Goal: Information Seeking & Learning: Learn about a topic

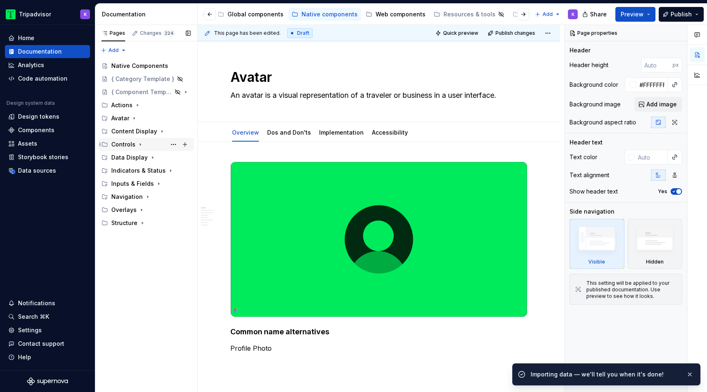
click at [140, 142] on icon "Page tree" at bounding box center [140, 144] width 7 height 7
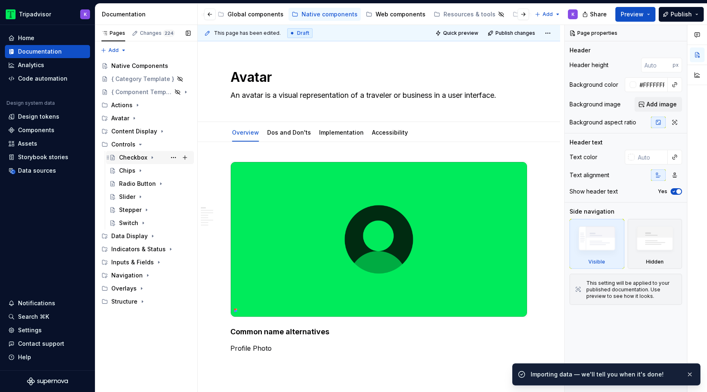
click at [141, 156] on div "Checkbox" at bounding box center [133, 157] width 28 height 8
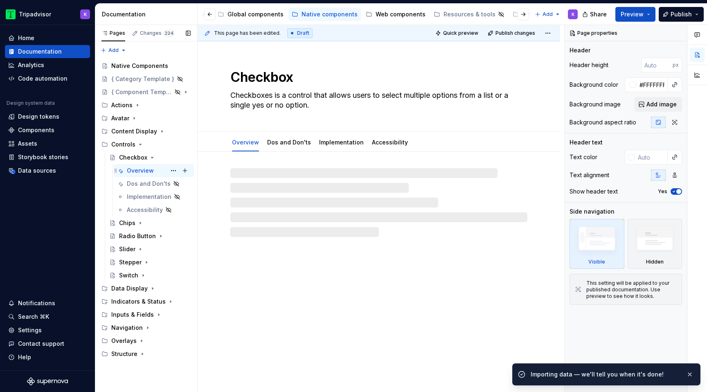
click at [150, 174] on div "Overview" at bounding box center [140, 171] width 27 height 8
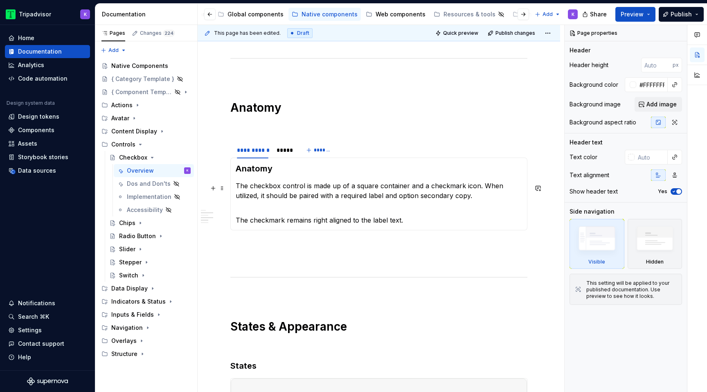
scroll to position [493, 0]
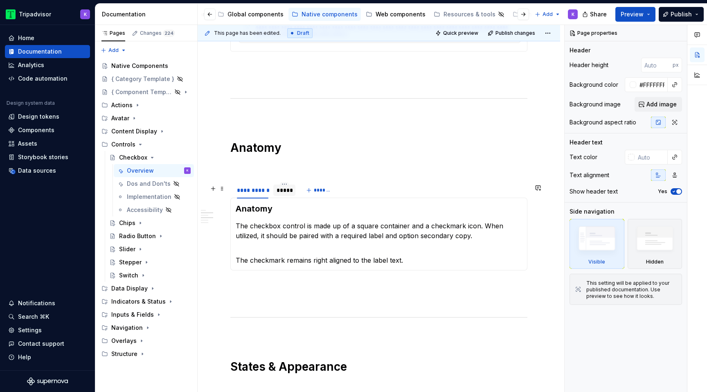
click at [283, 194] on div "*****" at bounding box center [285, 190] width 16 height 8
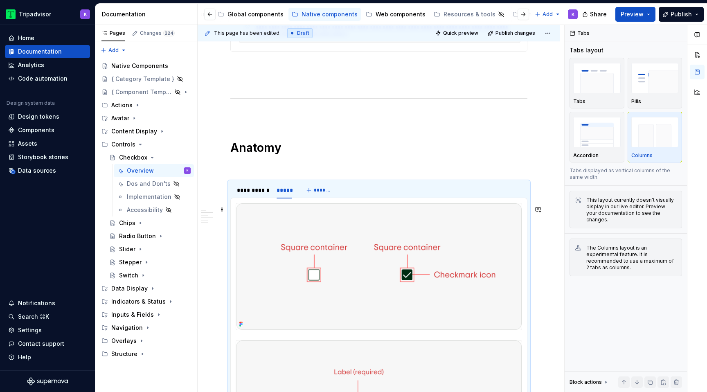
click at [329, 242] on img at bounding box center [379, 266] width 286 height 126
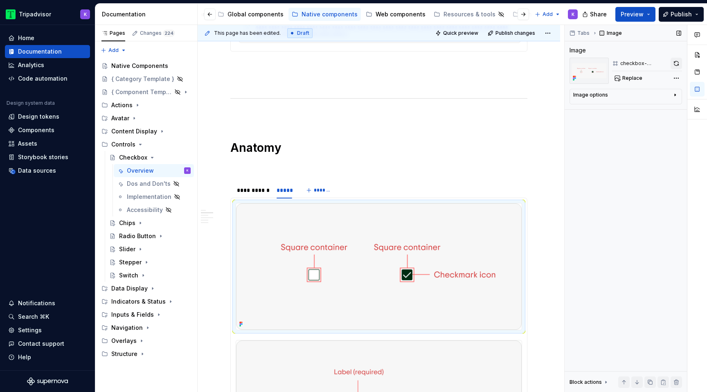
click at [677, 64] on button "button" at bounding box center [676, 63] width 11 height 11
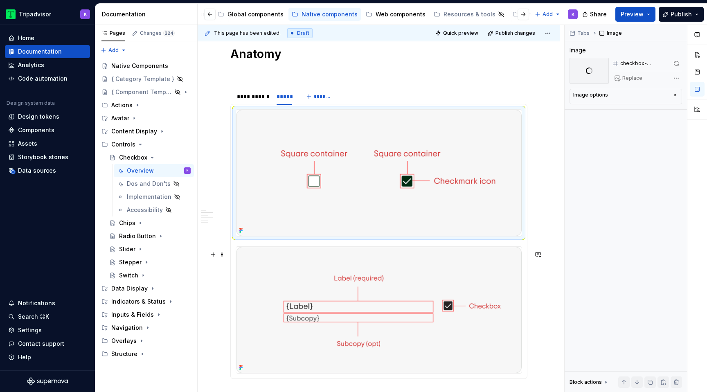
scroll to position [612, 0]
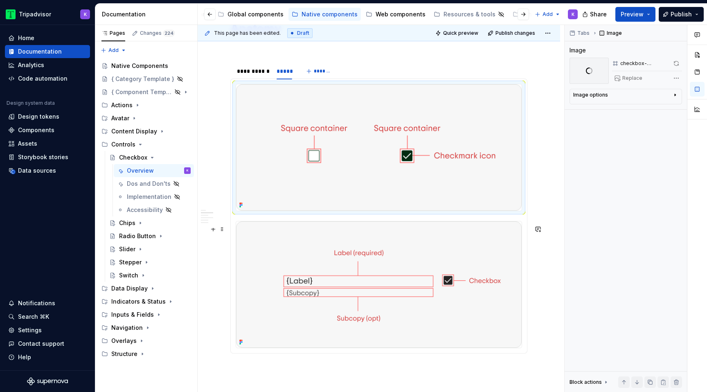
click at [411, 273] on img at bounding box center [379, 284] width 286 height 126
click at [676, 65] on button "button" at bounding box center [676, 63] width 11 height 11
type textarea "*"
click at [256, 74] on div "**********" at bounding box center [253, 71] width 32 height 8
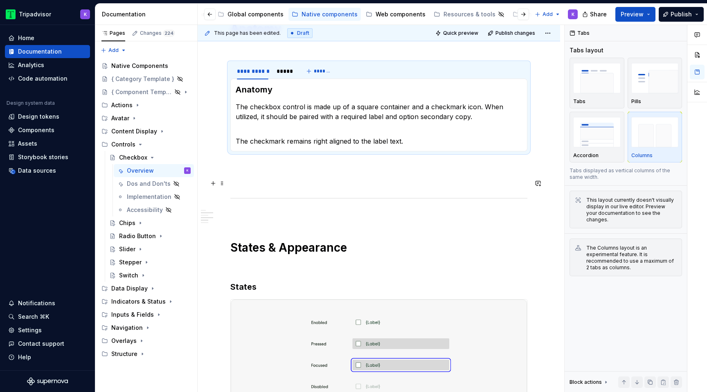
click at [255, 181] on p at bounding box center [378, 181] width 297 height 10
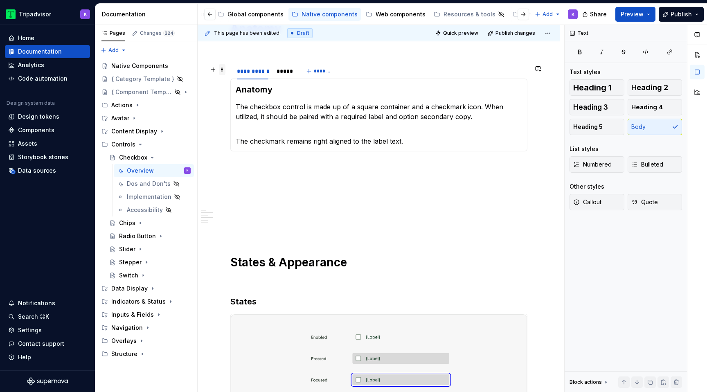
click at [225, 72] on span at bounding box center [222, 69] width 7 height 11
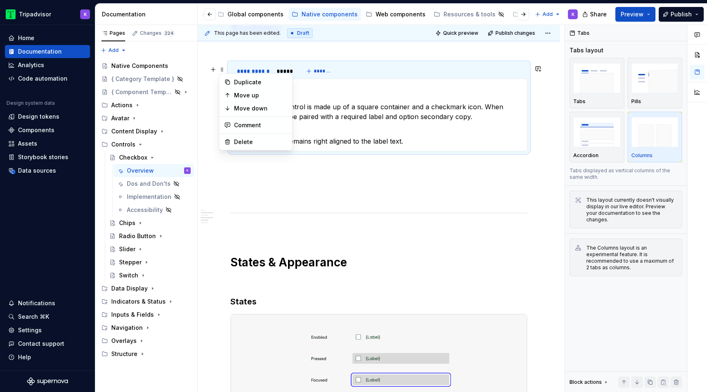
click at [234, 81] on div "Duplicate" at bounding box center [260, 82] width 53 height 8
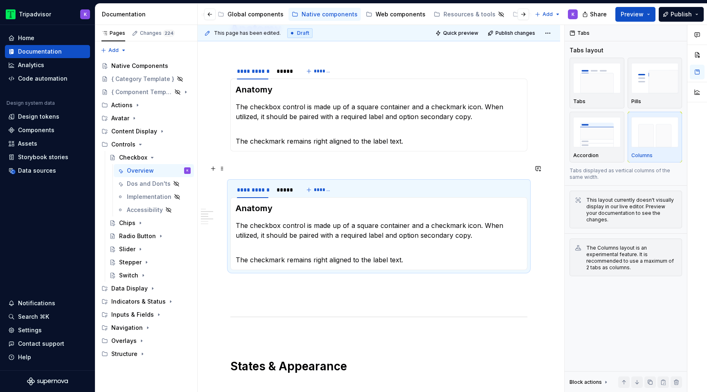
click at [281, 164] on p at bounding box center [378, 166] width 297 height 10
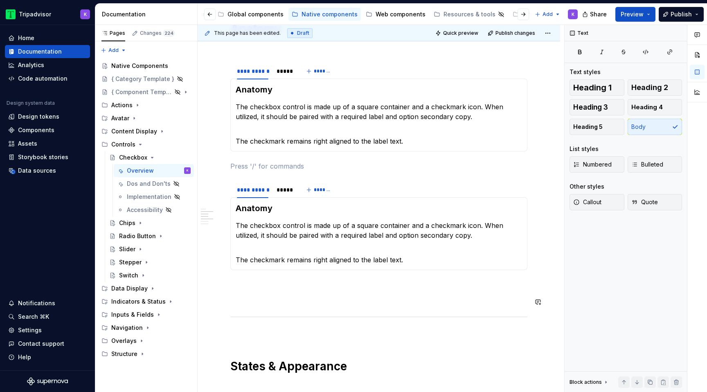
click at [280, 307] on div "**********" at bounding box center [378, 156] width 297 height 1194
click at [280, 287] on p at bounding box center [378, 285] width 297 height 10
drag, startPoint x: 277, startPoint y: 211, endPoint x: 232, endPoint y: 211, distance: 45.0
click at [232, 211] on div "Anatomy The checkbox control is made up of a square container and a checkmark i…" at bounding box center [378, 233] width 297 height 73
click at [286, 196] on div "*****" at bounding box center [284, 189] width 22 height 13
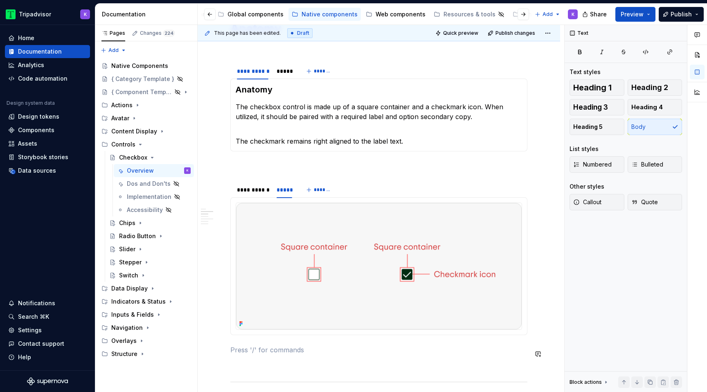
click at [396, 265] on img at bounding box center [379, 266] width 286 height 126
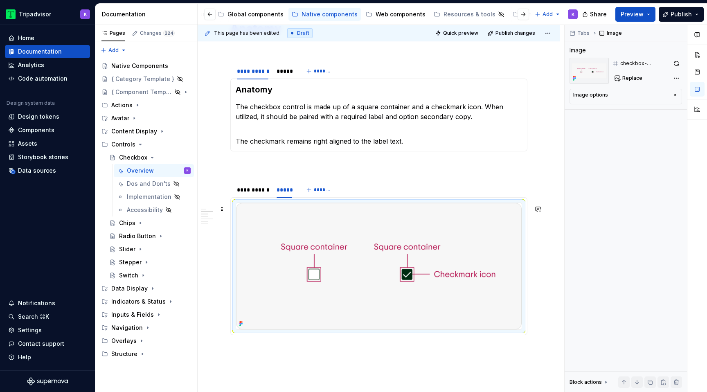
click at [345, 257] on img at bounding box center [379, 266] width 286 height 126
click at [625, 77] on span "Replace" at bounding box center [632, 78] width 20 height 7
type textarea "*"
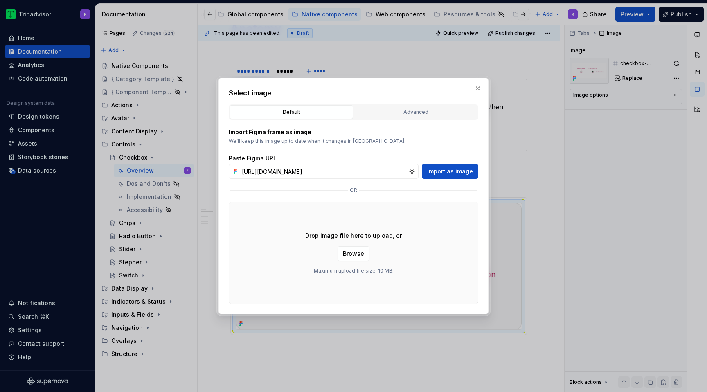
scroll to position [0, 218]
type input "[URL][DOMAIN_NAME]"
click at [442, 174] on span "Import as image" at bounding box center [450, 171] width 46 height 8
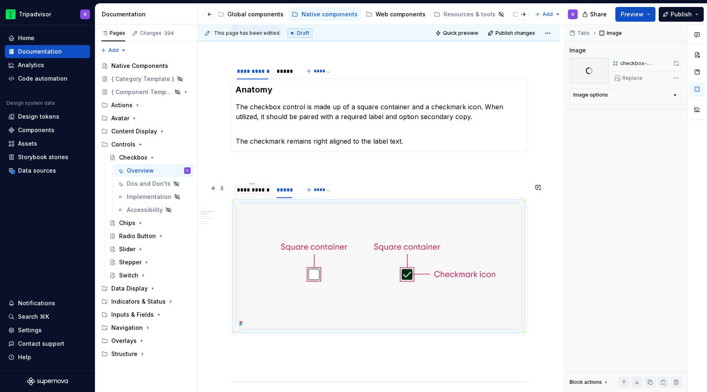
click at [263, 196] on div "**********" at bounding box center [253, 189] width 38 height 11
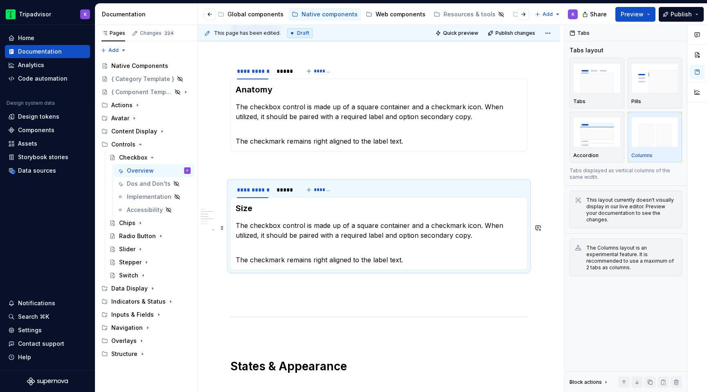
click at [329, 252] on p "The checkmark remains right aligned to the label text." at bounding box center [379, 255] width 286 height 20
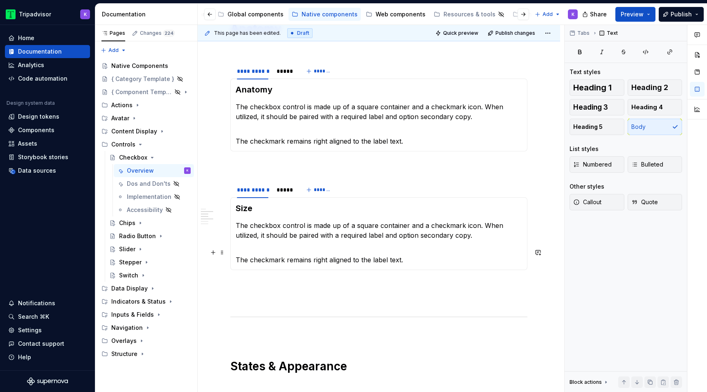
click at [412, 261] on p "The checkmark remains right aligned to the label text." at bounding box center [379, 255] width 286 height 20
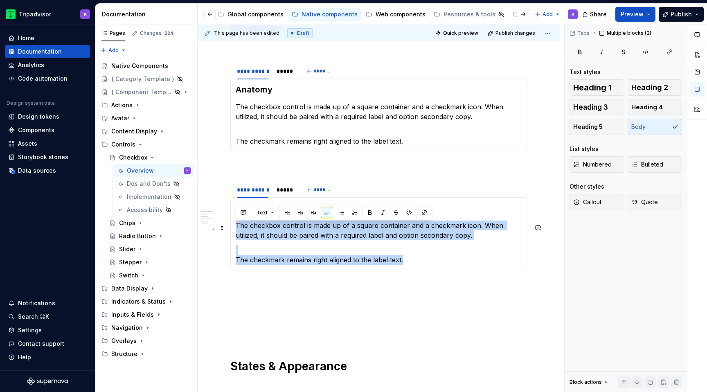
drag, startPoint x: 411, startPoint y: 264, endPoint x: 235, endPoint y: 227, distance: 179.8
click at [235, 227] on div "Size The checkbox control is made up of a square container and a checkmark icon…" at bounding box center [378, 233] width 297 height 73
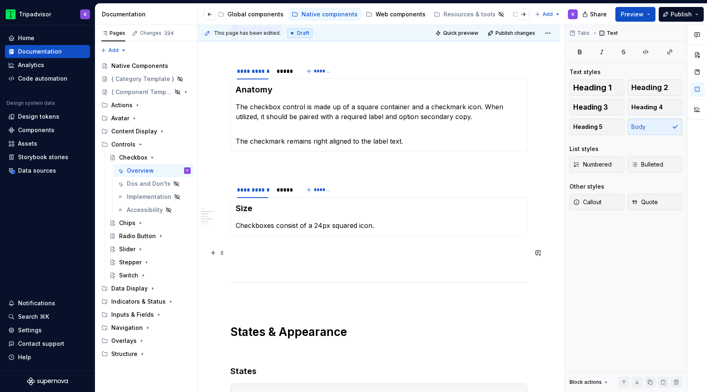
click at [287, 255] on p at bounding box center [378, 251] width 297 height 10
click at [283, 273] on div "**********" at bounding box center [378, 138] width 297 height 1159
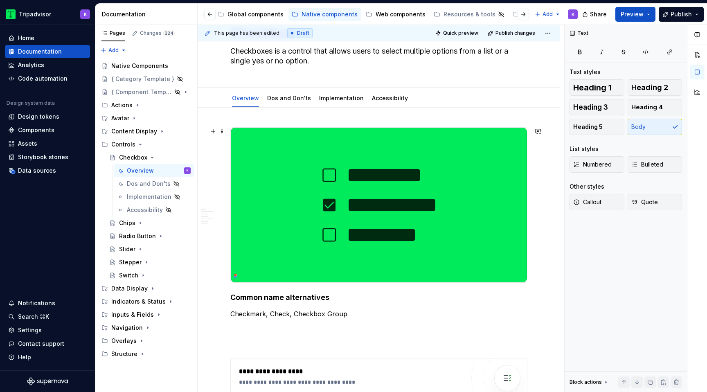
scroll to position [0, 0]
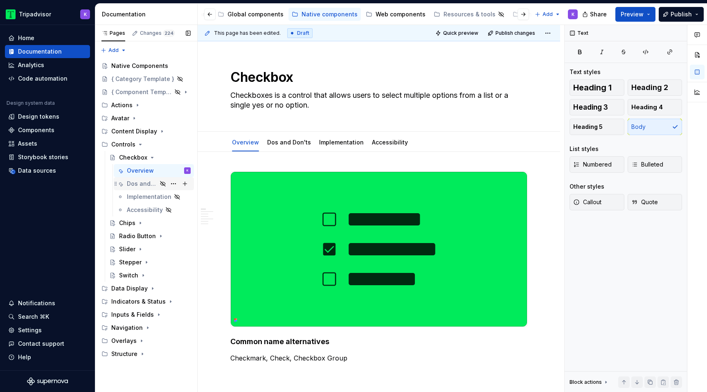
click at [151, 182] on div "Dos and Don'ts" at bounding box center [142, 184] width 30 height 8
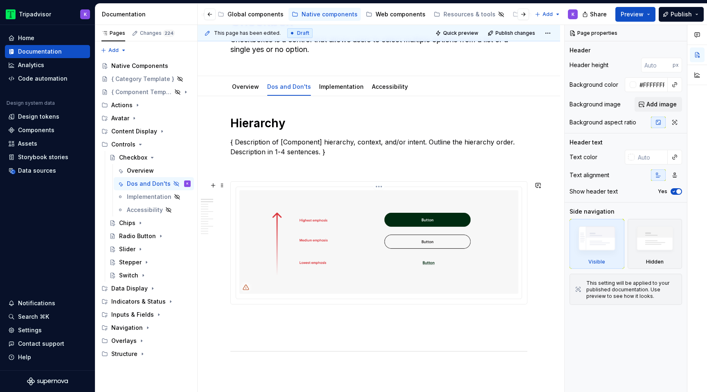
scroll to position [67, 0]
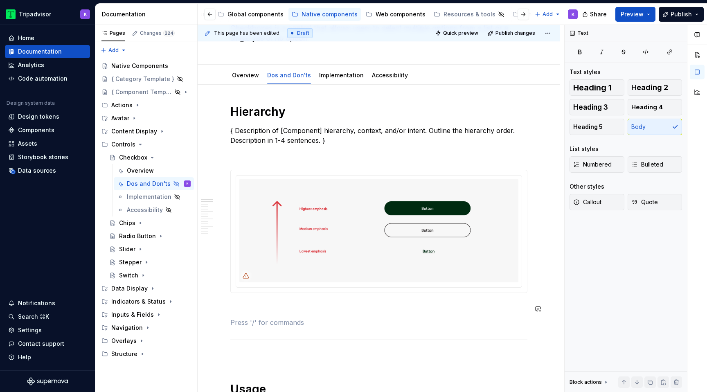
type textarea "*"
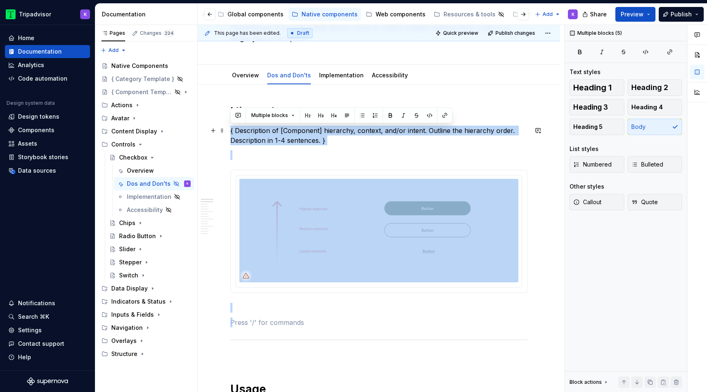
drag, startPoint x: 266, startPoint y: 315, endPoint x: 230, endPoint y: 128, distance: 190.0
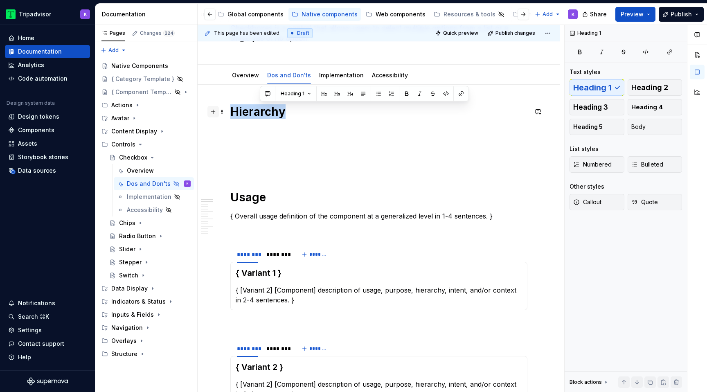
drag, startPoint x: 301, startPoint y: 110, endPoint x: 216, endPoint y: 110, distance: 85.1
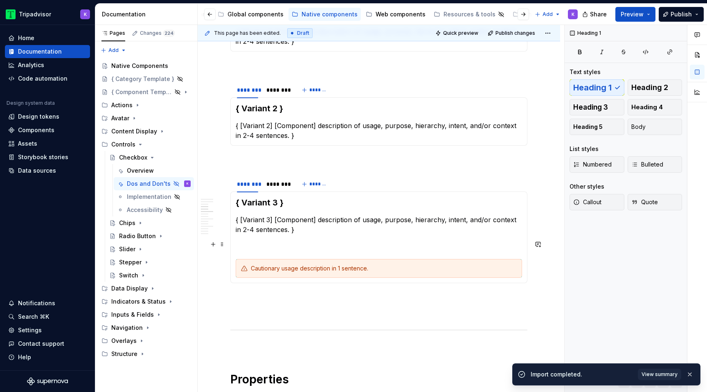
scroll to position [507, 0]
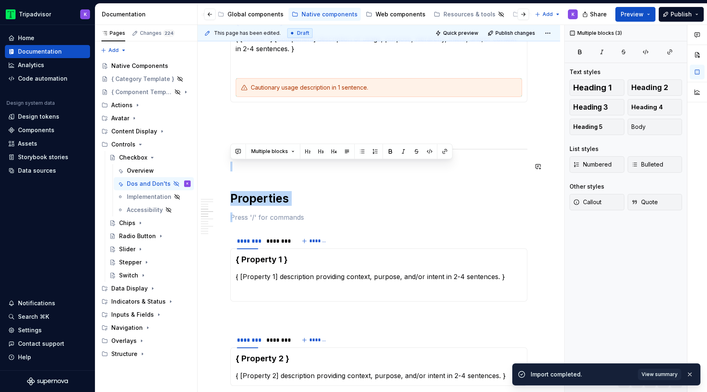
drag, startPoint x: 272, startPoint y: 223, endPoint x: 226, endPoint y: 160, distance: 77.9
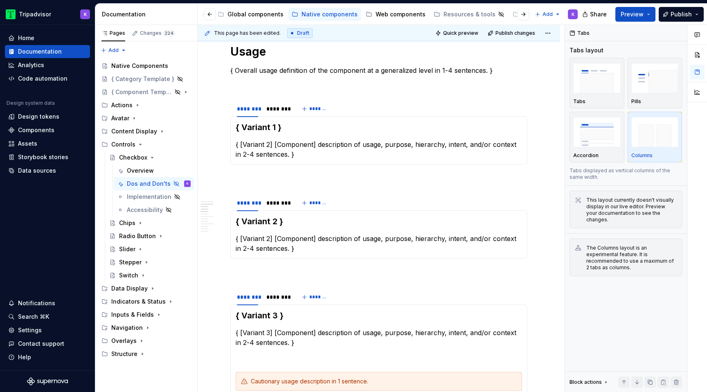
scroll to position [129, 0]
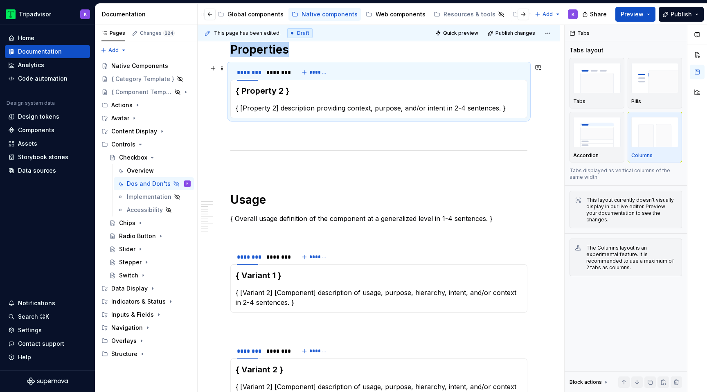
click at [298, 54] on h1 "Properties" at bounding box center [378, 49] width 297 height 15
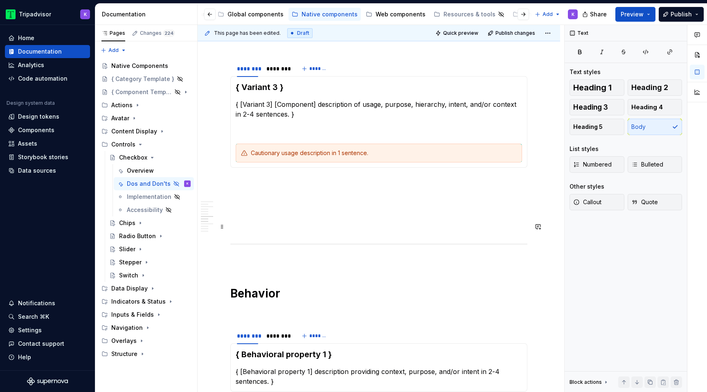
scroll to position [593, 0]
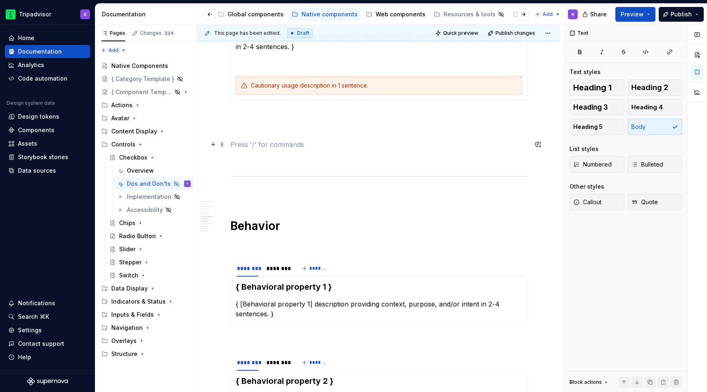
click at [278, 147] on p at bounding box center [378, 145] width 297 height 10
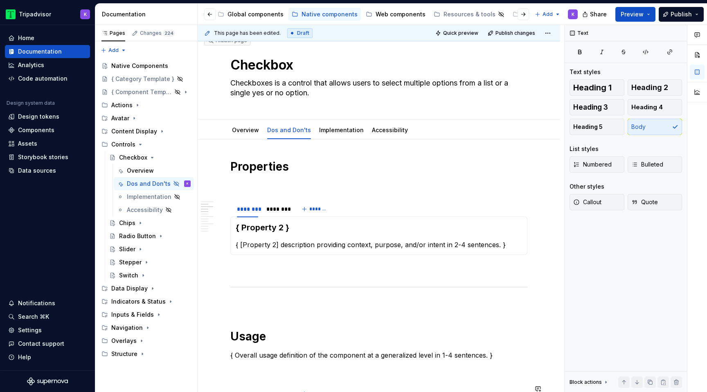
scroll to position [0, 0]
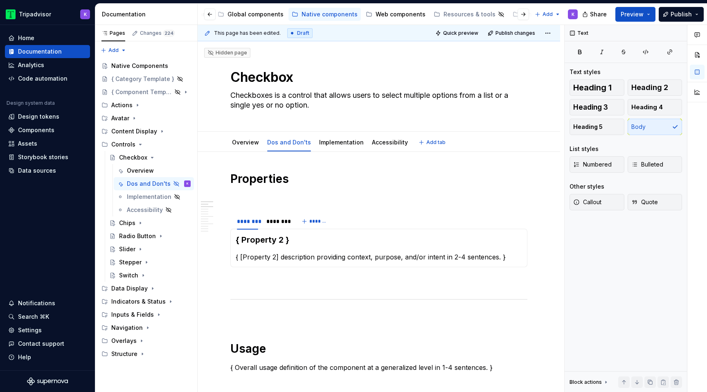
type textarea "*"
click at [282, 197] on p at bounding box center [378, 198] width 297 height 10
click at [249, 216] on html "Tripadvisor K Home Documentation Analytics Code automation Design system data D…" at bounding box center [353, 196] width 707 height 392
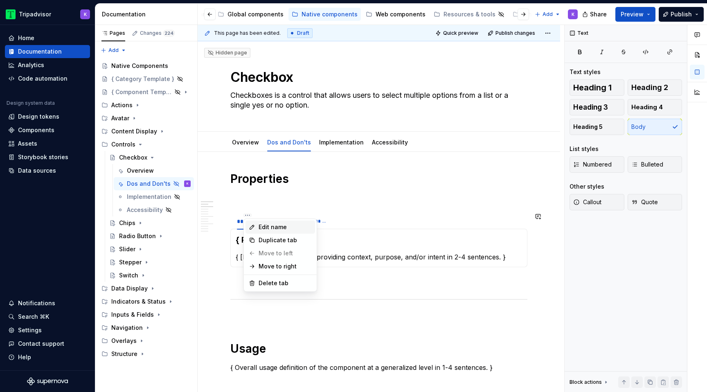
click at [264, 224] on div "Edit name" at bounding box center [285, 227] width 53 height 8
type input "**********"
click at [290, 214] on html "Tripadvisor K Home Documentation Analytics Code automation Design system data D…" at bounding box center [353, 196] width 707 height 392
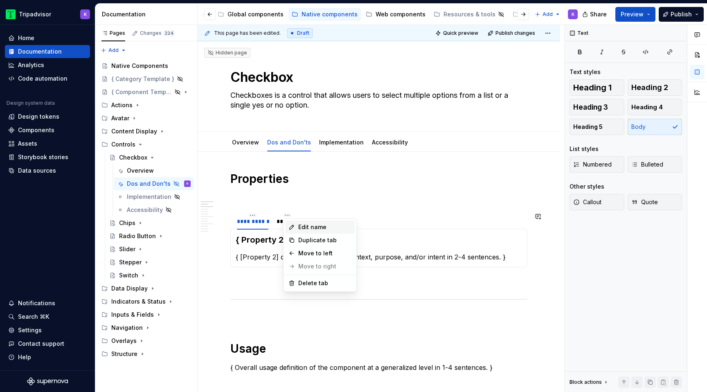
click at [296, 225] on div "Edit name" at bounding box center [320, 227] width 70 height 13
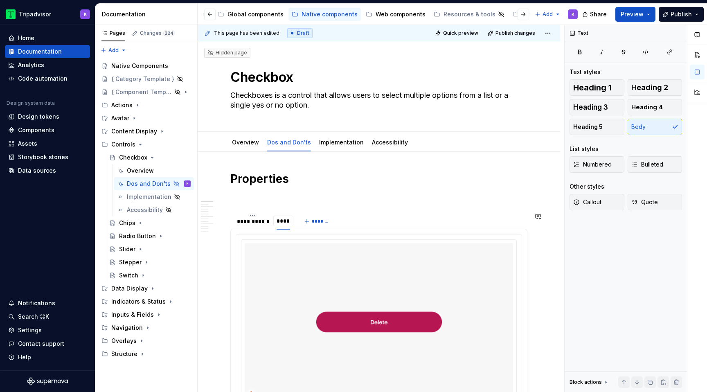
type input "*****"
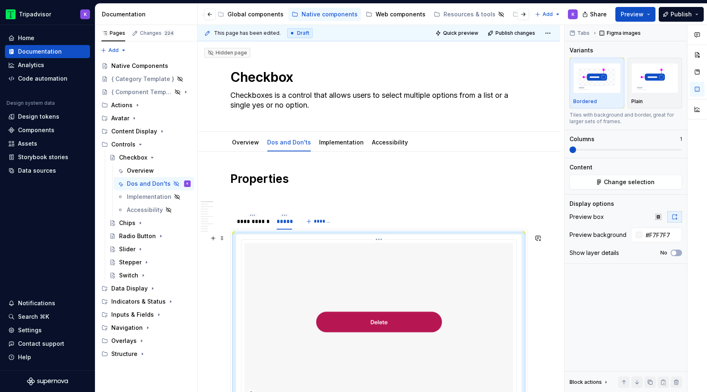
click at [309, 262] on img at bounding box center [379, 322] width 268 height 158
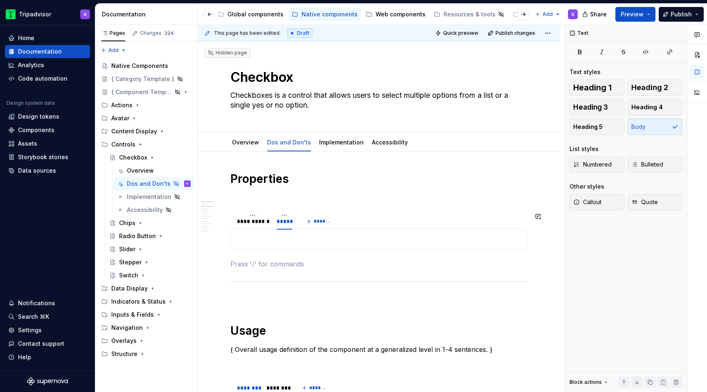
click at [302, 236] on p at bounding box center [379, 239] width 286 height 10
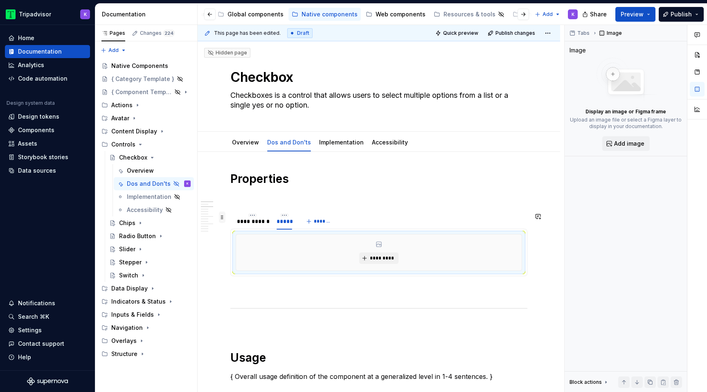
click at [225, 216] on span at bounding box center [222, 217] width 7 height 11
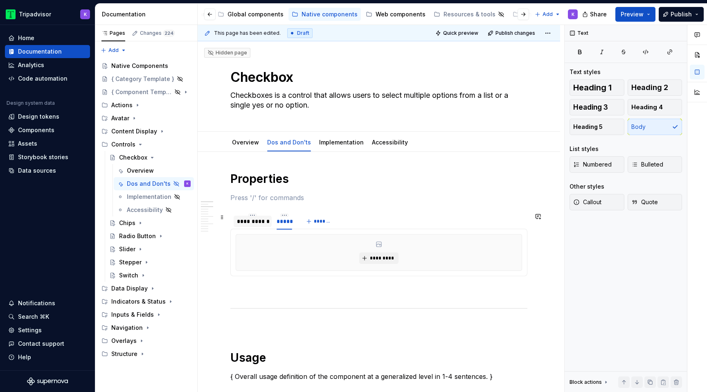
click at [243, 224] on div "**********" at bounding box center [253, 221] width 32 height 8
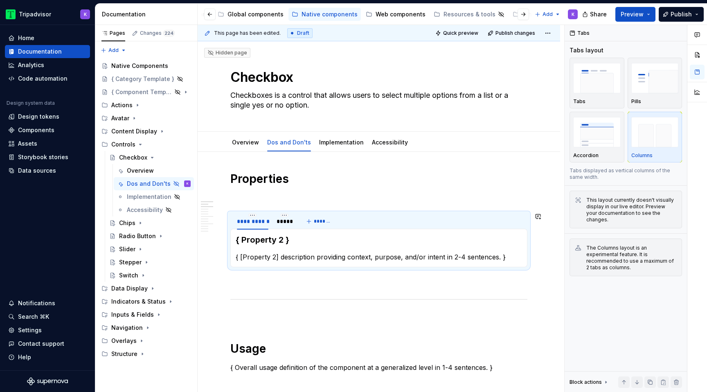
click at [329, 261] on p "{ [Property 2] description providing context, purpose, and/or intent in 2-4 sen…" at bounding box center [379, 257] width 286 height 10
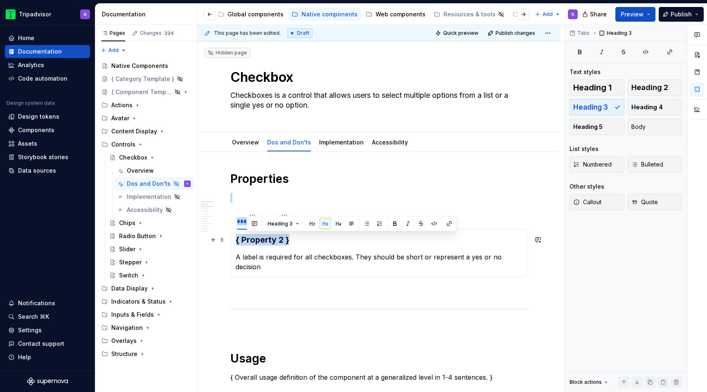
drag, startPoint x: 290, startPoint y: 239, endPoint x: 229, endPoint y: 239, distance: 60.6
click at [230, 239] on section "**********" at bounding box center [378, 244] width 297 height 65
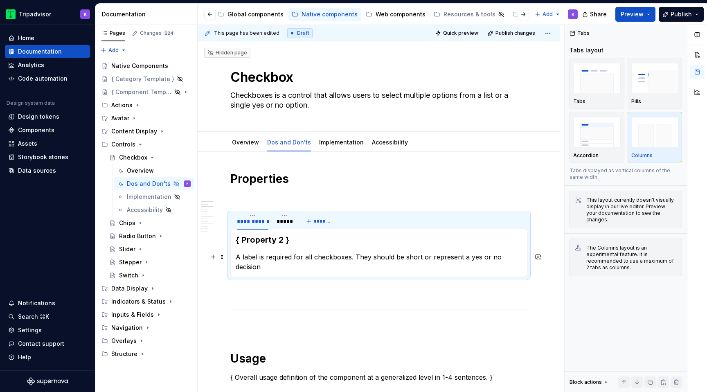
drag, startPoint x: 277, startPoint y: 247, endPoint x: 284, endPoint y: 246, distance: 7.4
click at [277, 247] on section-item-column "{ Property 2 } A label is required for all checkboxes. They should be short or …" at bounding box center [379, 253] width 286 height 38
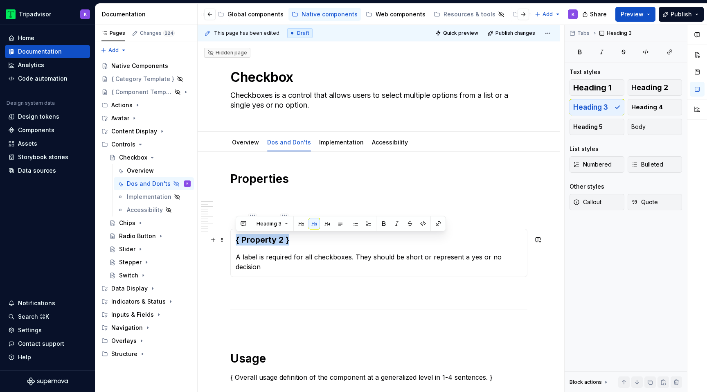
drag, startPoint x: 296, startPoint y: 241, endPoint x: 234, endPoint y: 241, distance: 61.8
click at [234, 241] on div "{ Property 2 } A label is required for all checkboxes. They should be short or …" at bounding box center [378, 253] width 297 height 48
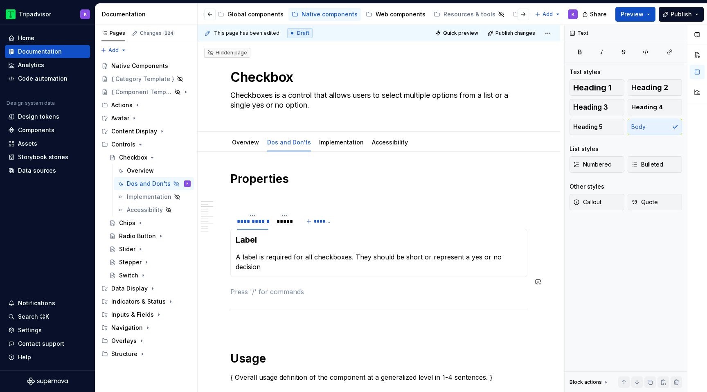
click at [283, 227] on div "*****" at bounding box center [284, 221] width 22 height 11
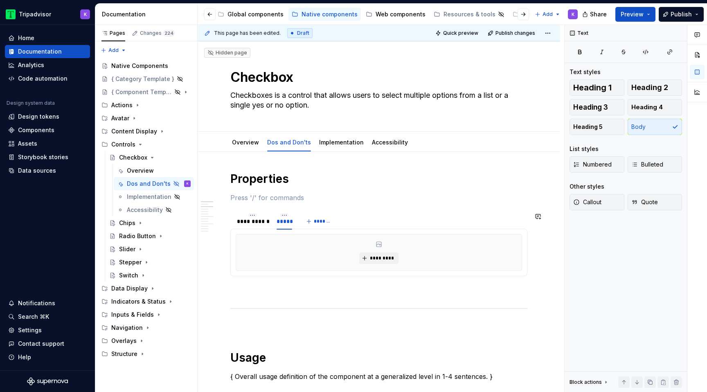
click at [293, 276] on section "**********" at bounding box center [378, 244] width 297 height 64
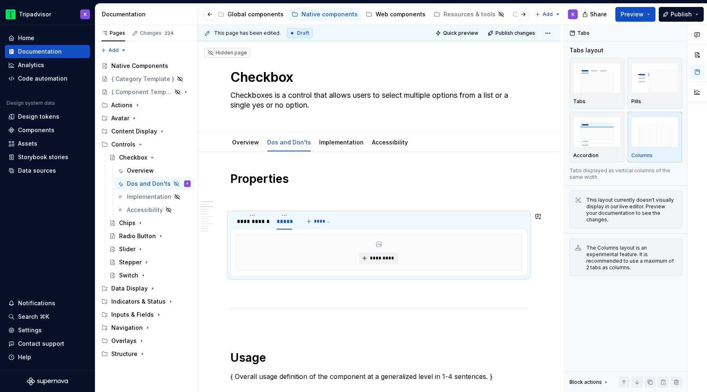
click at [259, 293] on p at bounding box center [378, 291] width 297 height 10
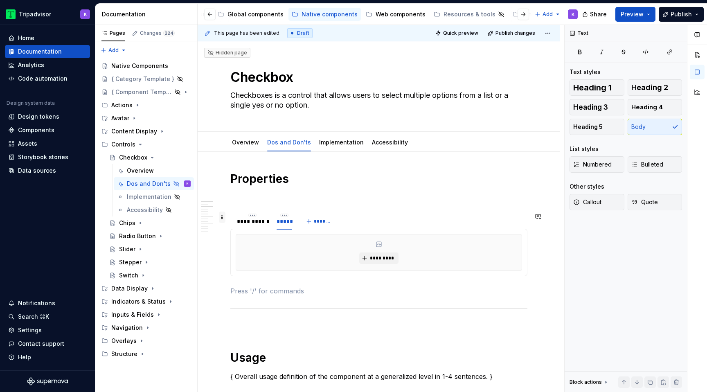
click at [223, 218] on span at bounding box center [222, 217] width 7 height 11
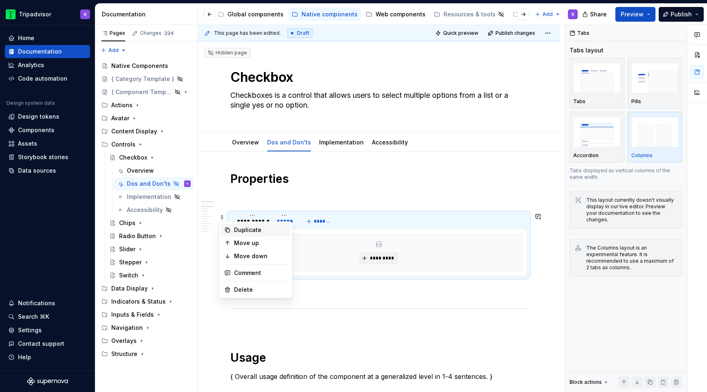
click at [243, 231] on div "Duplicate" at bounding box center [260, 230] width 53 height 8
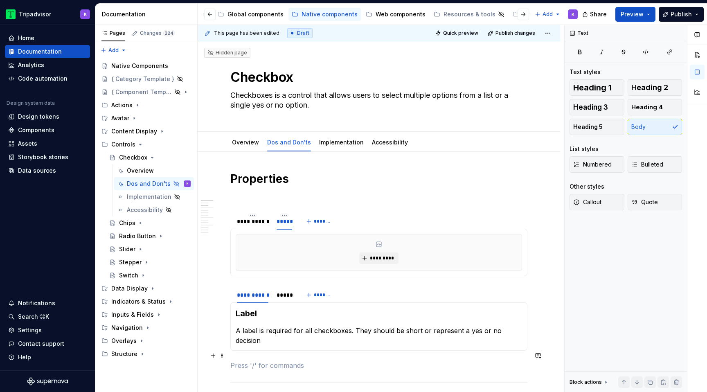
click at [248, 360] on p at bounding box center [378, 365] width 297 height 10
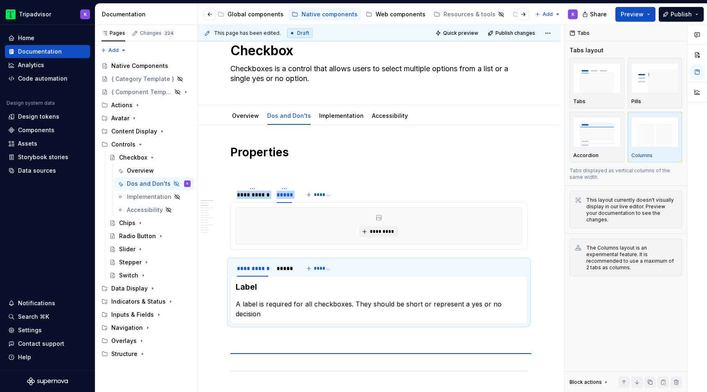
scroll to position [38, 0]
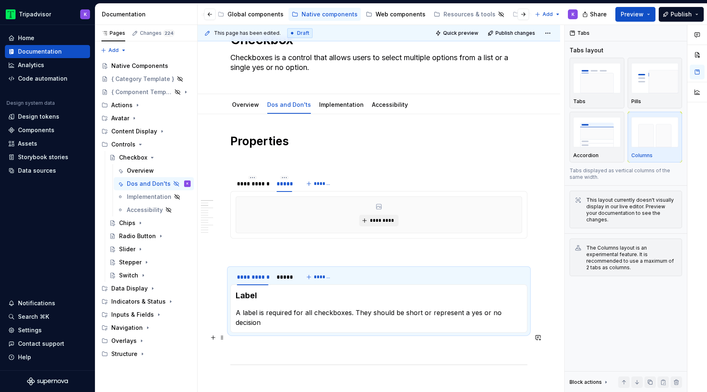
click at [241, 342] on p at bounding box center [378, 347] width 297 height 10
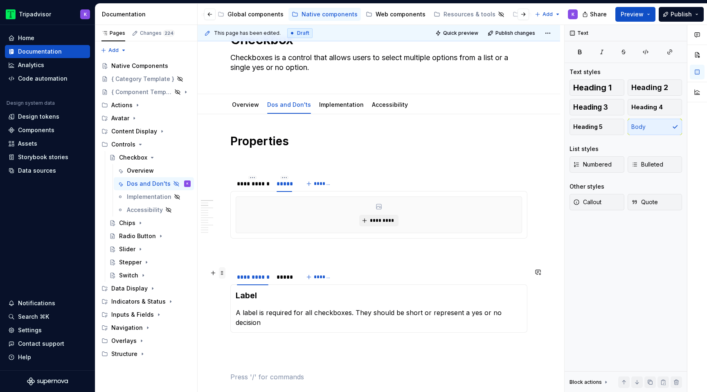
click at [223, 273] on span at bounding box center [222, 272] width 7 height 11
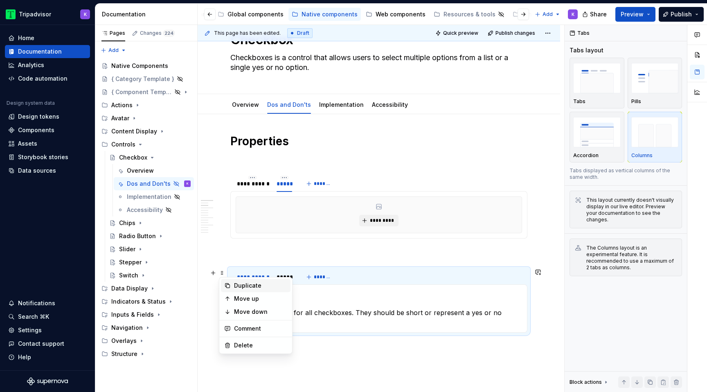
click at [243, 284] on div "Duplicate" at bounding box center [260, 286] width 53 height 8
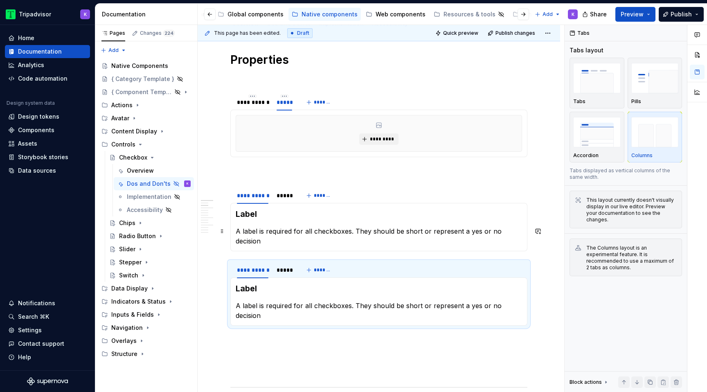
scroll to position [167, 0]
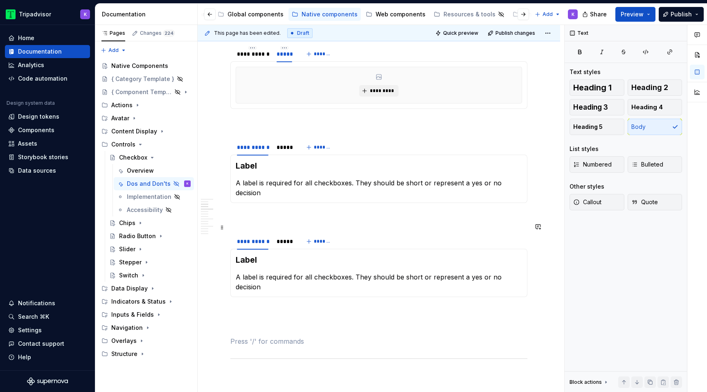
click at [222, 228] on span at bounding box center [222, 227] width 7 height 11
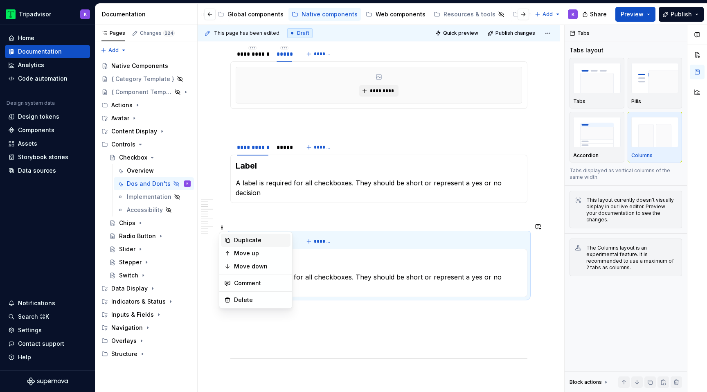
click at [245, 235] on div "Duplicate" at bounding box center [256, 240] width 70 height 13
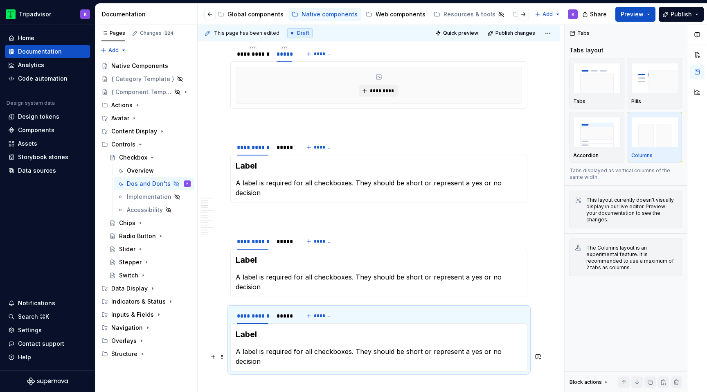
click at [249, 381] on p at bounding box center [378, 386] width 297 height 10
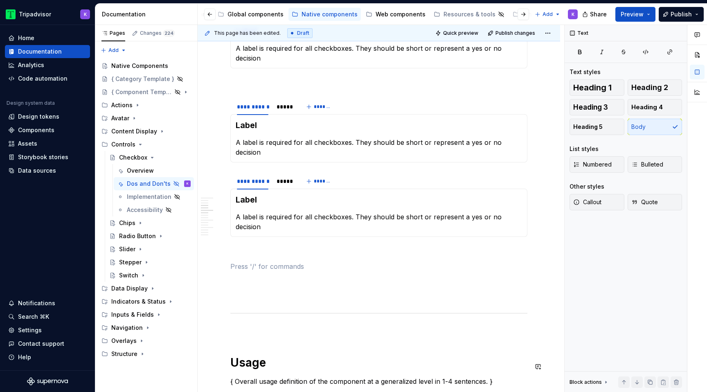
scroll to position [322, 0]
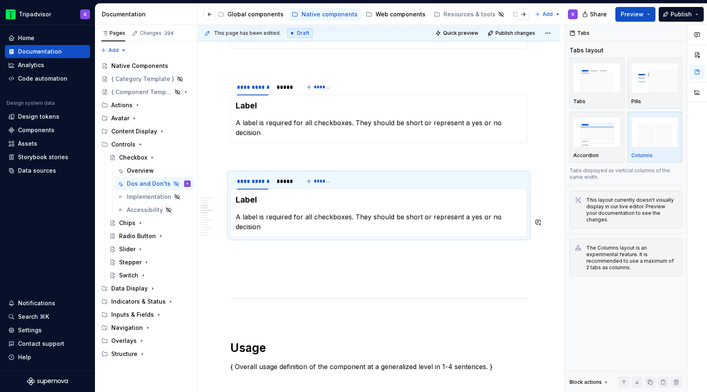
click at [266, 261] on p at bounding box center [378, 266] width 297 height 10
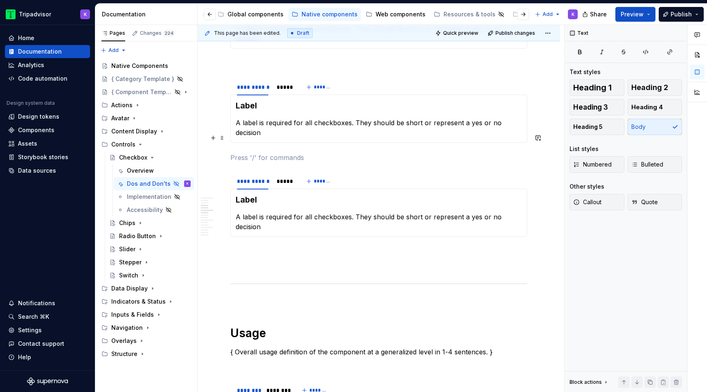
click at [261, 153] on p at bounding box center [378, 158] width 297 height 10
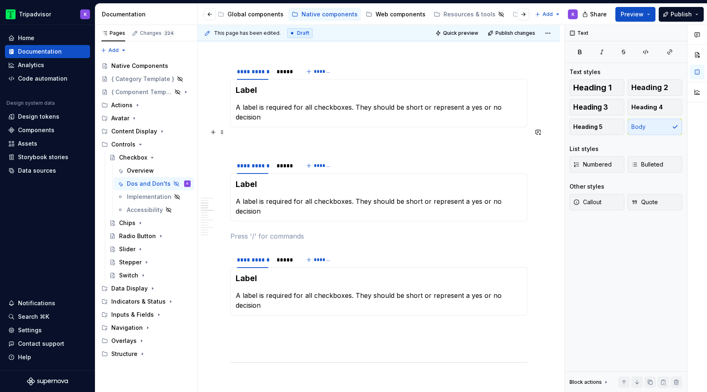
click at [261, 137] on p at bounding box center [378, 142] width 297 height 10
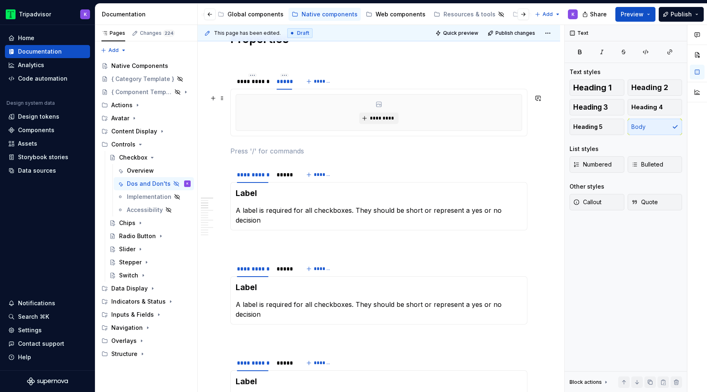
click at [385, 110] on div "*********" at bounding box center [379, 113] width 286 height 36
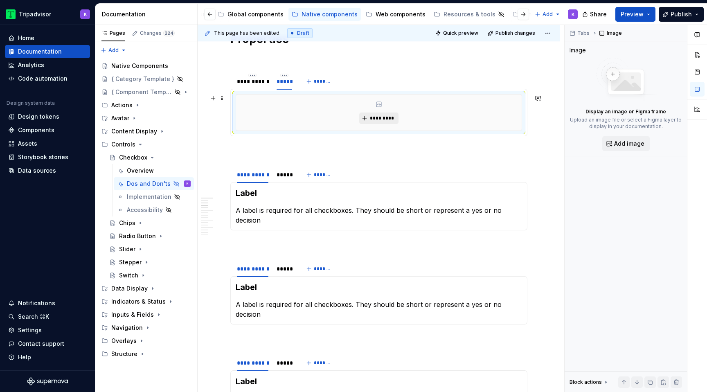
click at [383, 117] on span "*********" at bounding box center [381, 118] width 25 height 7
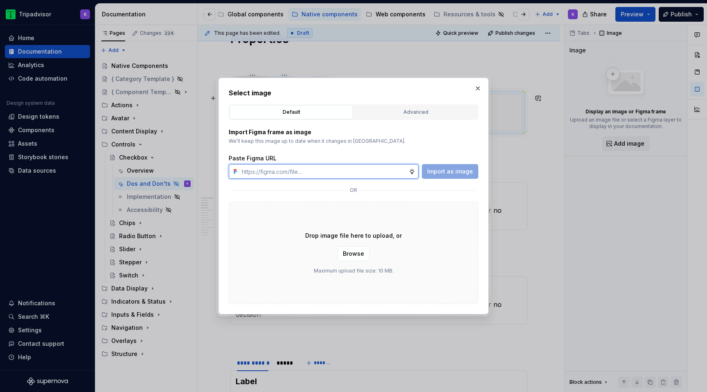
type textarea "*"
click at [316, 173] on input "text" at bounding box center [324, 171] width 170 height 15
paste input "[URL][DOMAIN_NAME]"
type input "[URL][DOMAIN_NAME]"
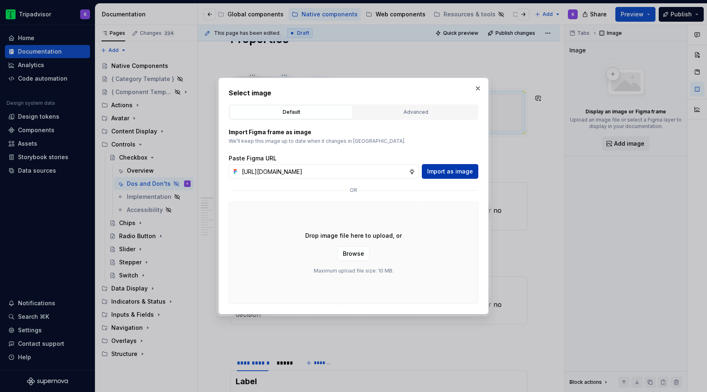
scroll to position [0, 0]
click at [459, 172] on span "Import as image" at bounding box center [450, 171] width 46 height 8
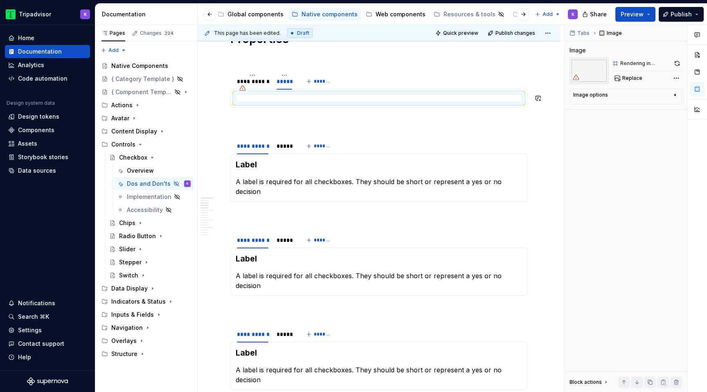
type textarea "*"
click at [278, 149] on div "*****" at bounding box center [285, 146] width 16 height 8
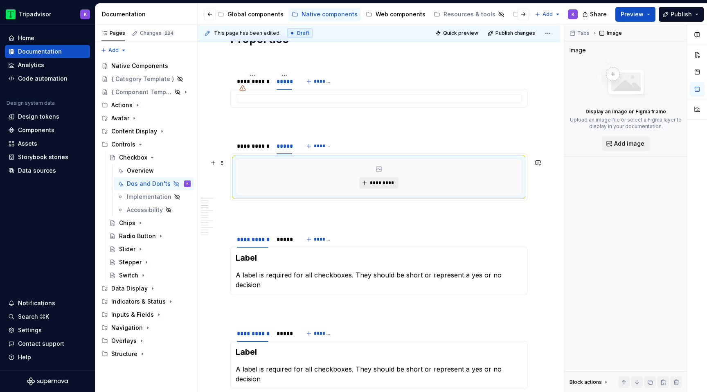
click at [372, 185] on span "*********" at bounding box center [381, 183] width 25 height 7
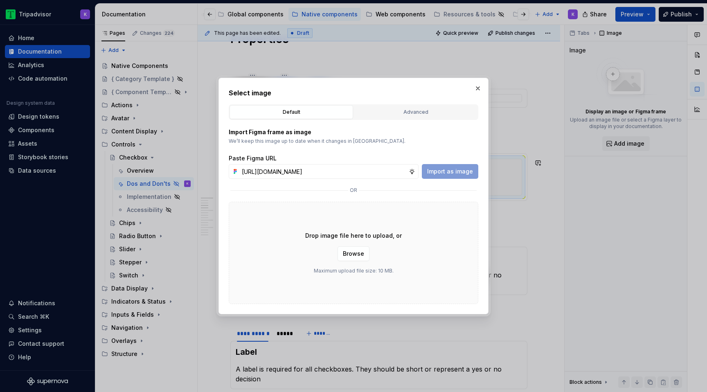
scroll to position [0, 216]
type input "[URL][DOMAIN_NAME]"
click at [453, 168] on span "Import as image" at bounding box center [450, 171] width 46 height 8
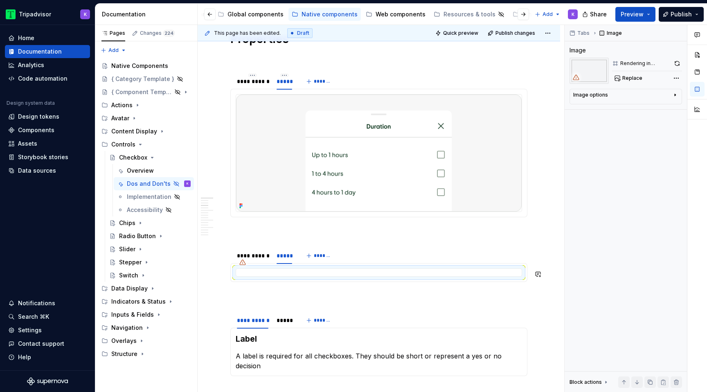
type textarea "*"
click at [290, 322] on div "*****" at bounding box center [285, 320] width 16 height 8
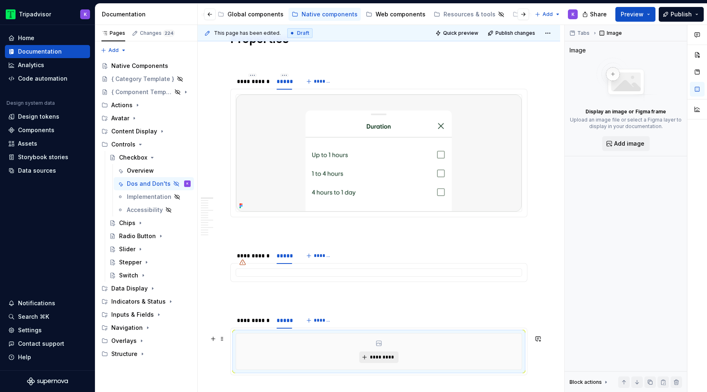
click at [376, 357] on span "*********" at bounding box center [381, 357] width 25 height 7
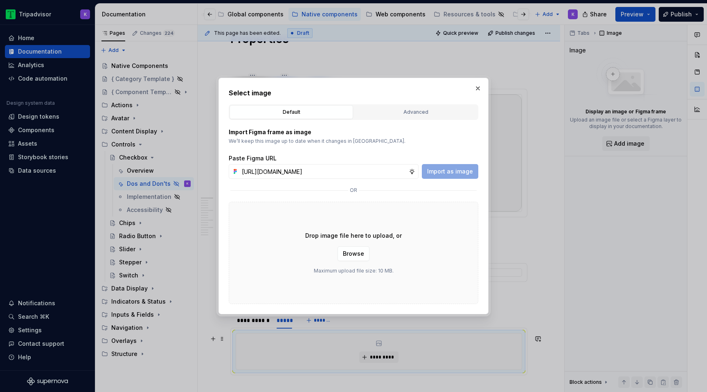
scroll to position [0, 216]
type input "[URL][DOMAIN_NAME]"
click at [456, 170] on span "Import as image" at bounding box center [450, 171] width 46 height 8
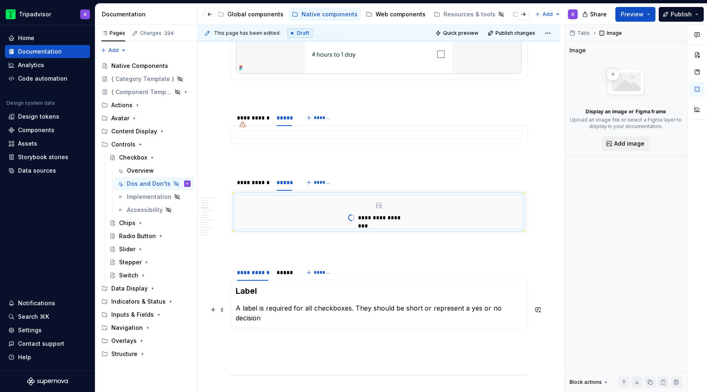
scroll to position [279, 0]
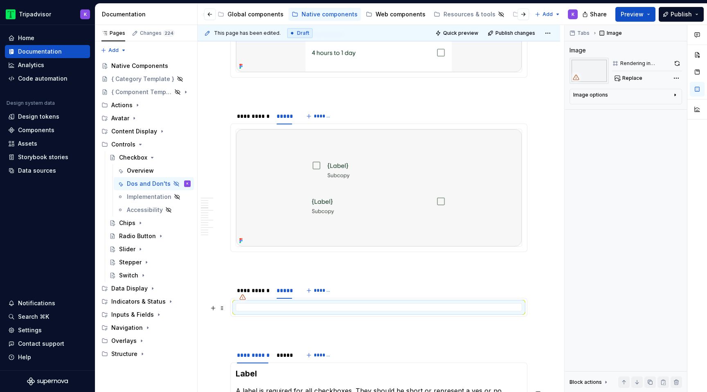
type textarea "*"
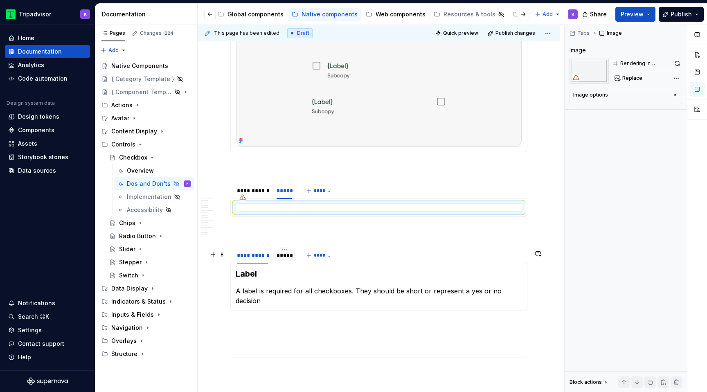
click at [286, 259] on div "*****" at bounding box center [285, 255] width 16 height 8
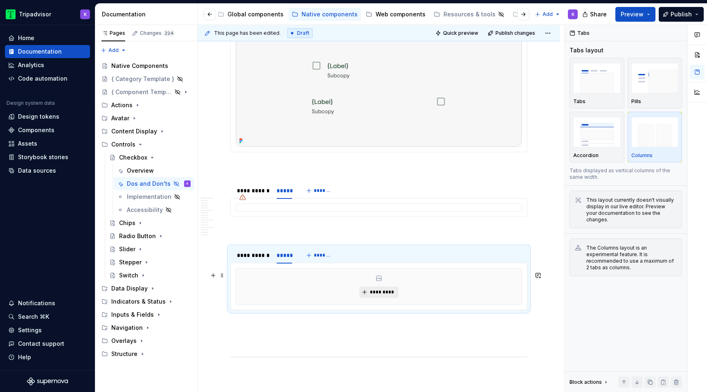
click at [375, 294] on span "*********" at bounding box center [381, 292] width 25 height 7
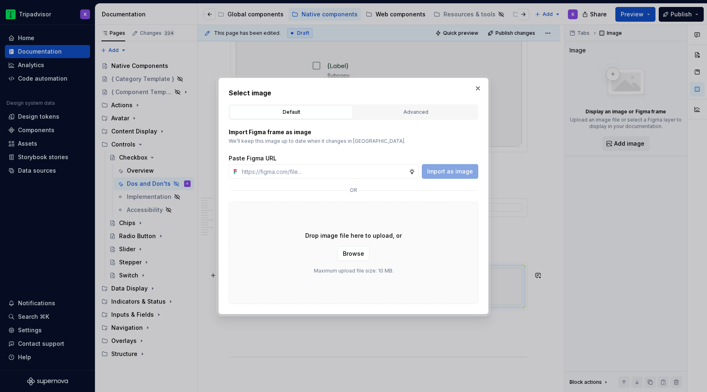
type input "[URL][DOMAIN_NAME]"
click at [454, 171] on span "Import as image" at bounding box center [450, 171] width 46 height 8
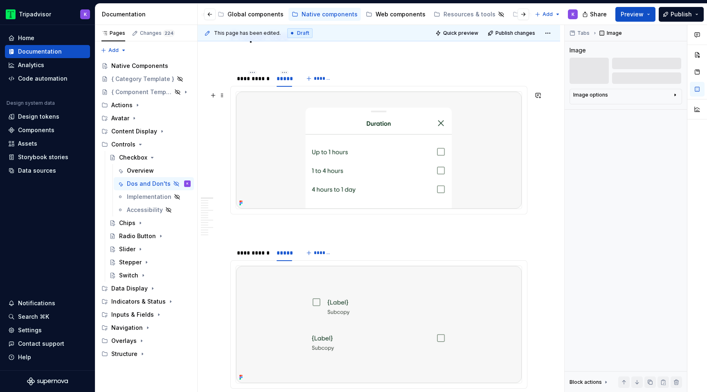
scroll to position [79, 0]
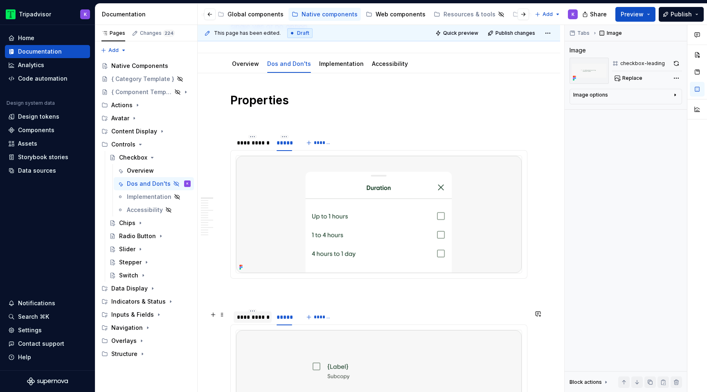
click at [256, 318] on div "**********" at bounding box center [253, 317] width 32 height 8
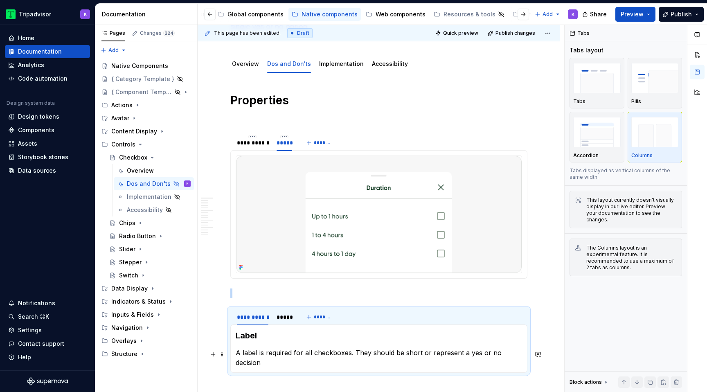
click at [297, 355] on p "A label is required for all checkboxes. They should be short or represent a yes…" at bounding box center [379, 358] width 286 height 20
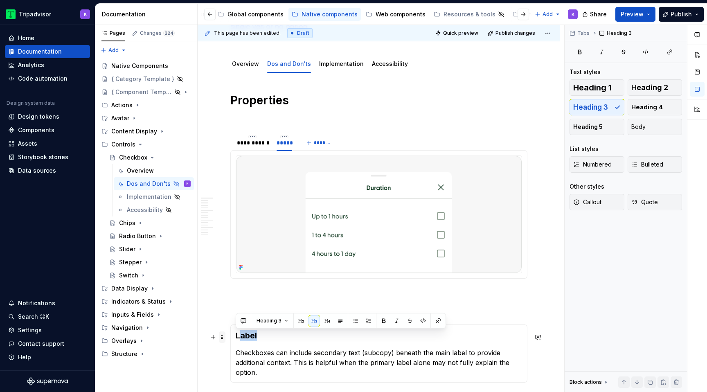
drag, startPoint x: 271, startPoint y: 337, endPoint x: 221, endPoint y: 336, distance: 49.9
click at [265, 335] on h3 "Label" at bounding box center [379, 335] width 286 height 11
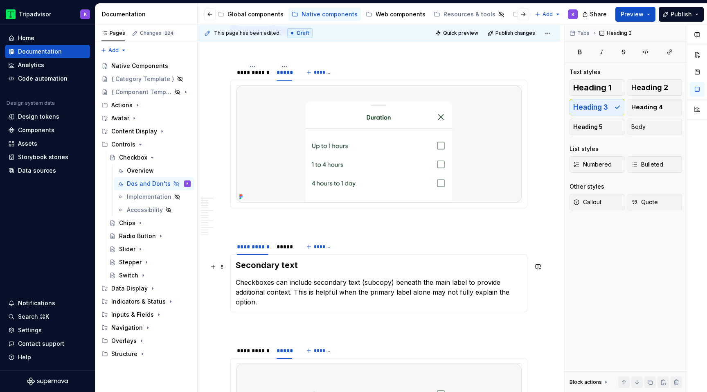
scroll to position [272, 0]
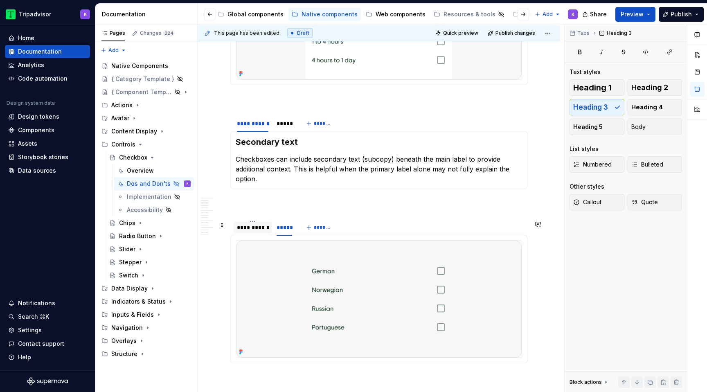
click at [248, 225] on div "**********" at bounding box center [253, 227] width 32 height 8
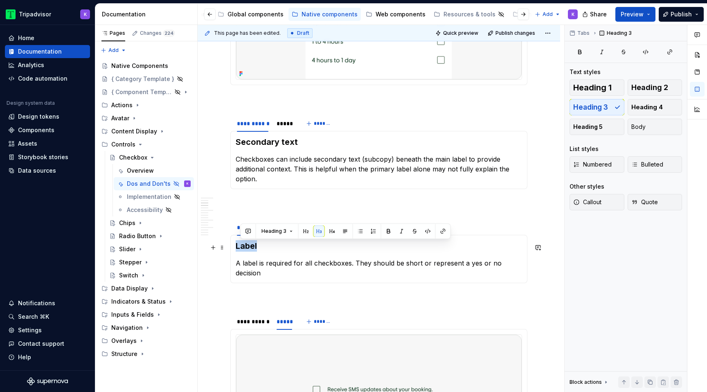
drag, startPoint x: 261, startPoint y: 246, endPoint x: 237, endPoint y: 246, distance: 24.1
click at [237, 246] on h3 "Label" at bounding box center [379, 245] width 286 height 11
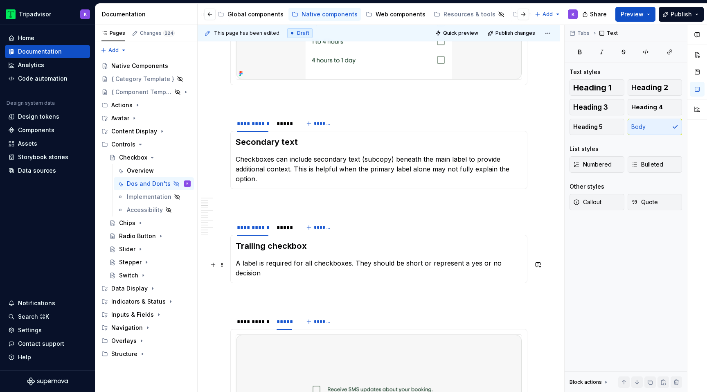
click at [306, 266] on p "A label is required for all checkboxes. They should be short or represent a yes…" at bounding box center [379, 268] width 286 height 20
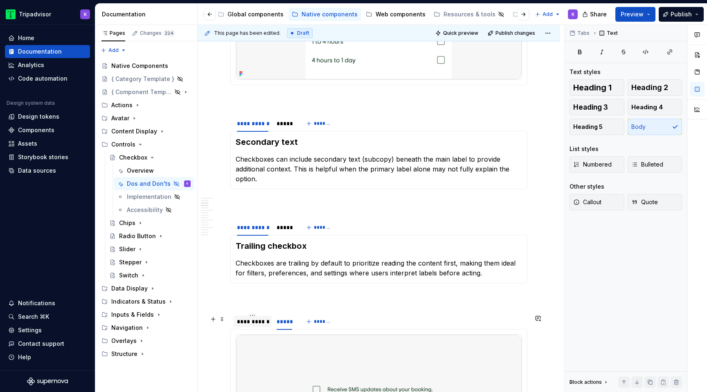
click at [255, 327] on div "**********" at bounding box center [253, 321] width 38 height 11
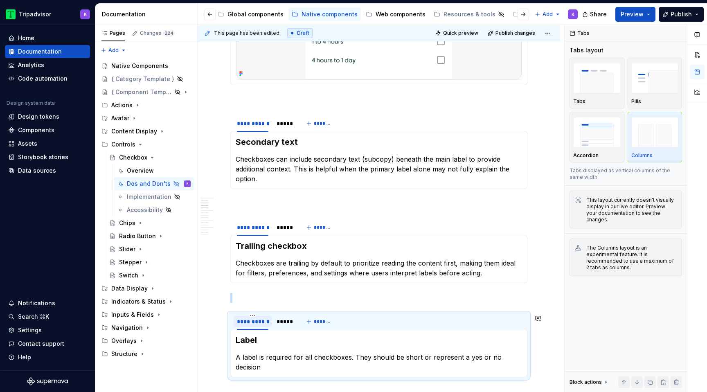
type textarea "*"
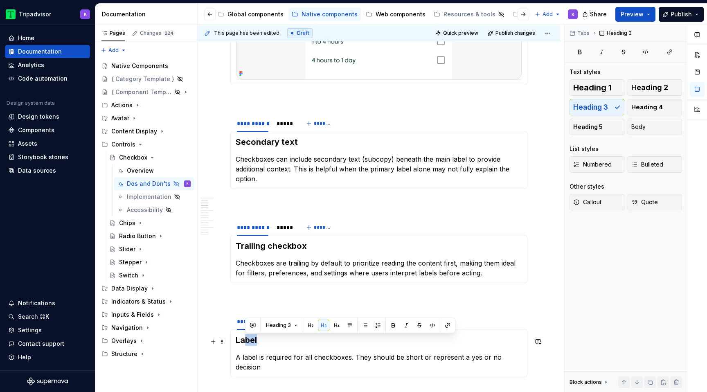
drag, startPoint x: 274, startPoint y: 339, endPoint x: 243, endPoint y: 339, distance: 31.1
click at [243, 339] on h3 "Label" at bounding box center [379, 339] width 286 height 11
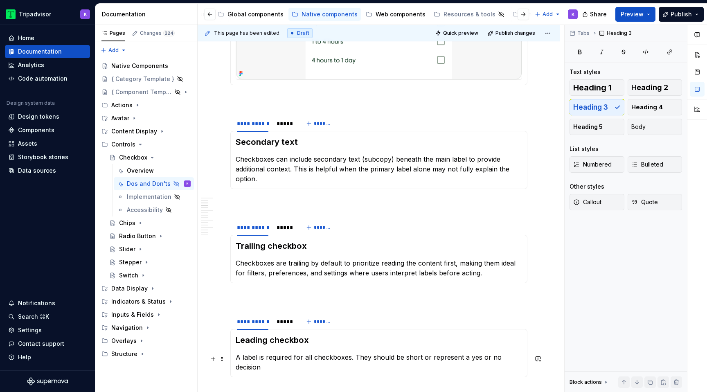
click at [291, 360] on p "A label is required for all checkboxes. They should be short or represent a yes…" at bounding box center [379, 362] width 286 height 20
click at [333, 300] on p at bounding box center [378, 298] width 297 height 10
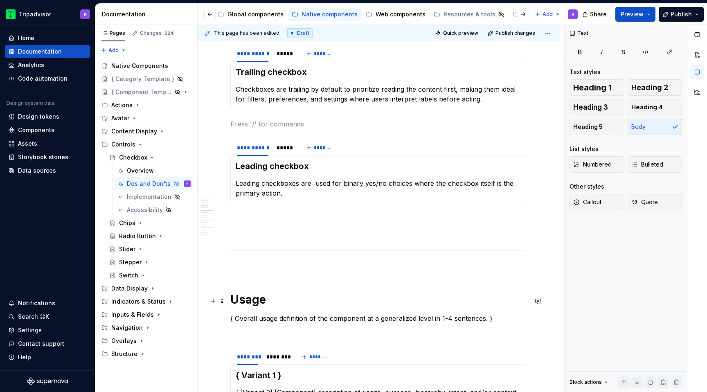
scroll to position [450, 0]
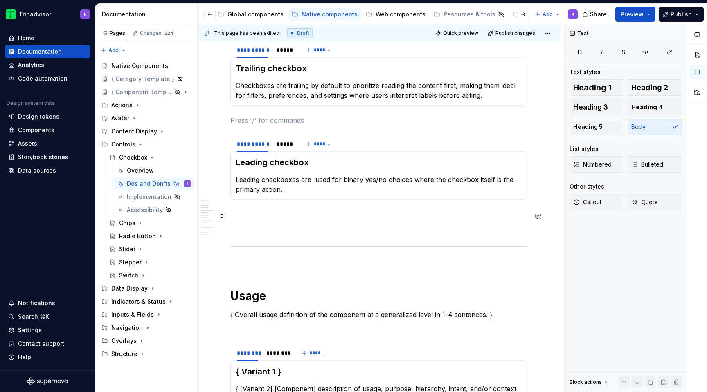
click at [306, 216] on p at bounding box center [378, 215] width 297 height 10
click at [307, 231] on p at bounding box center [378, 229] width 297 height 10
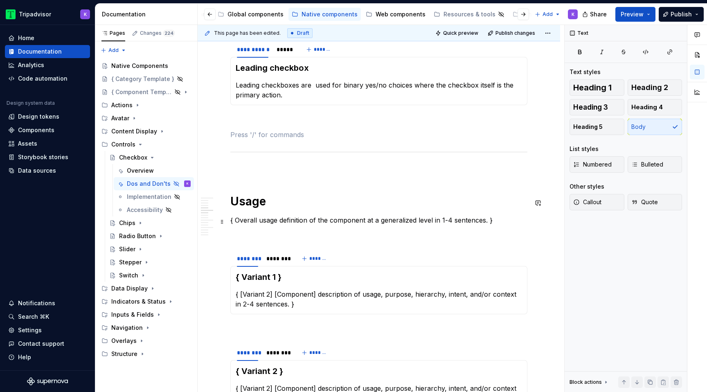
scroll to position [543, 0]
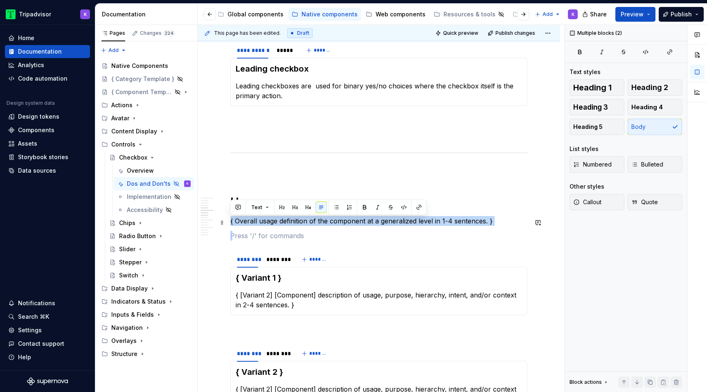
drag, startPoint x: 266, startPoint y: 237, endPoint x: 227, endPoint y: 218, distance: 43.0
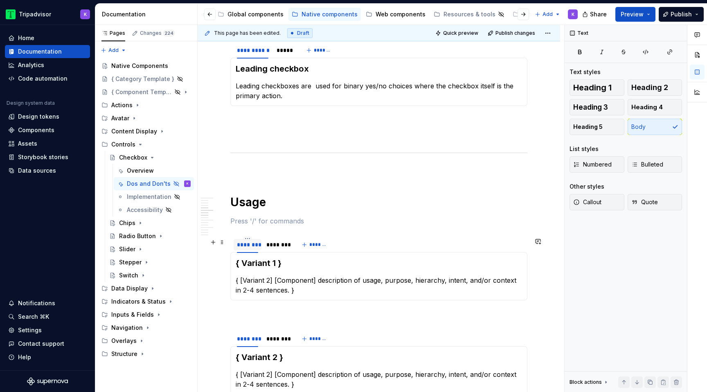
click at [250, 238] on div "********" at bounding box center [248, 245] width 28 height 16
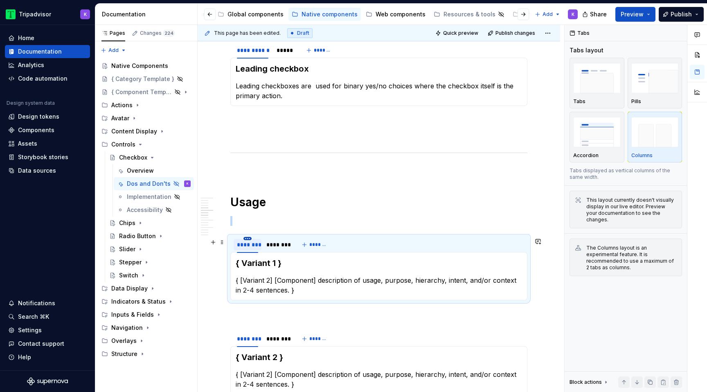
click at [246, 239] on html "Tripadvisor K Home Documentation Analytics Code automation Design system data D…" at bounding box center [353, 196] width 707 height 392
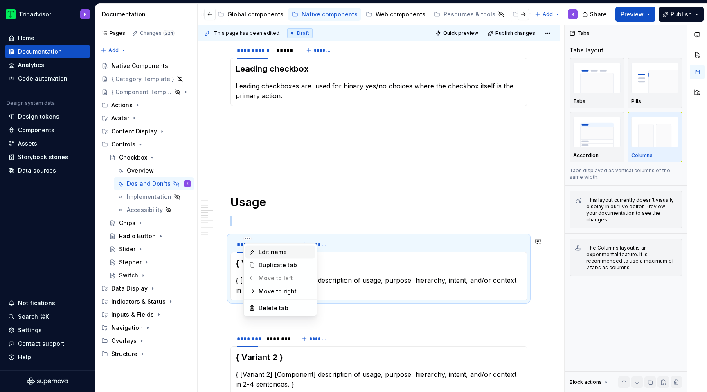
click at [268, 252] on div "Edit name" at bounding box center [285, 252] width 53 height 8
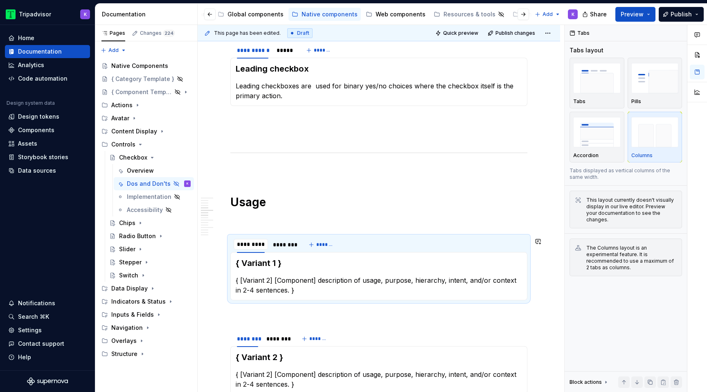
type input "**********"
click at [291, 239] on div "********" at bounding box center [287, 245] width 28 height 16
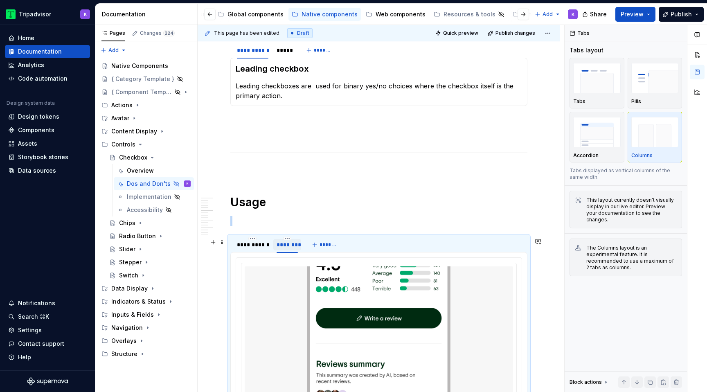
click at [288, 242] on div "********" at bounding box center [287, 245] width 21 height 8
click at [288, 241] on html "Tripadvisor K Home Documentation Analytics Code automation Design system data D…" at bounding box center [353, 196] width 707 height 392
click at [311, 255] on div "Edit name" at bounding box center [324, 252] width 53 height 8
type input "*****"
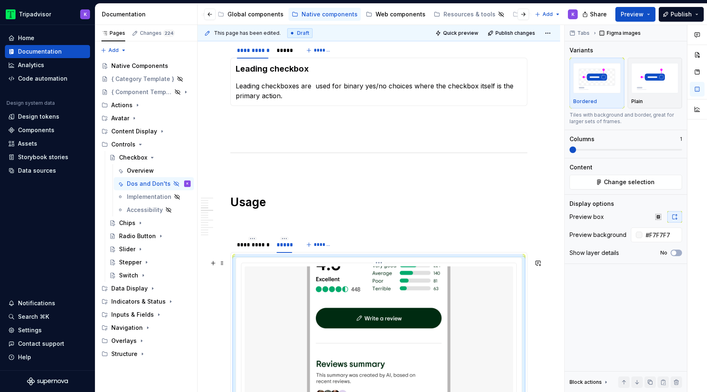
click at [308, 309] on img at bounding box center [379, 345] width 268 height 158
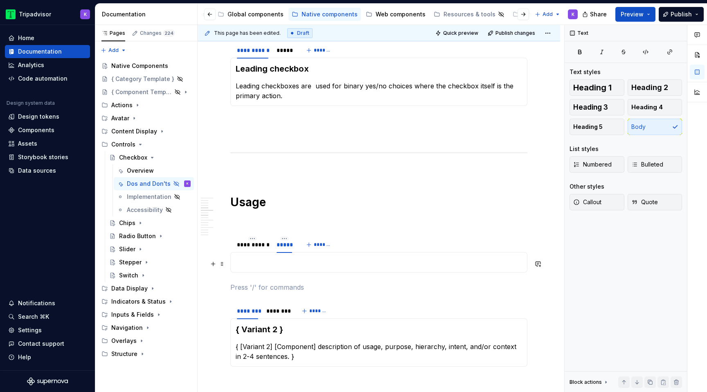
click at [299, 264] on p at bounding box center [379, 262] width 286 height 10
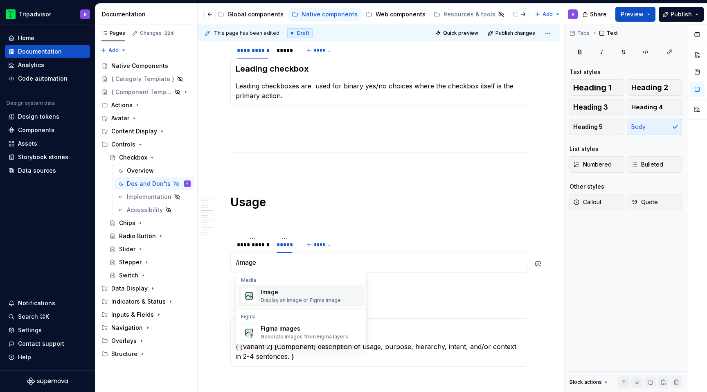
click at [295, 302] on div "Display an image or Figma image" at bounding box center [301, 300] width 80 height 7
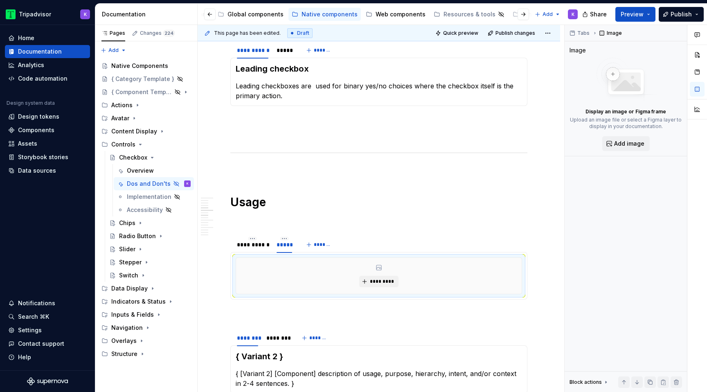
type textarea "*"
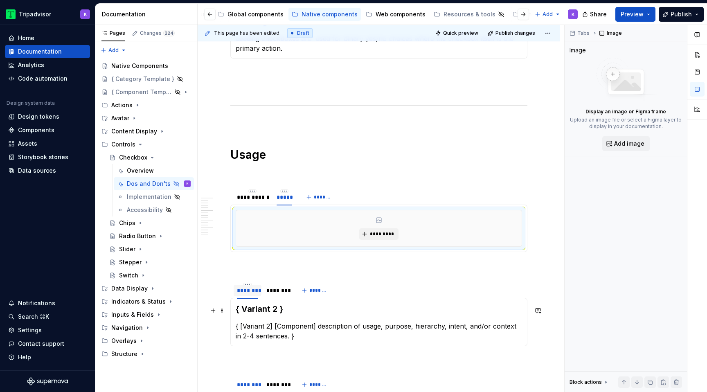
scroll to position [675, 0]
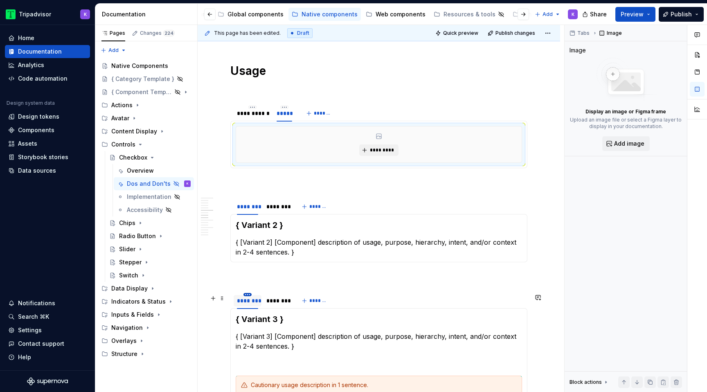
click at [248, 295] on html "Tripadvisor K Home Documentation Analytics Code automation Design system data D…" at bounding box center [353, 196] width 707 height 392
click at [233, 286] on html "Tripadvisor K Home Documentation Analytics Code automation Design system data D…" at bounding box center [353, 196] width 707 height 392
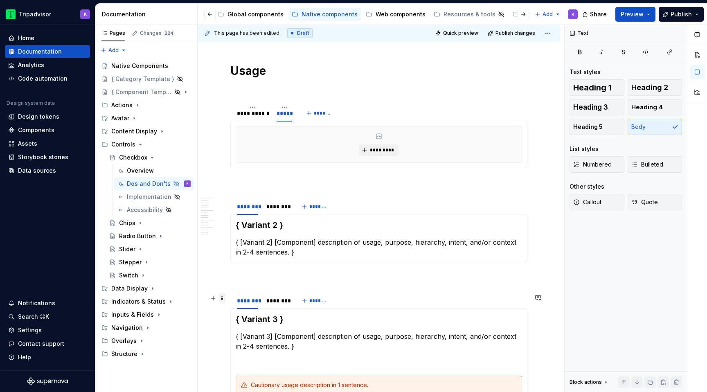
click at [222, 300] on span at bounding box center [222, 298] width 7 height 11
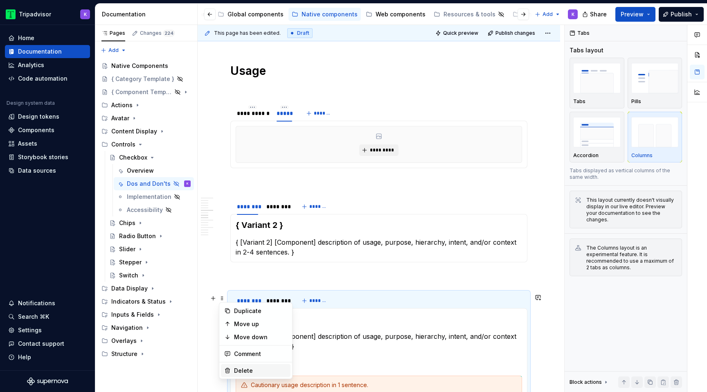
click at [248, 368] on div "Delete" at bounding box center [260, 371] width 53 height 8
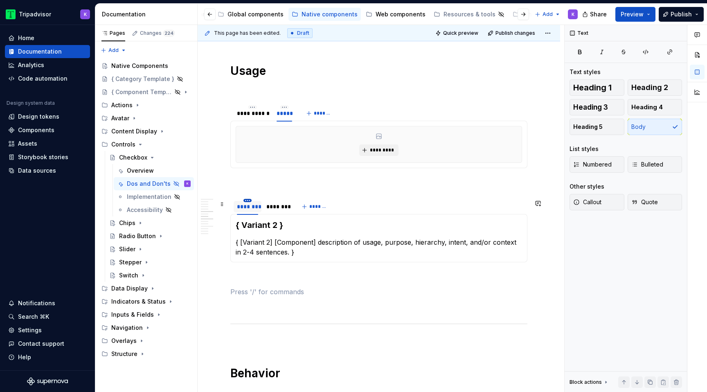
click at [248, 203] on html "Tripadvisor K Home Documentation Analytics Code automation Design system data D…" at bounding box center [353, 196] width 707 height 392
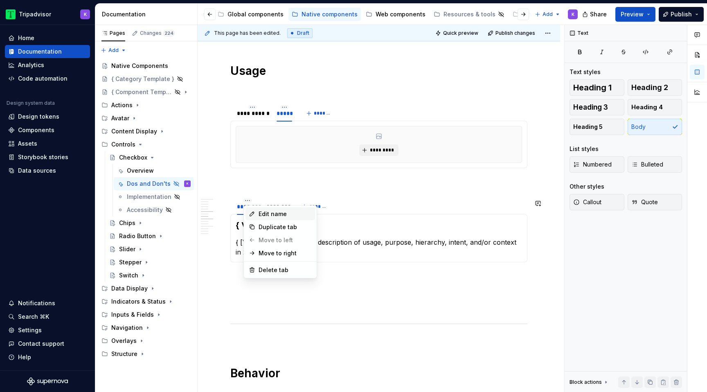
click at [257, 213] on div "Edit name" at bounding box center [281, 213] width 70 height 13
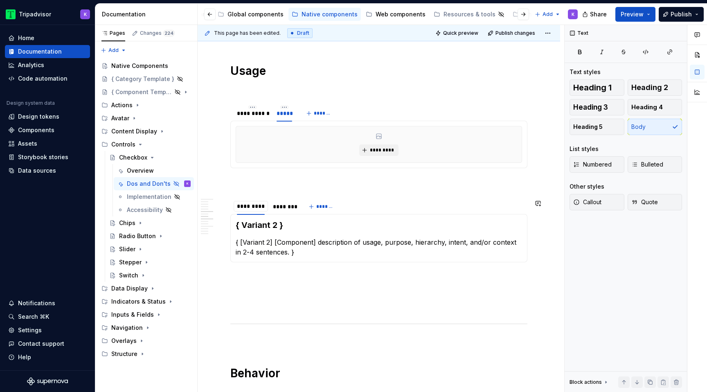
type input "**********"
click at [287, 200] on div "********" at bounding box center [287, 206] width 28 height 16
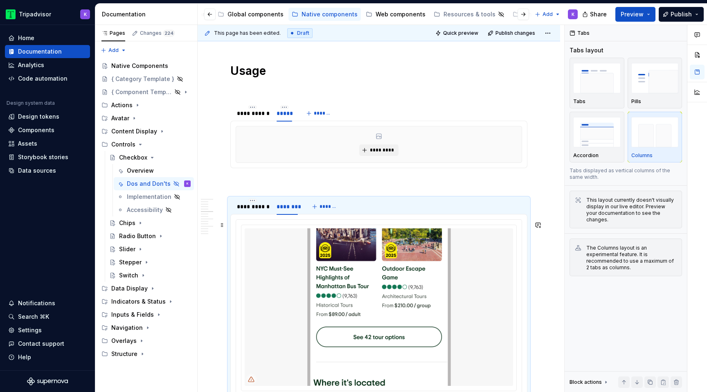
click at [297, 249] on img at bounding box center [379, 307] width 268 height 158
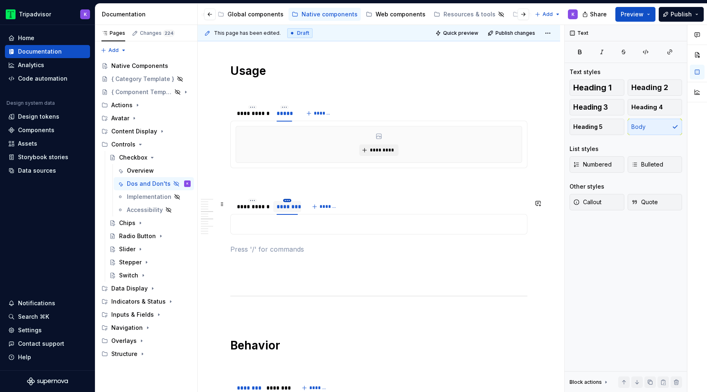
click at [288, 202] on html "Tripadvisor K Home Documentation Analytics Code automation Design system data D…" at bounding box center [353, 196] width 707 height 392
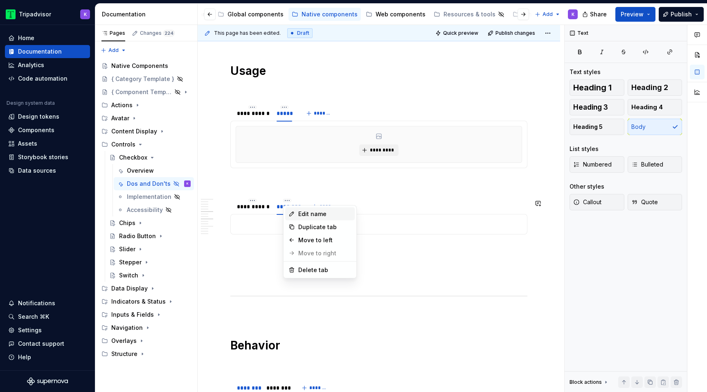
click at [300, 216] on div "Edit name" at bounding box center [324, 214] width 53 height 8
type input "*"
type input "*****"
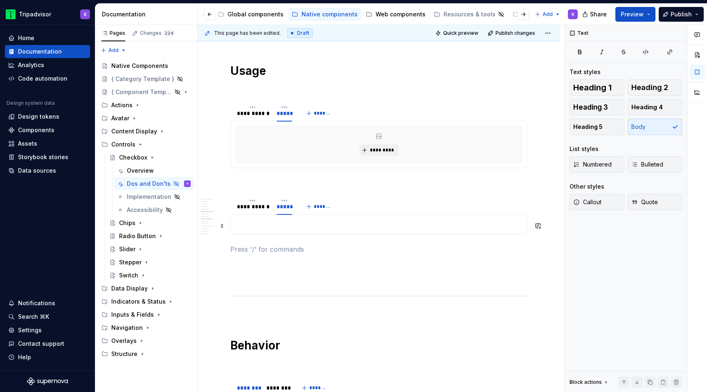
click at [300, 228] on p at bounding box center [379, 224] width 286 height 10
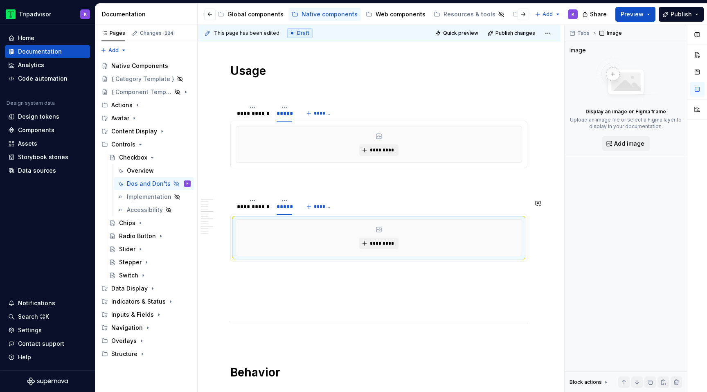
click at [286, 295] on p at bounding box center [378, 291] width 297 height 10
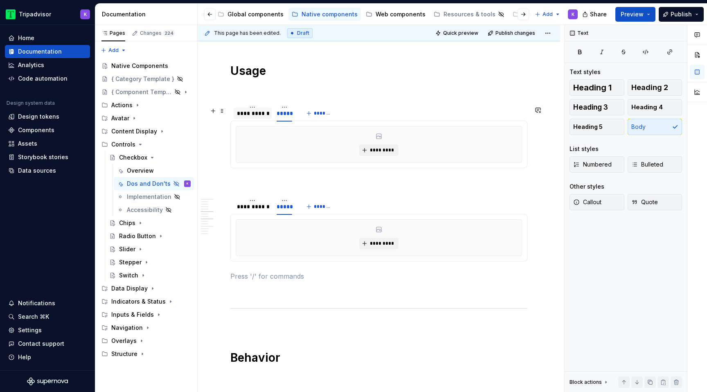
click at [244, 117] on div "**********" at bounding box center [253, 113] width 32 height 8
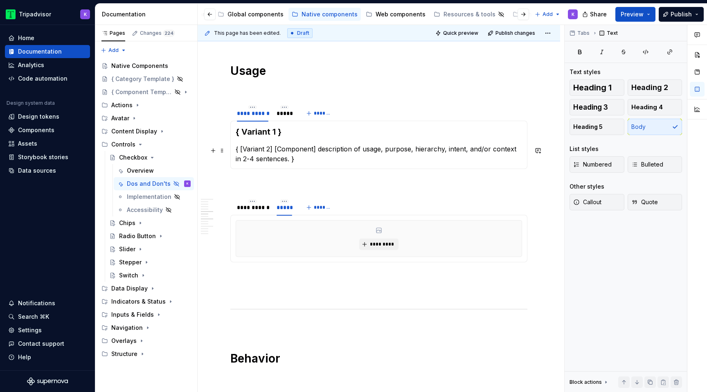
click at [275, 154] on p "{ [Variant 2] [Component] description of usage, purpose, hierarchy, intent, and…" at bounding box center [379, 154] width 286 height 20
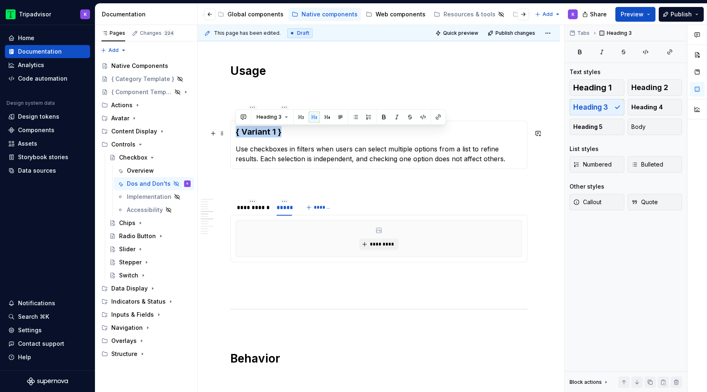
drag, startPoint x: 291, startPoint y: 136, endPoint x: 236, endPoint y: 136, distance: 54.8
click at [236, 136] on h3 "{ Variant 1 }" at bounding box center [379, 131] width 286 height 11
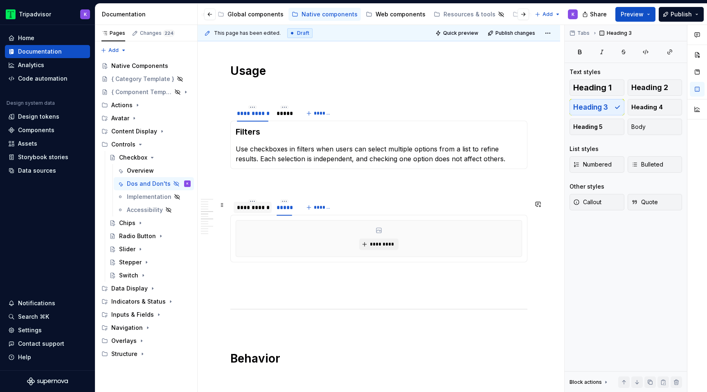
click at [257, 210] on div "**********" at bounding box center [253, 207] width 32 height 8
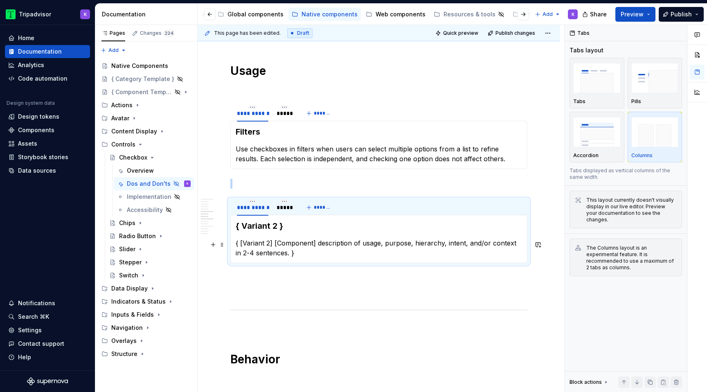
click at [299, 245] on p "{ [Variant 2] [Component] description of usage, purpose, hierarchy, intent, and…" at bounding box center [379, 248] width 286 height 20
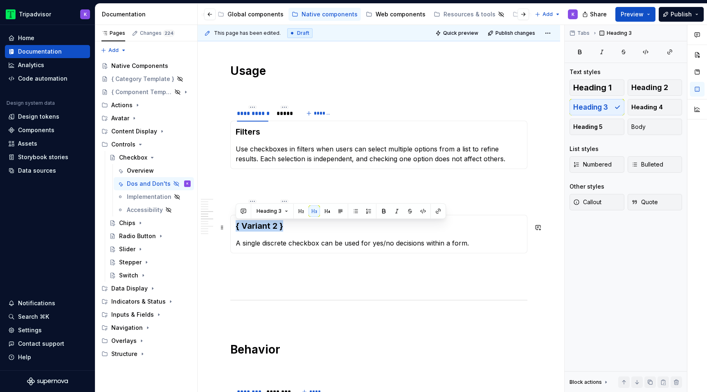
drag, startPoint x: 286, startPoint y: 231, endPoint x: 235, endPoint y: 230, distance: 50.7
click at [236, 230] on h3 "{ Variant 2 }" at bounding box center [379, 225] width 286 height 11
drag, startPoint x: 288, startPoint y: 228, endPoint x: 237, endPoint y: 228, distance: 51.1
click at [237, 228] on h3 "{ Variant 2 }" at bounding box center [379, 225] width 286 height 11
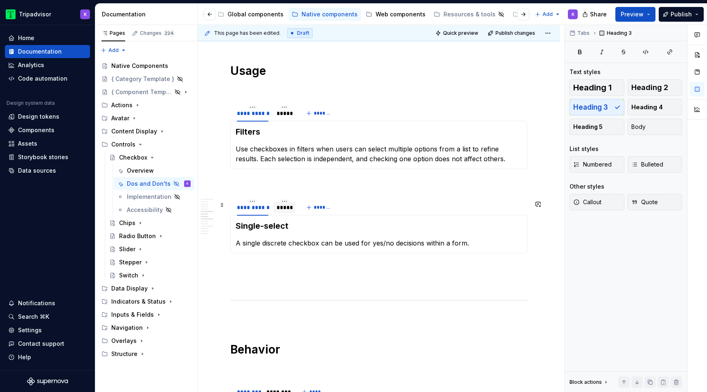
click at [284, 212] on div "*****" at bounding box center [285, 207] width 16 height 8
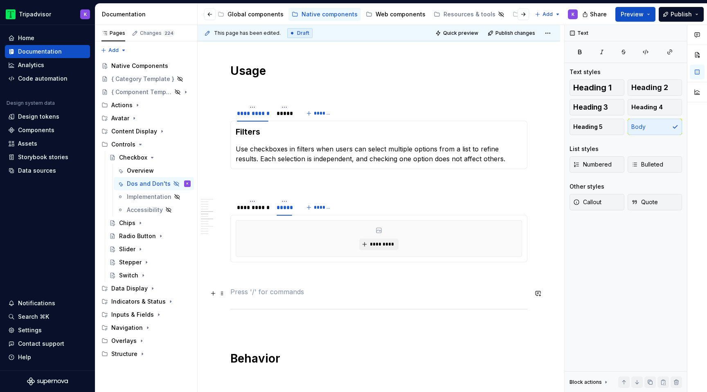
click at [283, 289] on p at bounding box center [378, 292] width 297 height 10
click at [284, 117] on div "*****" at bounding box center [285, 113] width 16 height 8
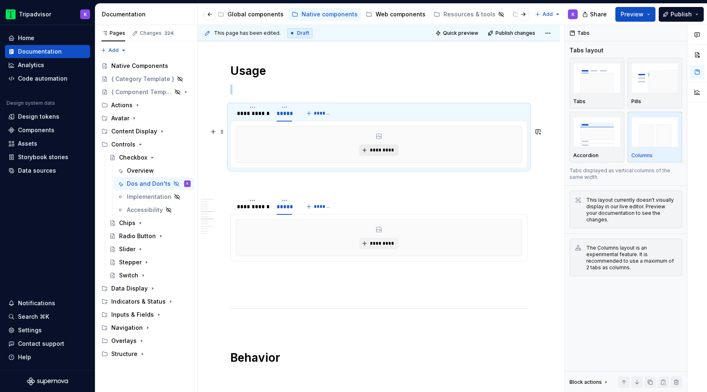
click at [381, 152] on span "*********" at bounding box center [381, 150] width 25 height 7
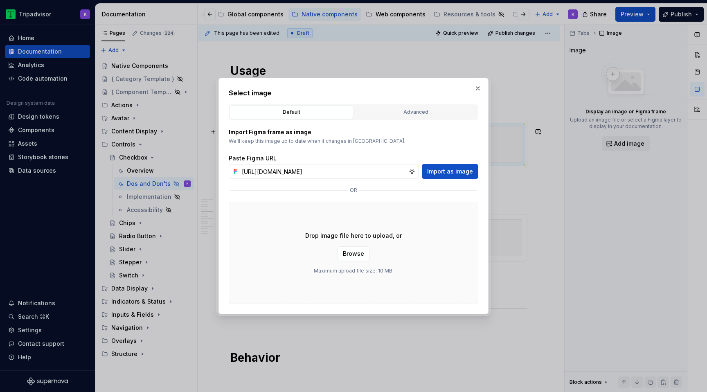
type textarea "*"
type input "[URL][DOMAIN_NAME]"
type textarea "*"
type input "[URL][DOMAIN_NAME]"
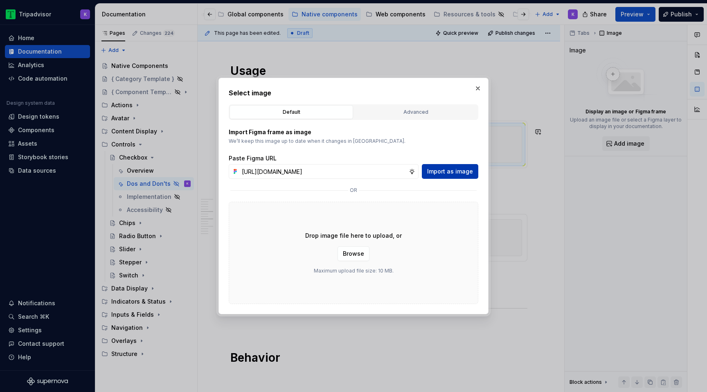
scroll to position [0, 0]
click at [430, 175] on span "Import as image" at bounding box center [450, 171] width 46 height 8
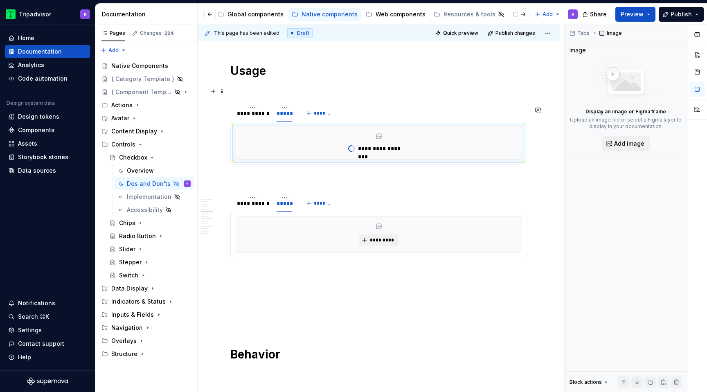
click at [305, 87] on p at bounding box center [378, 90] width 297 height 10
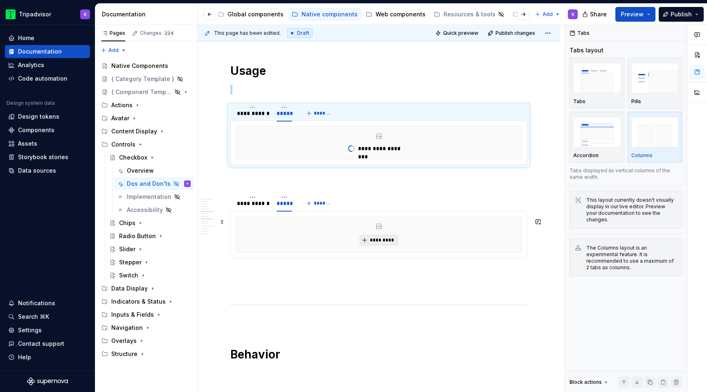
click at [367, 241] on button "*********" at bounding box center [378, 239] width 39 height 11
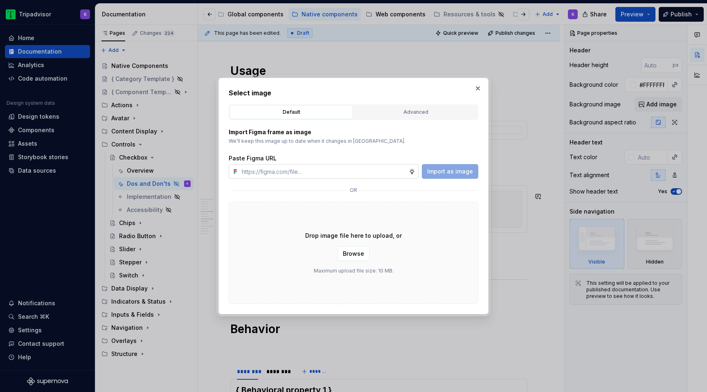
click at [383, 172] on input "text" at bounding box center [324, 171] width 170 height 15
type textarea "*"
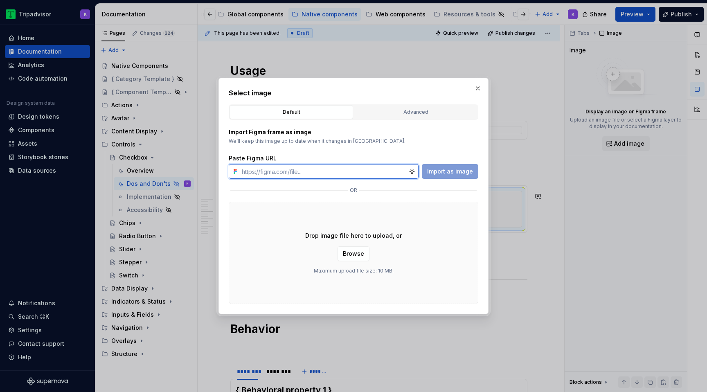
paste input "[URL][DOMAIN_NAME]"
type input "[URL][DOMAIN_NAME]"
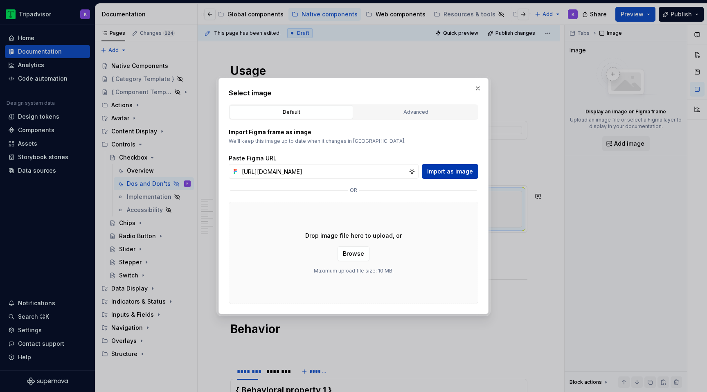
click at [455, 174] on span "Import as image" at bounding box center [450, 171] width 46 height 8
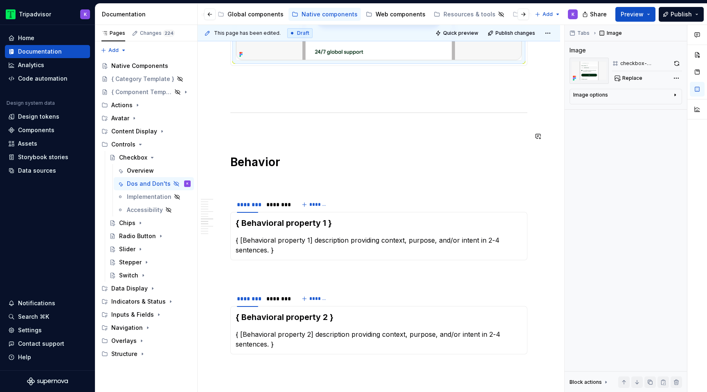
scroll to position [1167, 0]
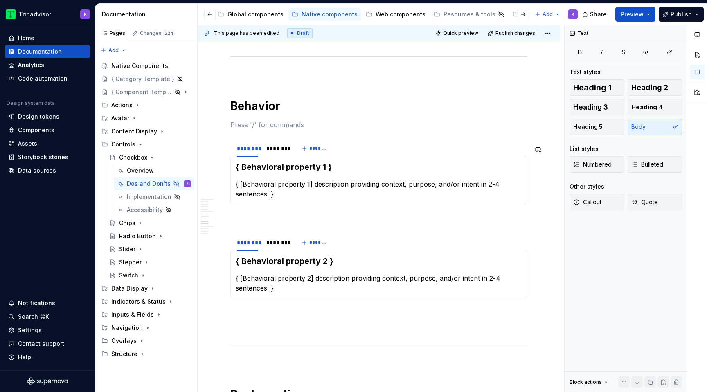
click at [244, 146] on section "******** ******** ******* { Behavioral property 1 } { [Behavioral property 1] d…" at bounding box center [378, 172] width 297 height 65
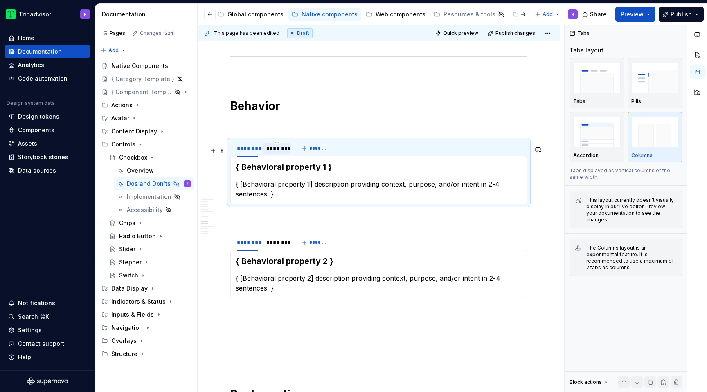
click at [276, 153] on div "********" at bounding box center [276, 148] width 21 height 8
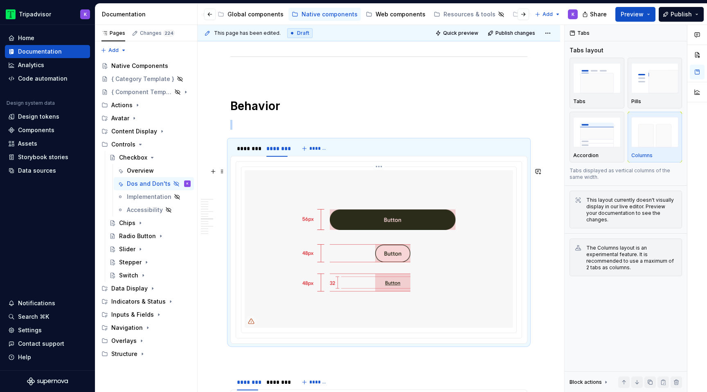
click at [285, 197] on img at bounding box center [379, 249] width 268 height 158
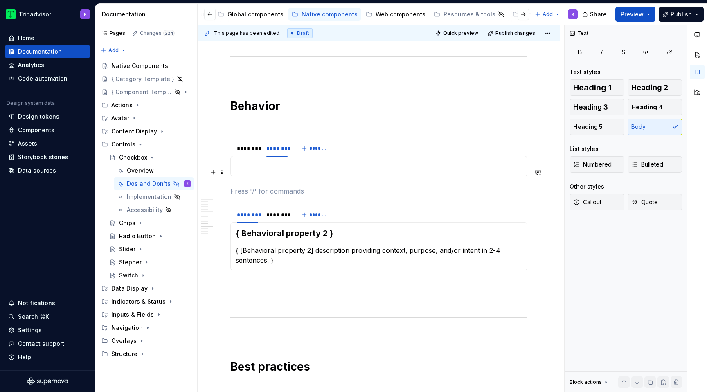
click at [283, 171] on p at bounding box center [379, 166] width 286 height 10
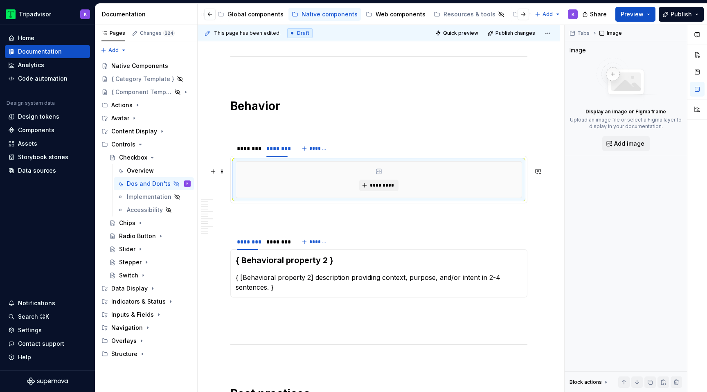
type textarea "*"
click at [360, 193] on div "*********" at bounding box center [379, 180] width 286 height 36
click at [368, 191] on button "*********" at bounding box center [378, 185] width 39 height 11
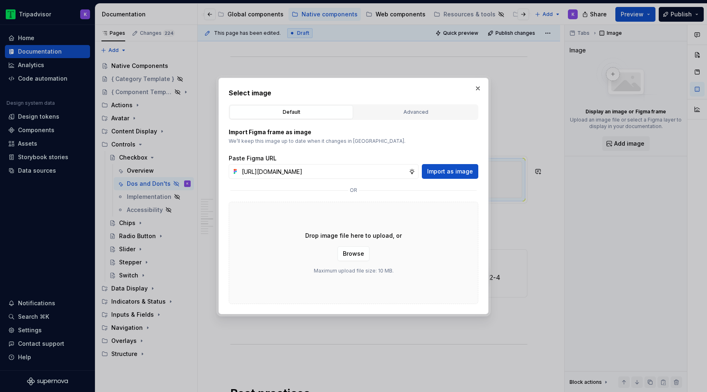
scroll to position [0, 216]
type input "[URL][DOMAIN_NAME]"
click at [460, 171] on span "Import as image" at bounding box center [450, 171] width 46 height 8
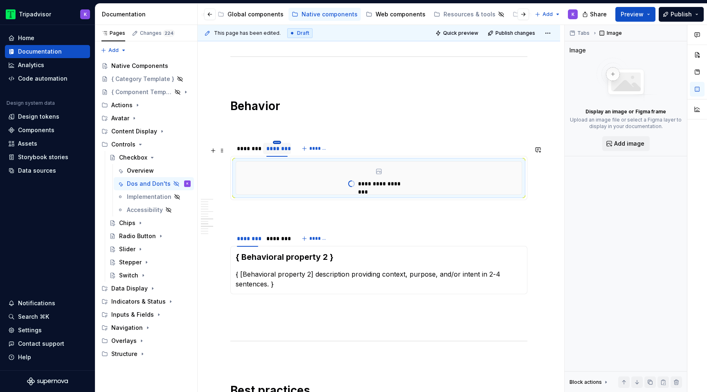
click at [279, 149] on html "Tripadvisor K Home Documentation Analytics Code automation Design system data D…" at bounding box center [353, 196] width 707 height 392
click at [290, 159] on div "Edit name" at bounding box center [314, 160] width 53 height 8
type input "*****"
click at [248, 149] on html "Tripadvisor K Home Documentation Analytics Code automation Design system data D…" at bounding box center [353, 196] width 707 height 392
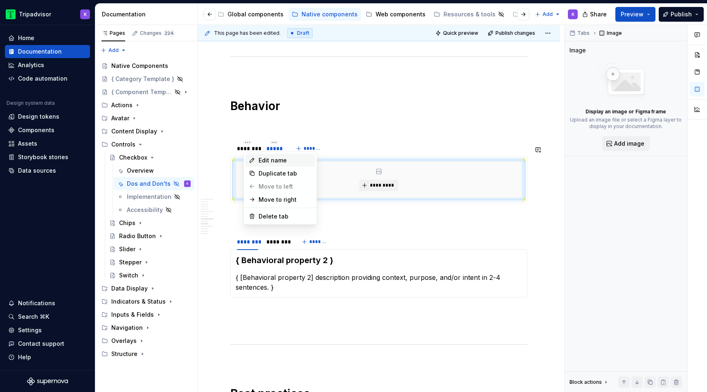
click at [255, 158] on div "Edit name" at bounding box center [281, 160] width 70 height 13
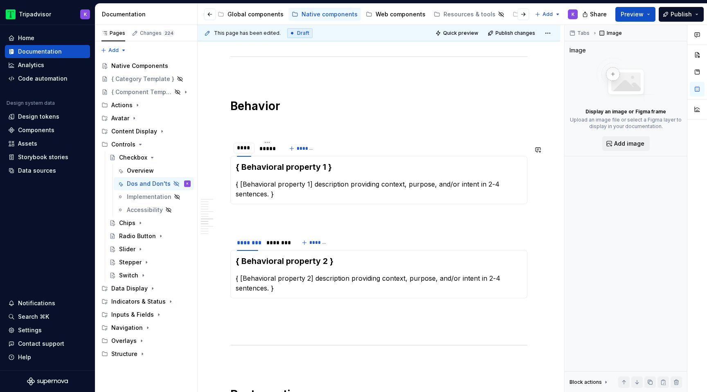
type input "*****"
type textarea "*"
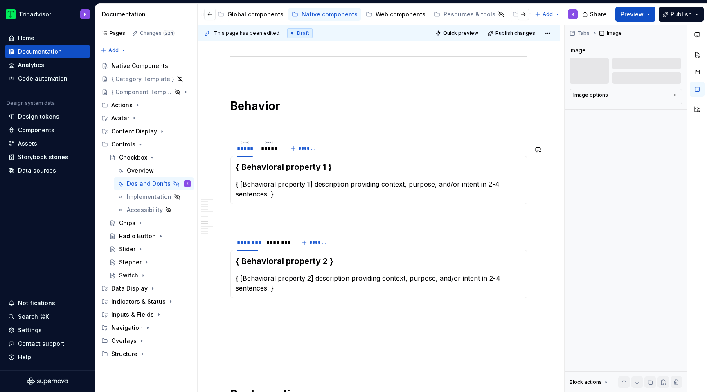
scroll to position [1142, 0]
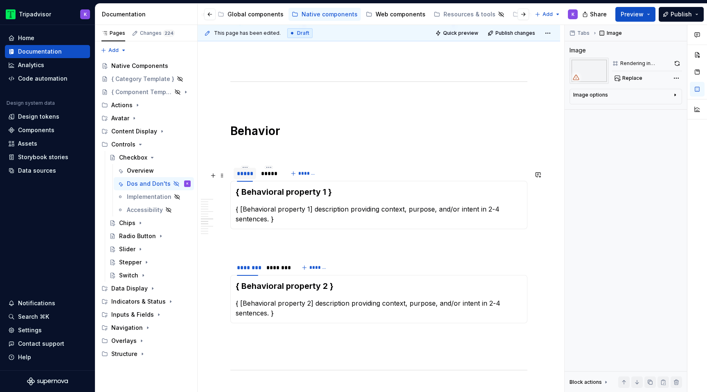
click at [246, 176] on div "*****" at bounding box center [245, 173] width 16 height 8
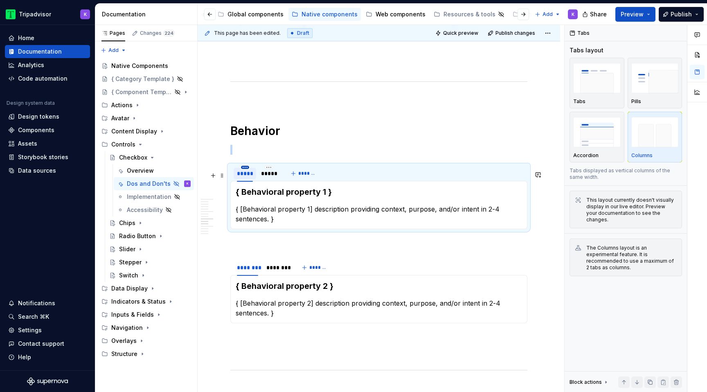
click at [246, 171] on html "Tripadvisor K Home Documentation Analytics Code automation Design system data D…" at bounding box center [353, 196] width 707 height 392
click at [259, 180] on div "Edit name" at bounding box center [278, 185] width 70 height 13
click at [252, 178] on input "*****" at bounding box center [245, 173] width 23 height 15
type input "**********"
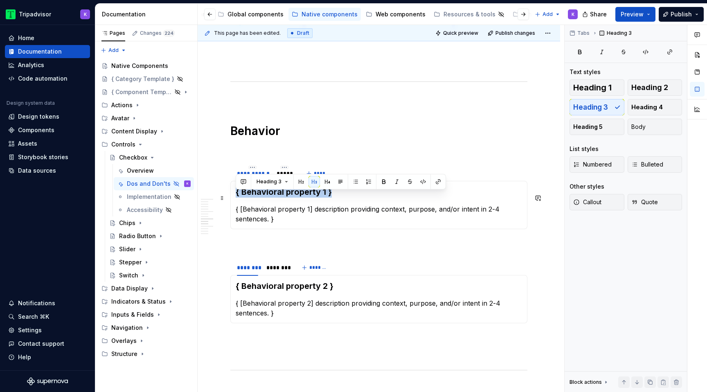
drag, startPoint x: 332, startPoint y: 198, endPoint x: 235, endPoint y: 196, distance: 97.0
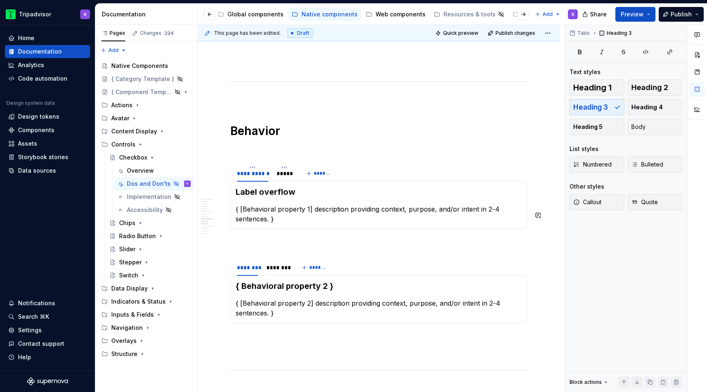
click at [275, 229] on div "Label overflow { [Behavioral property 1] description providing context, purpose…" at bounding box center [378, 205] width 297 height 48
click at [223, 271] on span at bounding box center [222, 269] width 7 height 11
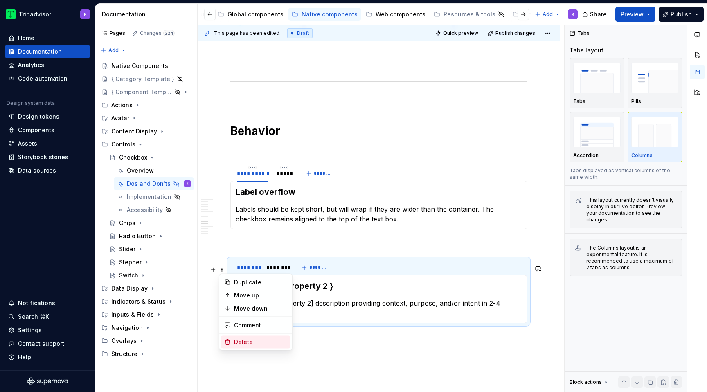
click at [241, 340] on div "Delete" at bounding box center [260, 342] width 53 height 8
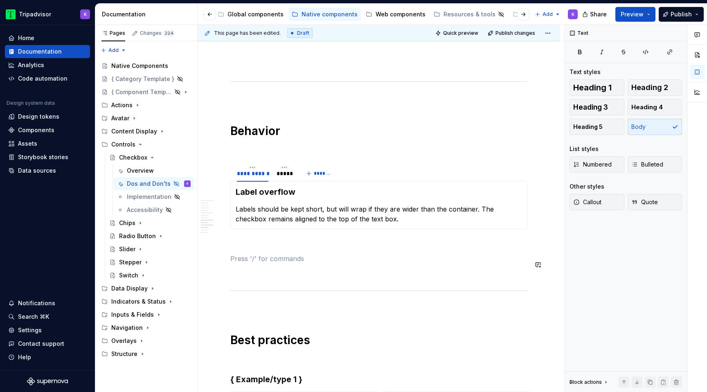
click at [256, 256] on div "**********" at bounding box center [378, 86] width 297 height 2113
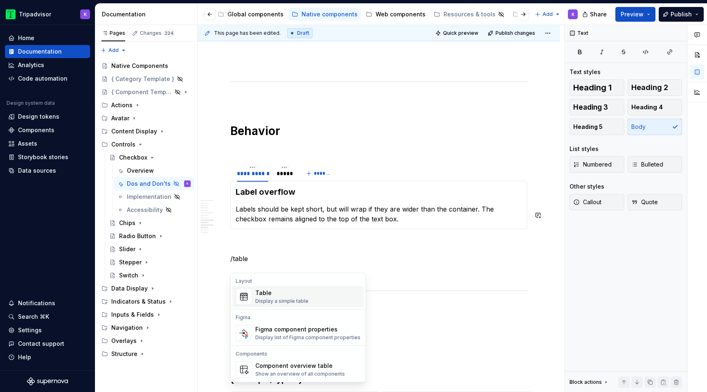
click at [264, 295] on div "Table" at bounding box center [281, 293] width 53 height 8
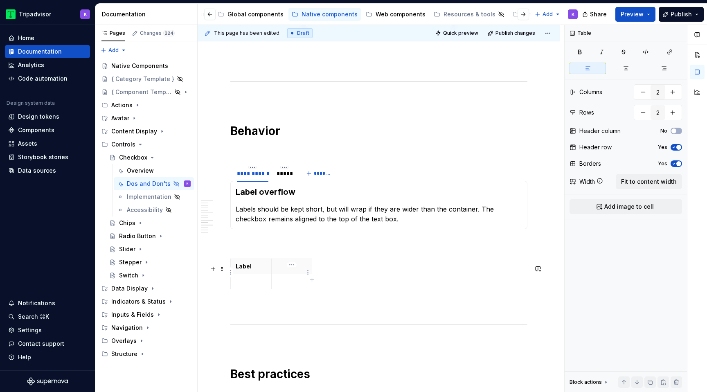
click at [291, 270] on p at bounding box center [292, 266] width 31 height 8
click at [249, 255] on div "**********" at bounding box center [378, 107] width 297 height 2155
click at [297, 247] on p at bounding box center [378, 244] width 297 height 10
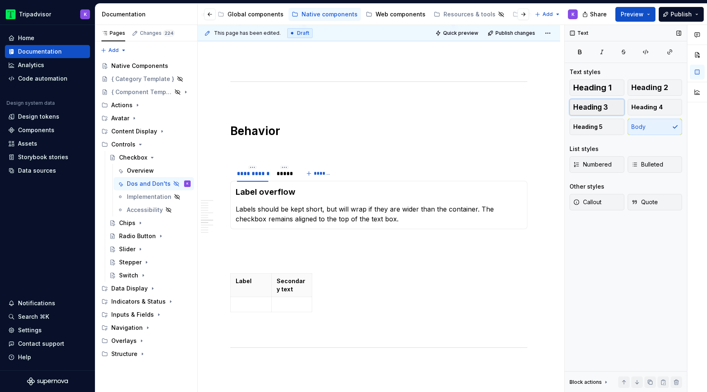
click at [595, 107] on span "Heading 3" at bounding box center [590, 107] width 35 height 8
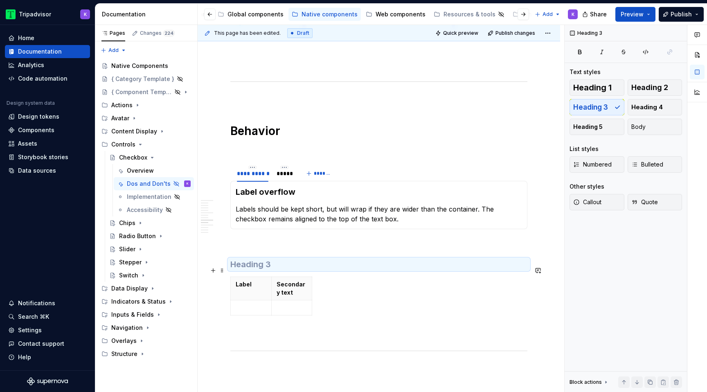
click at [285, 267] on h3 at bounding box center [378, 264] width 297 height 11
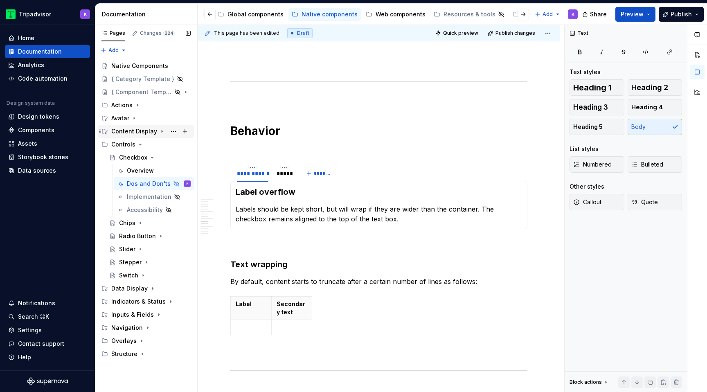
click at [159, 131] on icon "Page tree" at bounding box center [162, 131] width 7 height 7
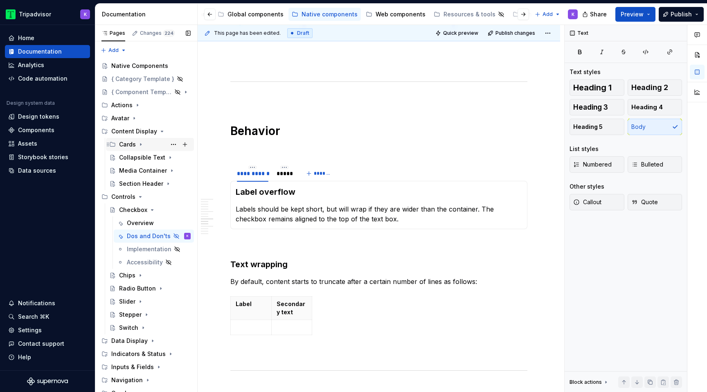
click at [141, 146] on icon "Page tree" at bounding box center [140, 144] width 7 height 7
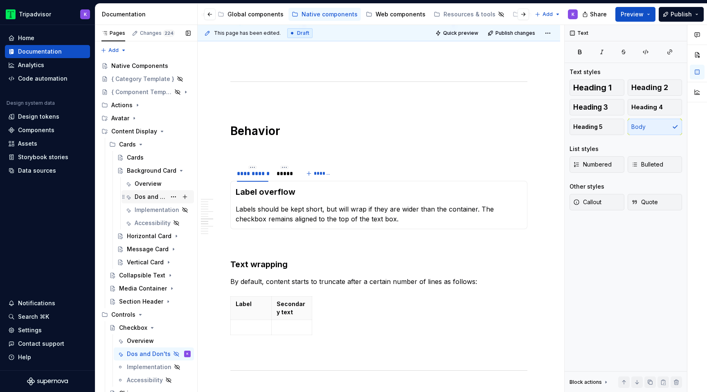
click at [146, 196] on div "Dos and Don'ts" at bounding box center [151, 197] width 32 height 8
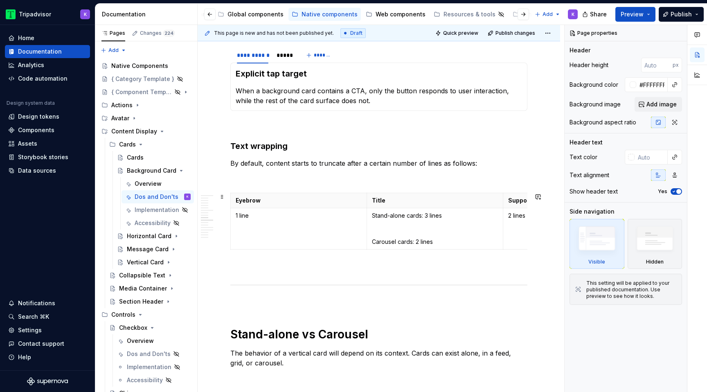
scroll to position [864, 0]
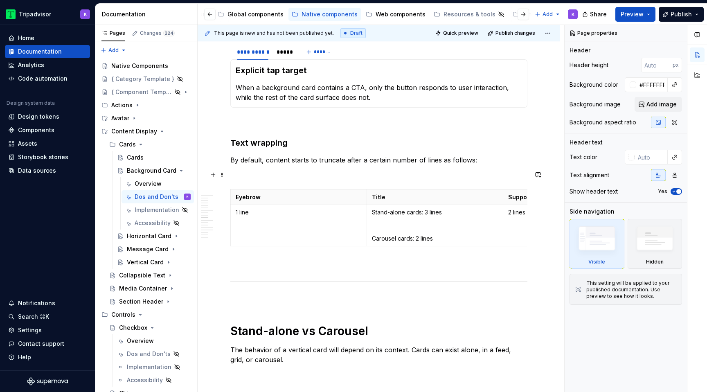
click at [318, 178] on p at bounding box center [378, 175] width 297 height 10
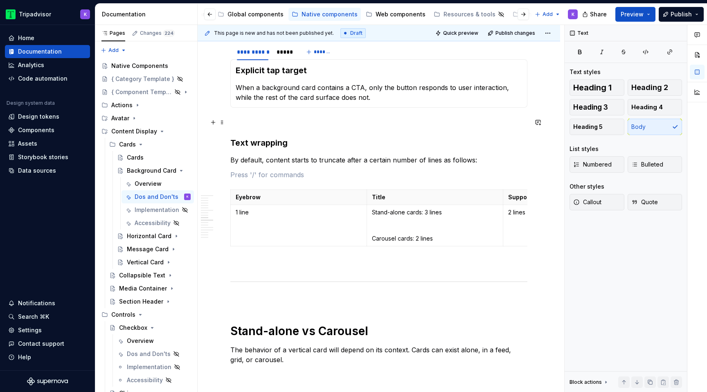
click at [253, 120] on p at bounding box center [378, 122] width 297 height 10
click at [140, 145] on icon "Page tree" at bounding box center [140, 144] width 7 height 7
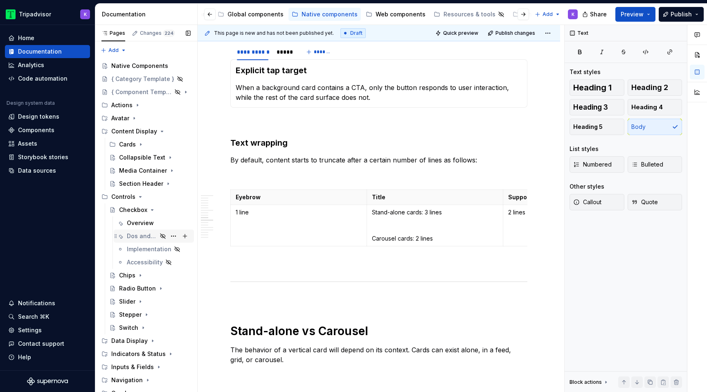
click at [146, 237] on div "Dos and Don'ts" at bounding box center [142, 236] width 30 height 8
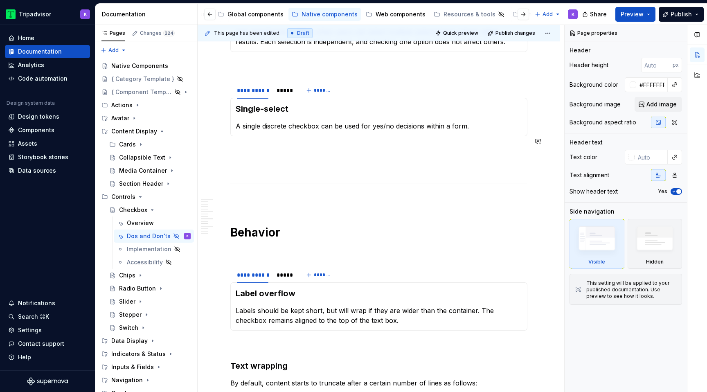
scroll to position [962, 0]
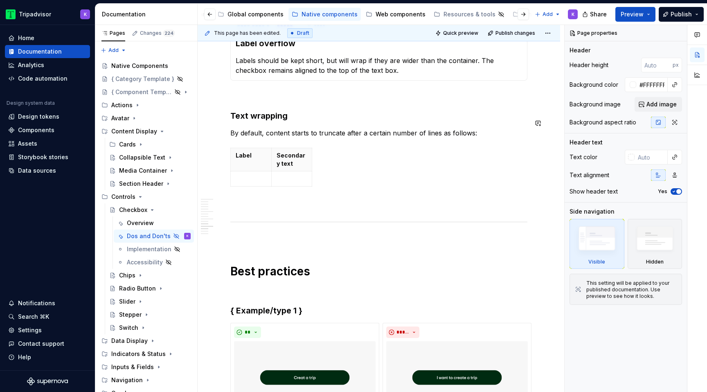
type textarea "*"
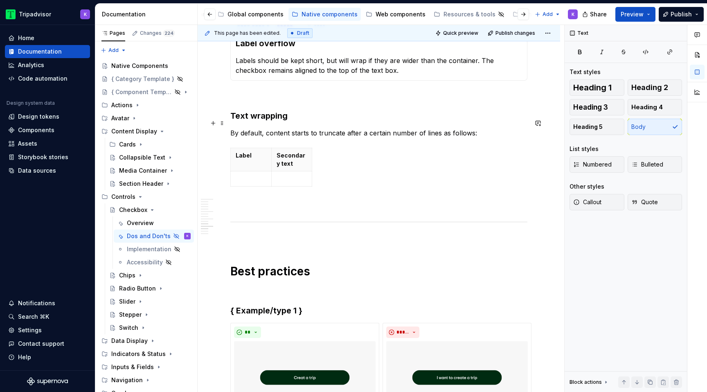
click at [487, 128] on p "By default, content starts to truncate after a certain number of lines as follo…" at bounding box center [378, 133] width 297 height 10
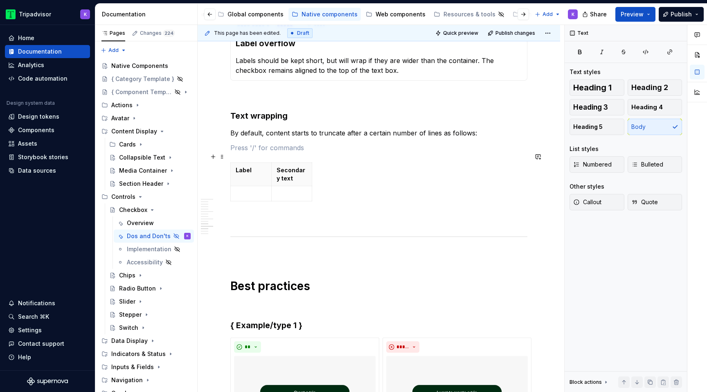
click at [247, 189] on p at bounding box center [251, 193] width 31 height 8
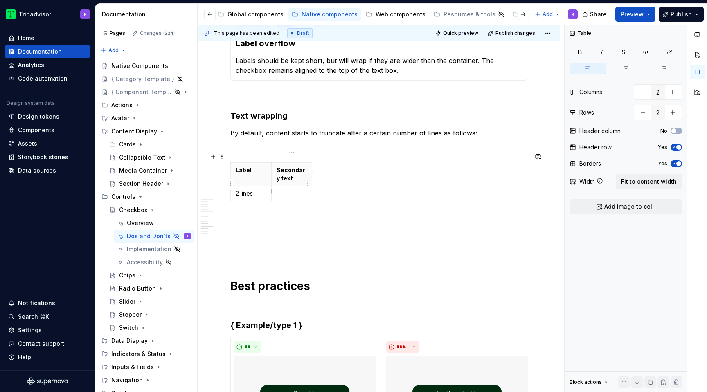
click at [295, 189] on p at bounding box center [292, 193] width 31 height 8
click at [299, 145] on div "**********" at bounding box center [378, 149] width 297 height 1879
click at [263, 186] on td "2 lines" at bounding box center [251, 193] width 41 height 15
click at [660, 180] on span "Fit to content width" at bounding box center [649, 182] width 56 height 8
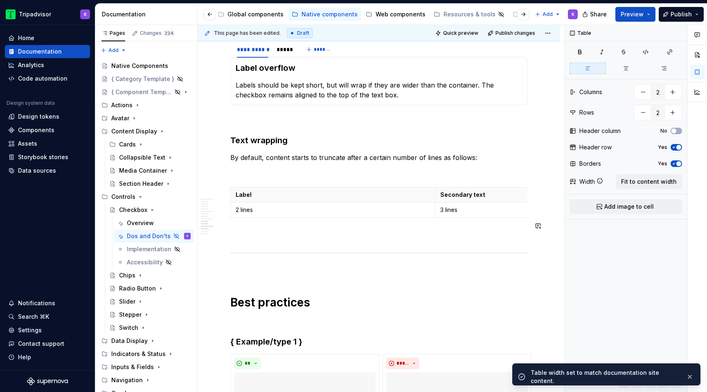
scroll to position [927, 0]
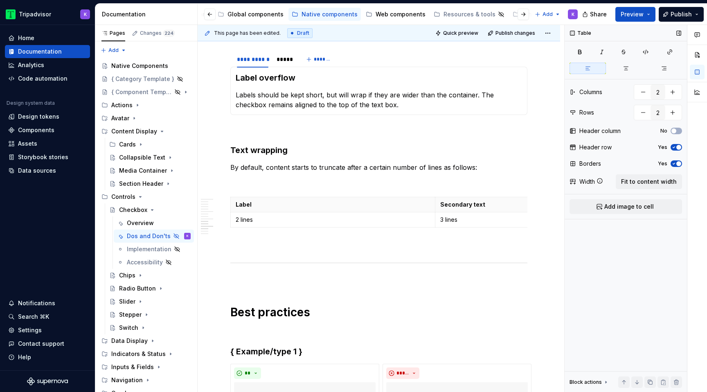
click at [678, 148] on span "button" at bounding box center [678, 147] width 5 height 5
click at [678, 147] on button "No" at bounding box center [676, 147] width 11 height 7
click at [406, 177] on p at bounding box center [378, 182] width 297 height 10
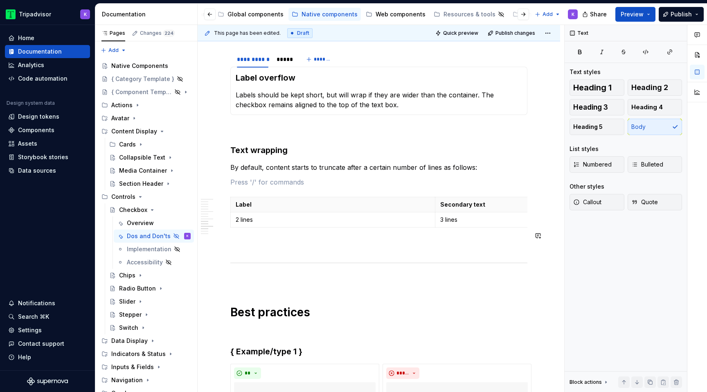
click at [372, 230] on div "**********" at bounding box center [378, 179] width 297 height 1870
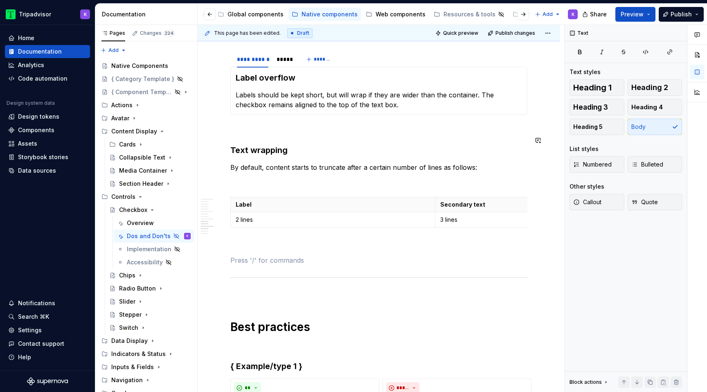
scroll to position [892, 0]
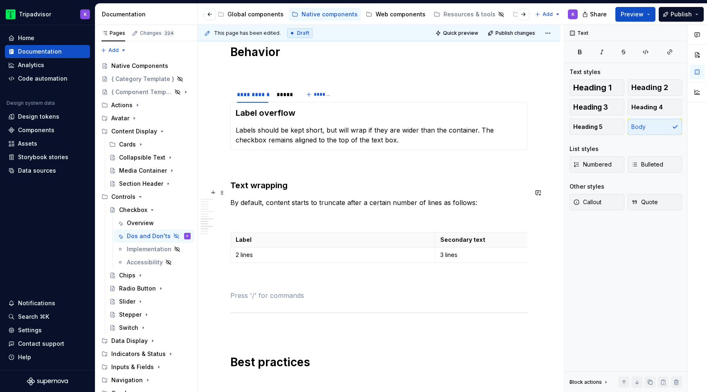
click at [348, 212] on p at bounding box center [378, 217] width 297 height 10
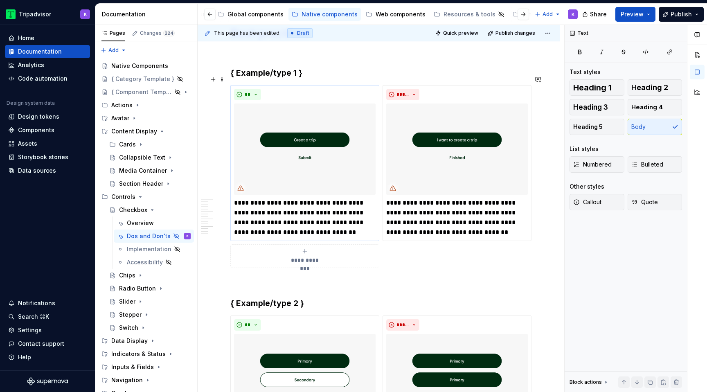
scroll to position [1192, 0]
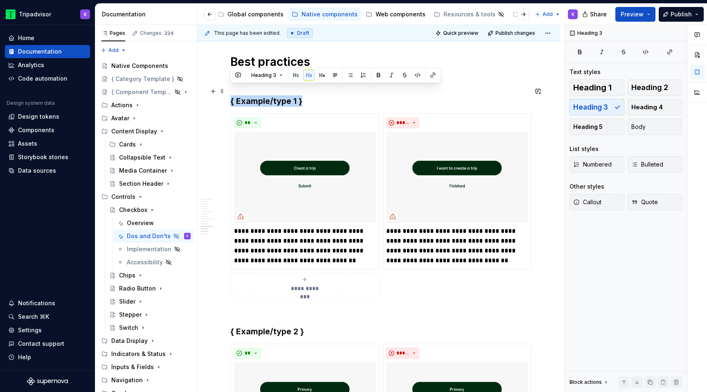
drag, startPoint x: 310, startPoint y: 94, endPoint x: 227, endPoint y: 93, distance: 83.1
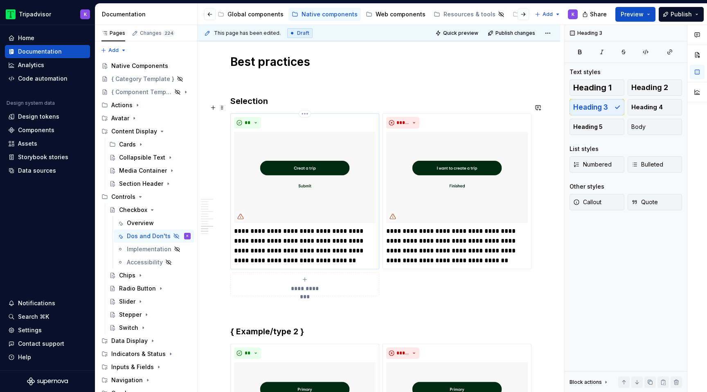
click at [345, 233] on p "**********" at bounding box center [305, 245] width 142 height 39
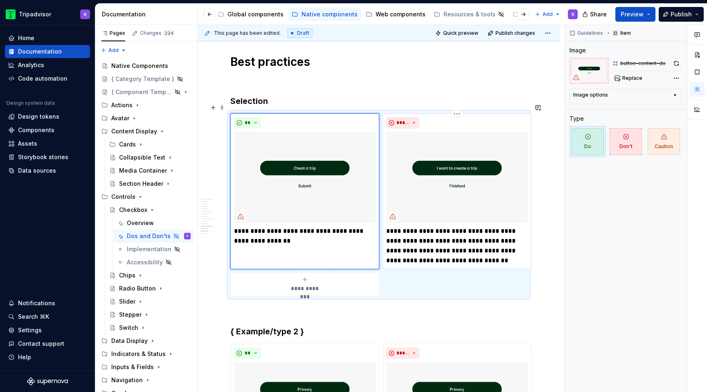
click at [434, 237] on p "**********" at bounding box center [457, 245] width 142 height 39
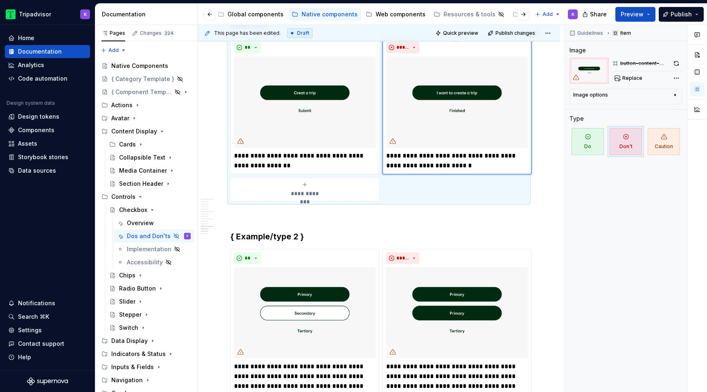
scroll to position [1277, 0]
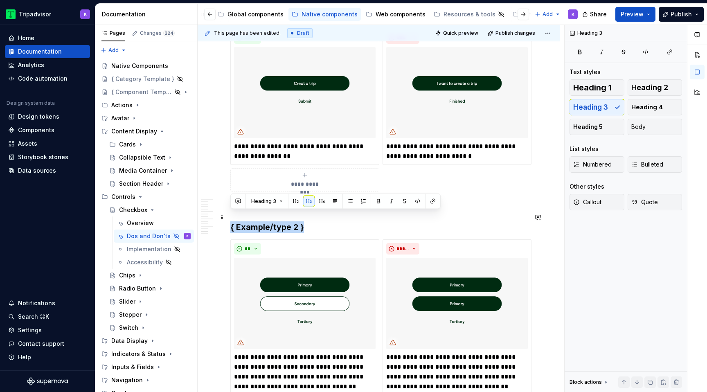
drag, startPoint x: 304, startPoint y: 219, endPoint x: 231, endPoint y: 220, distance: 72.8
click at [231, 221] on h3 "{ Example/type 2 }" at bounding box center [378, 226] width 297 height 11
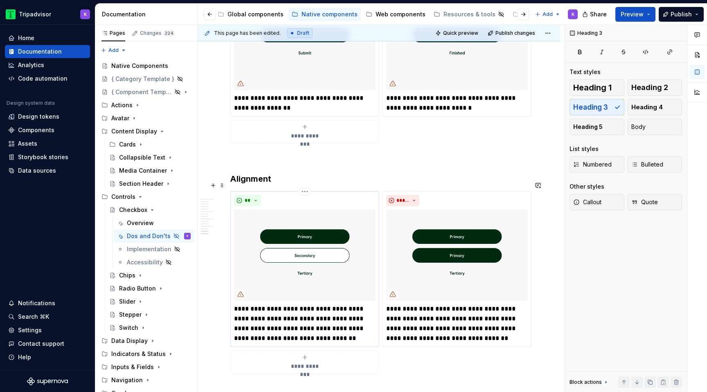
scroll to position [1334, 0]
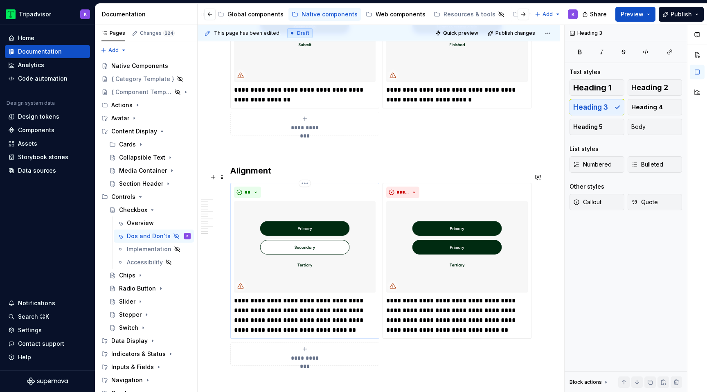
click at [291, 301] on p "**********" at bounding box center [305, 315] width 142 height 39
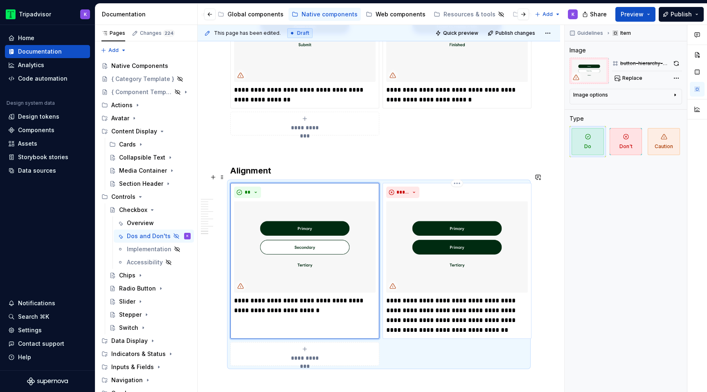
click at [455, 309] on p "**********" at bounding box center [457, 315] width 142 height 39
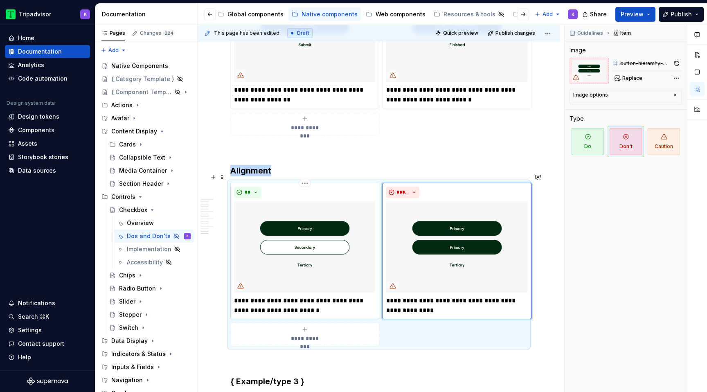
click at [315, 253] on img at bounding box center [305, 246] width 142 height 91
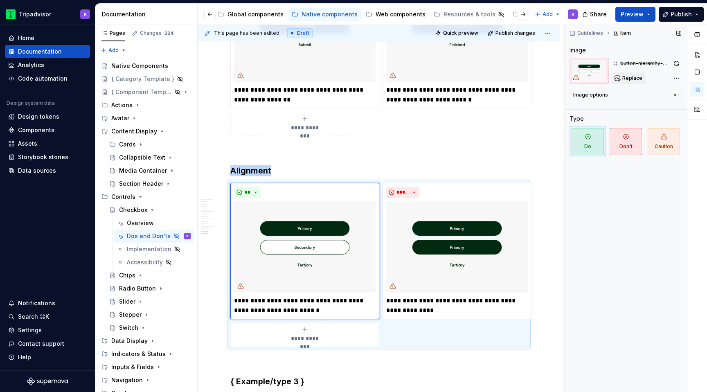
click at [629, 74] on button "Replace" at bounding box center [629, 77] width 34 height 11
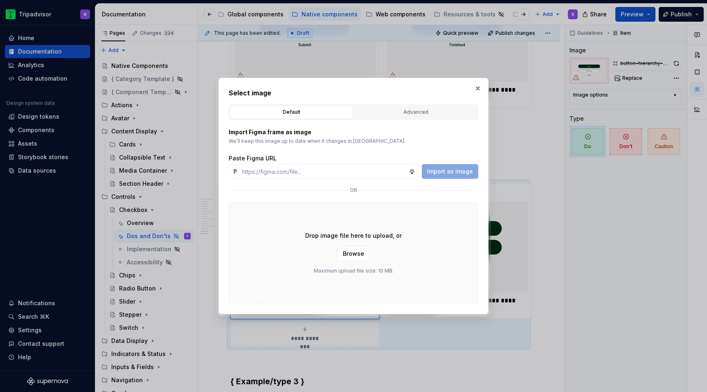
type textarea "*"
type input "[URL][DOMAIN_NAME]"
type textarea "*"
type input "[URL][DOMAIN_NAME]"
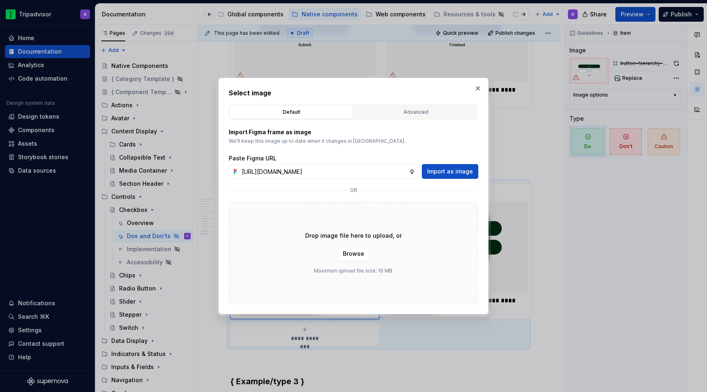
click at [461, 172] on span "Import as image" at bounding box center [450, 171] width 46 height 8
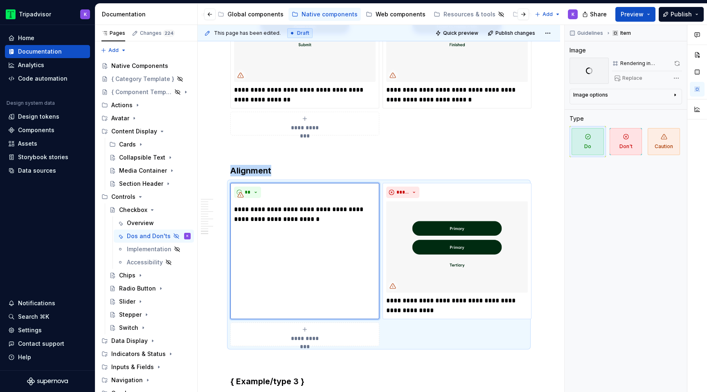
click at [430, 234] on img at bounding box center [457, 246] width 142 height 91
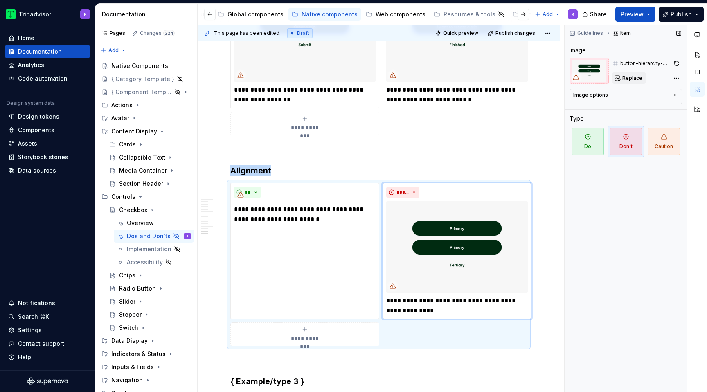
click at [620, 77] on button "Replace" at bounding box center [629, 77] width 34 height 11
type textarea "*"
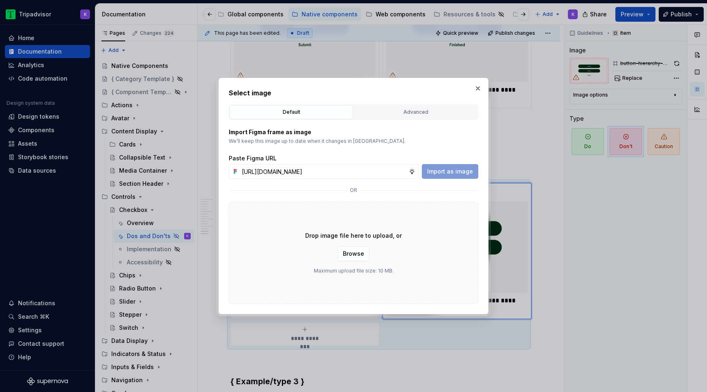
scroll to position [0, 216]
type input "[URL][DOMAIN_NAME]"
click at [451, 169] on span "Import as image" at bounding box center [450, 171] width 46 height 8
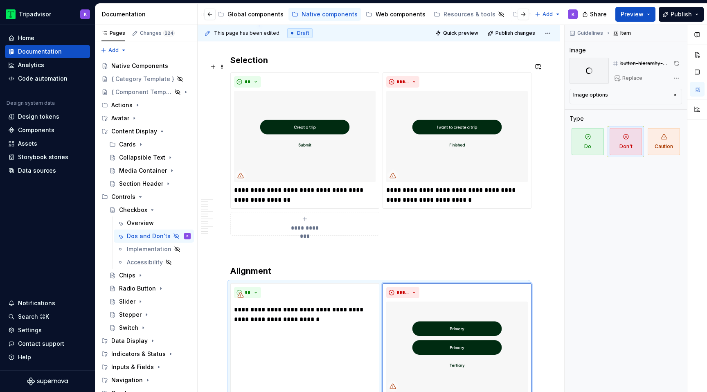
scroll to position [1219, 0]
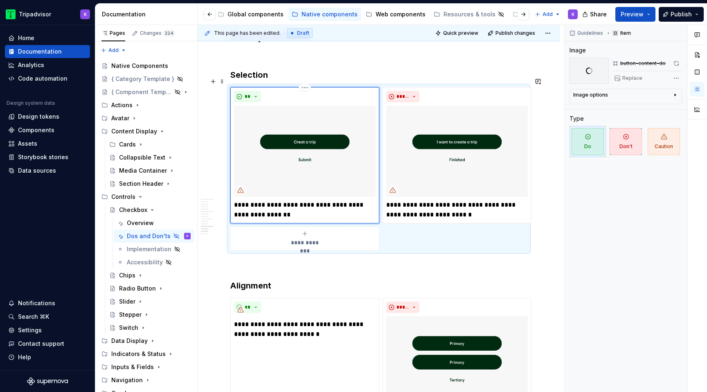
click at [313, 130] on img at bounding box center [305, 151] width 142 height 91
click at [308, 139] on img at bounding box center [305, 151] width 142 height 91
click at [482, 141] on img at bounding box center [457, 151] width 142 height 91
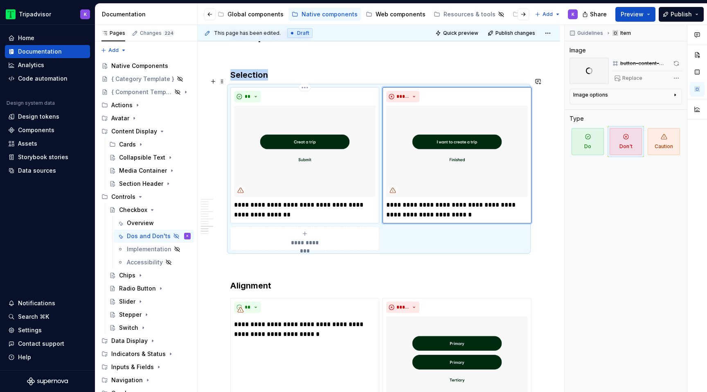
click at [292, 138] on img at bounding box center [305, 151] width 142 height 91
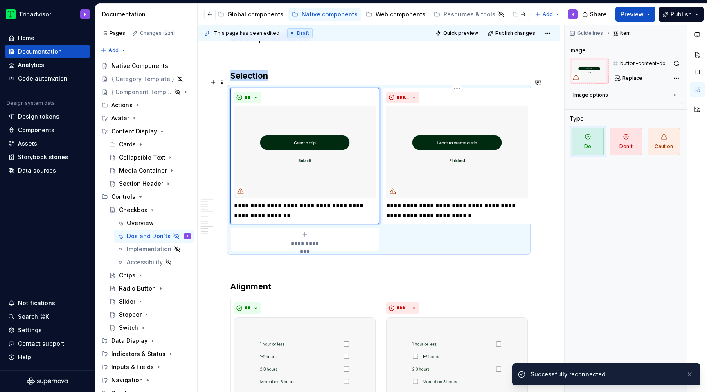
scroll to position [1200, 0]
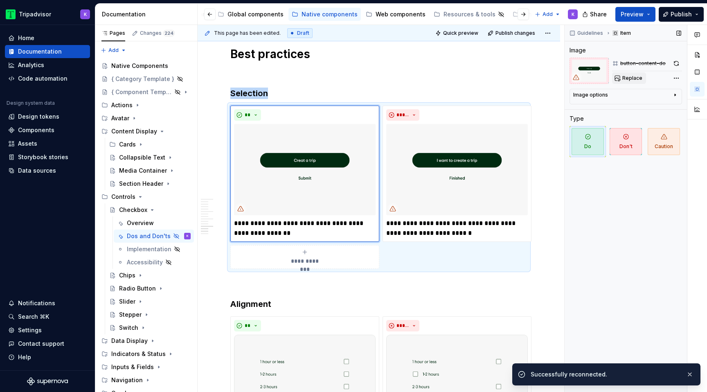
click at [615, 74] on button "Replace" at bounding box center [629, 77] width 34 height 11
type textarea "*"
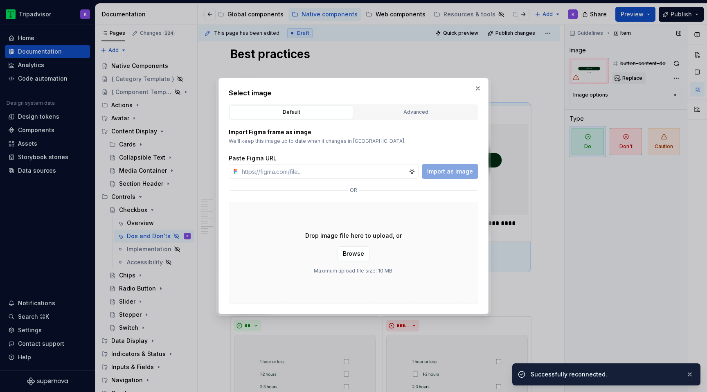
type input "[URL][DOMAIN_NAME]"
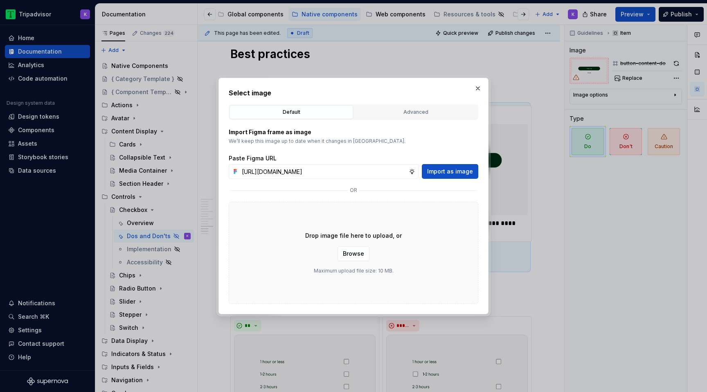
scroll to position [0, 219]
type textarea "*"
type input "[URL][DOMAIN_NAME]"
click at [465, 164] on button "Import as image" at bounding box center [450, 171] width 56 height 15
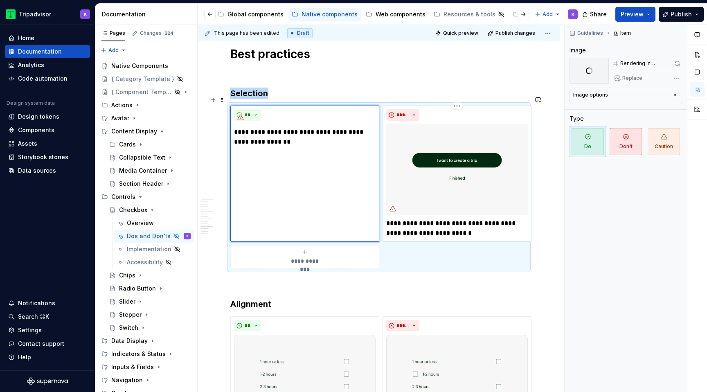
click at [426, 164] on img at bounding box center [457, 169] width 142 height 91
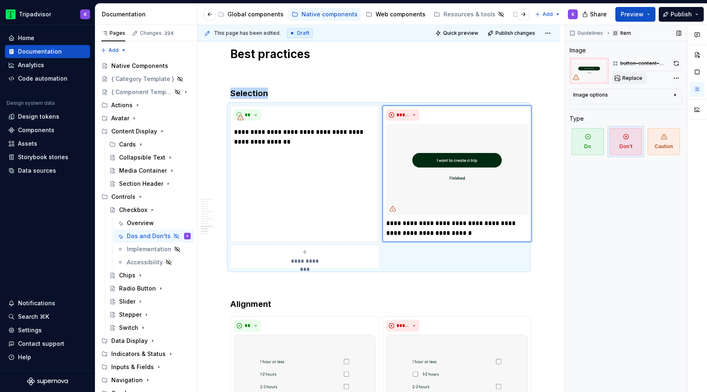
click at [631, 80] on span "Replace" at bounding box center [632, 78] width 20 height 7
type textarea "*"
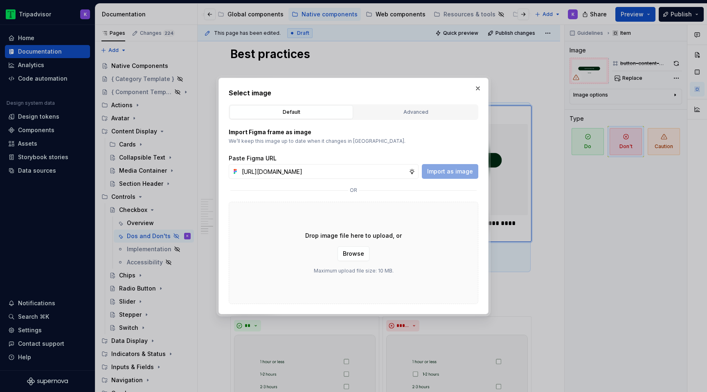
scroll to position [0, 218]
type input "[URL][DOMAIN_NAME]"
click at [458, 171] on span "Import as image" at bounding box center [450, 171] width 46 height 8
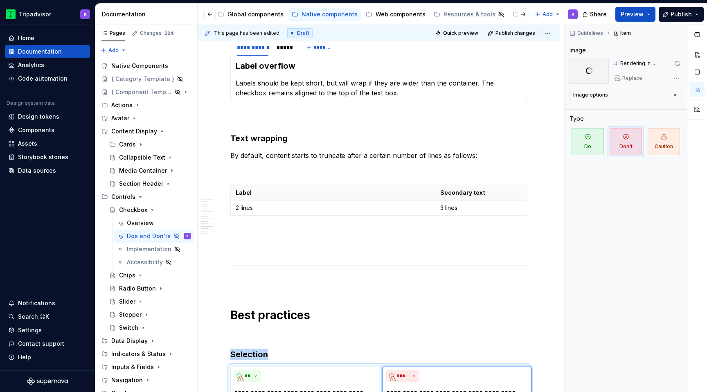
scroll to position [906, 0]
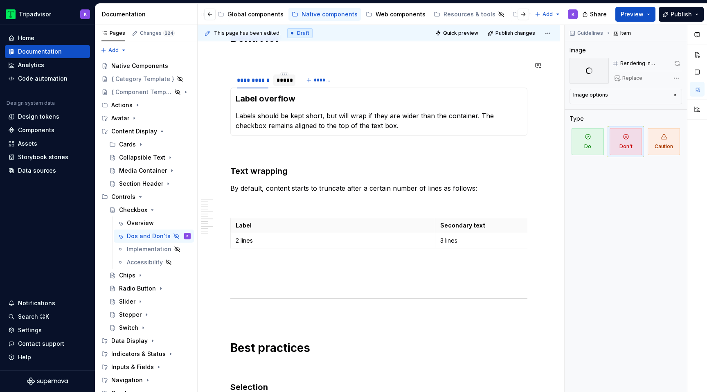
click at [283, 76] on div "*****" at bounding box center [285, 80] width 16 height 8
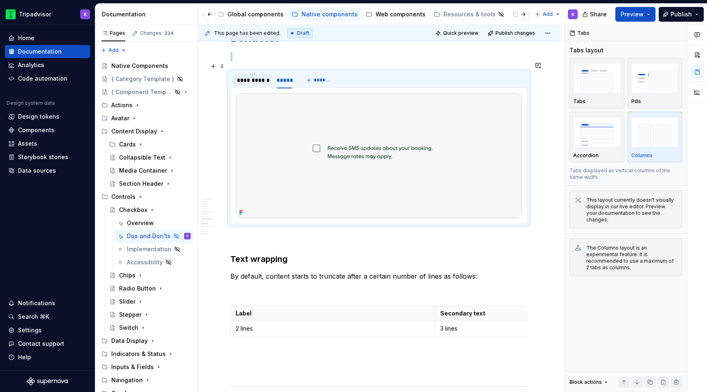
click at [258, 76] on div "**********" at bounding box center [253, 80] width 32 height 8
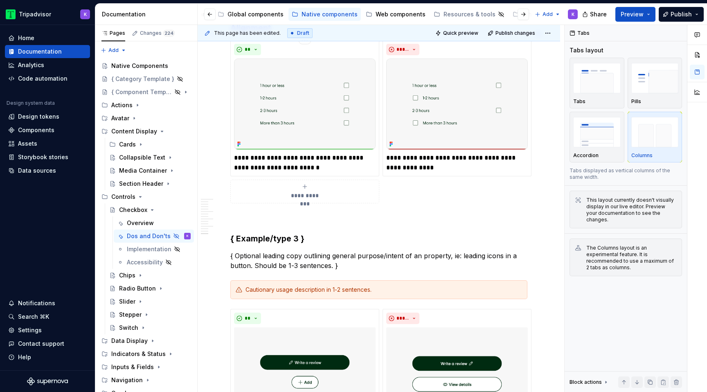
scroll to position [1563, 0]
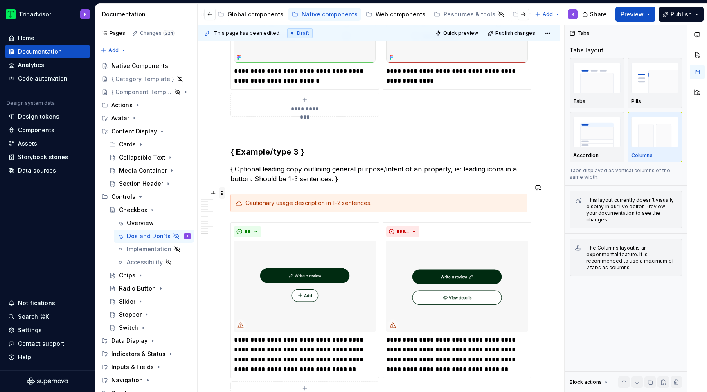
click at [222, 191] on span at bounding box center [222, 192] width 7 height 11
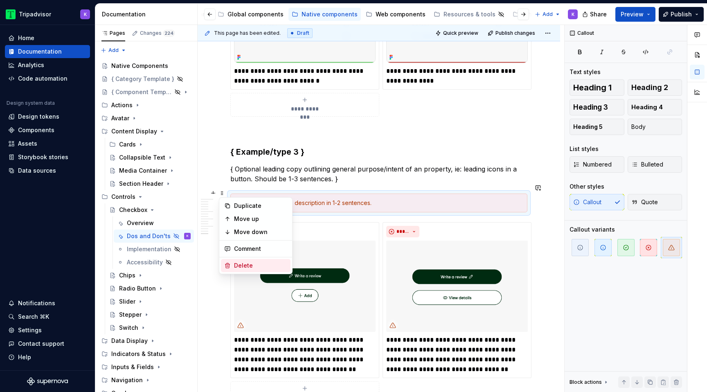
click at [240, 262] on div "Delete" at bounding box center [260, 265] width 53 height 8
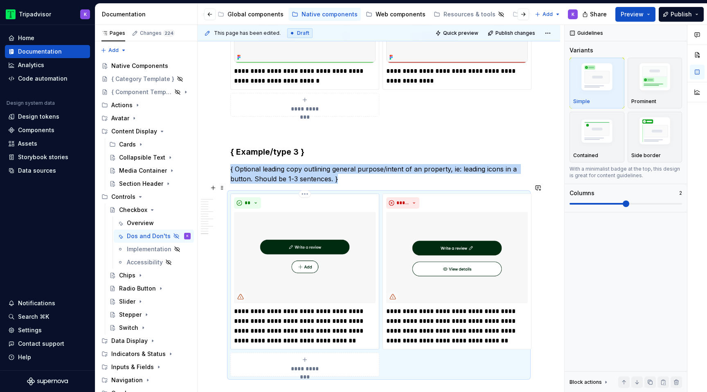
click at [268, 318] on p "**********" at bounding box center [305, 325] width 142 height 39
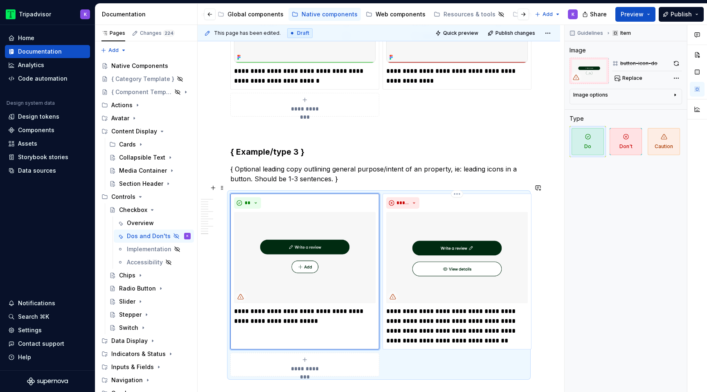
click at [420, 306] on p "**********" at bounding box center [457, 325] width 142 height 39
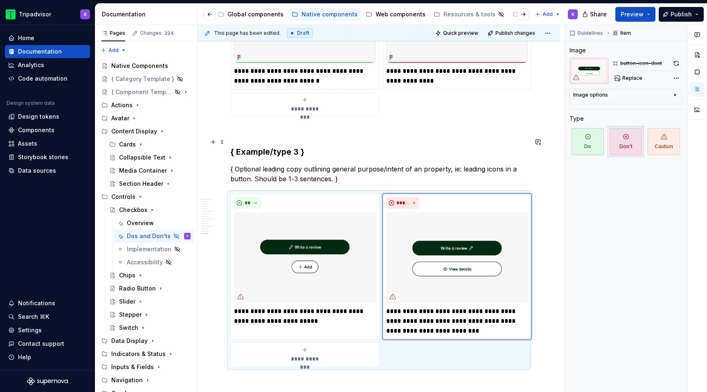
click at [298, 146] on h3 "{ Example/type 3 }" at bounding box center [378, 151] width 297 height 11
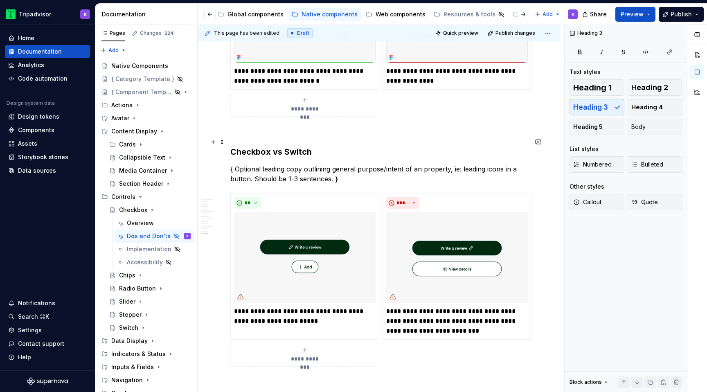
click at [312, 164] on p "{ Optional leading copy outlining general purpose/intent of an property, ie: le…" at bounding box center [378, 174] width 297 height 20
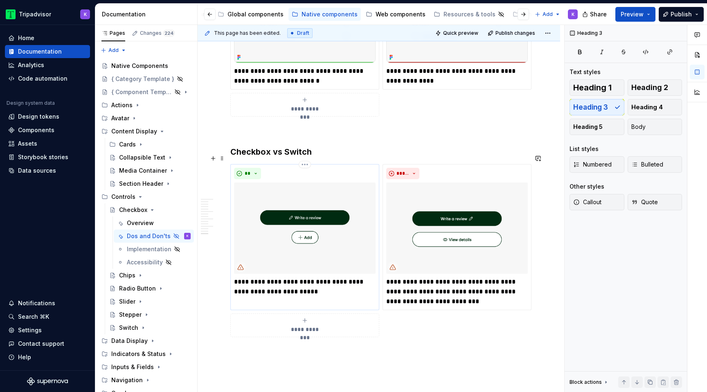
click at [299, 247] on img at bounding box center [305, 227] width 142 height 91
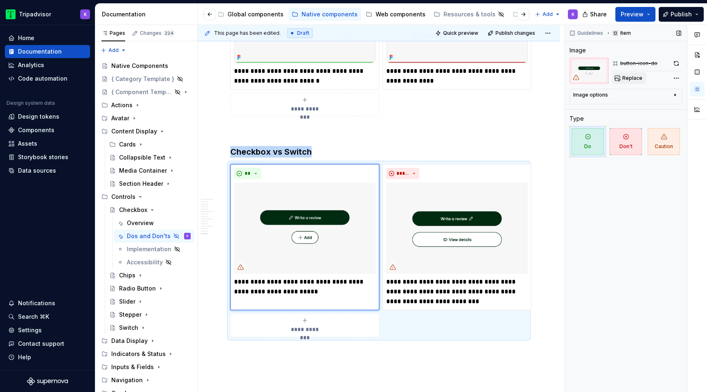
click at [624, 82] on button "Replace" at bounding box center [629, 77] width 34 height 11
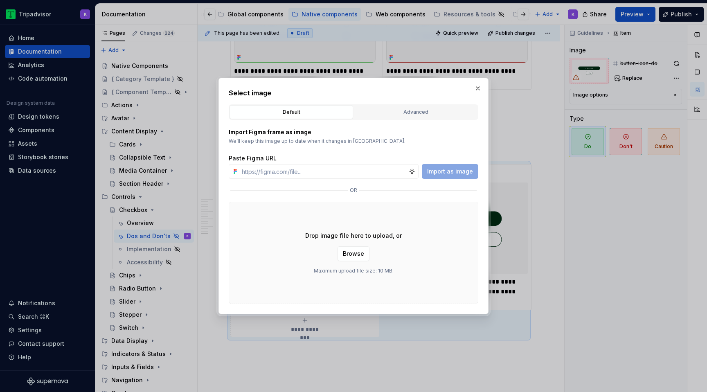
type textarea "*"
type input "[URL][DOMAIN_NAME]"
type textarea "*"
type input "[URL][DOMAIN_NAME]"
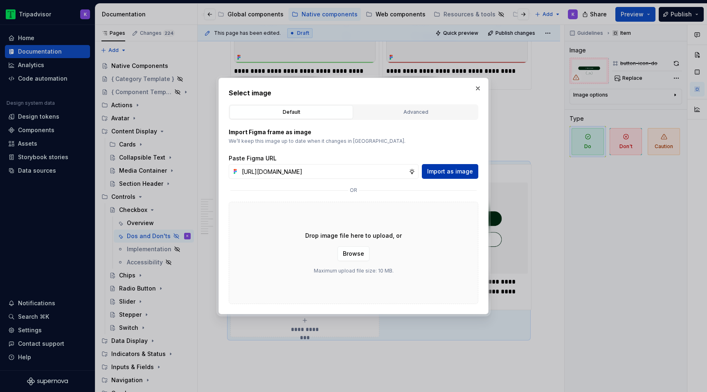
click at [440, 173] on span "Import as image" at bounding box center [450, 171] width 46 height 8
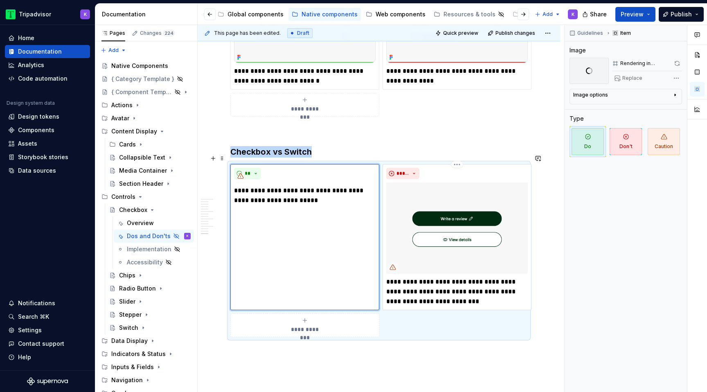
click at [428, 224] on img at bounding box center [457, 227] width 142 height 91
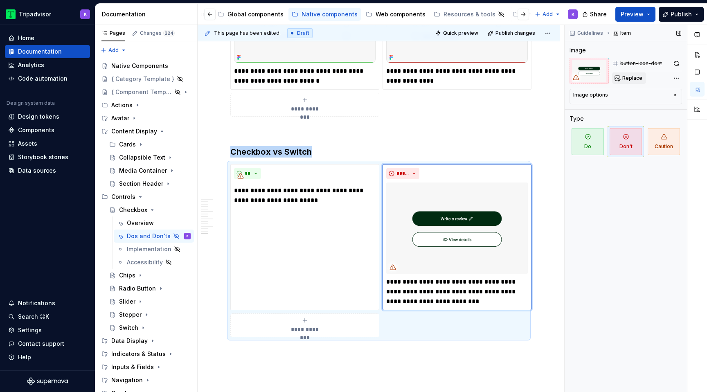
click at [628, 78] on span "Replace" at bounding box center [632, 78] width 20 height 7
type textarea "*"
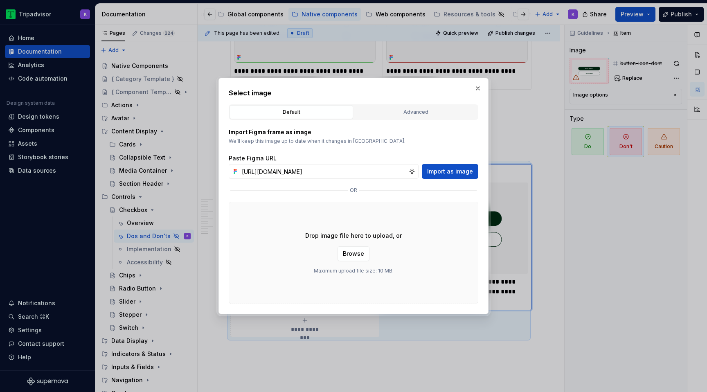
scroll to position [0, 217]
type input "[URL][DOMAIN_NAME]"
click at [454, 172] on span "Import as image" at bounding box center [450, 171] width 46 height 8
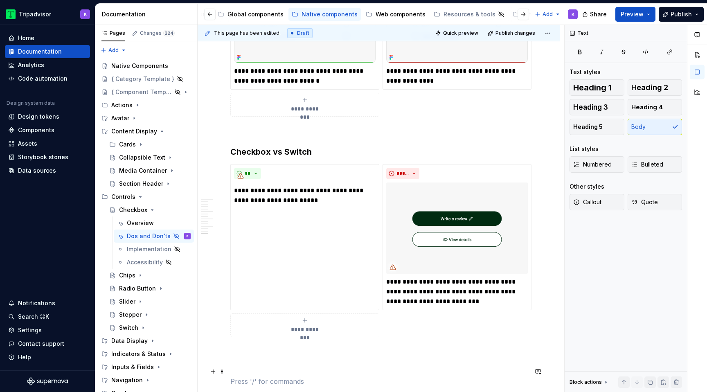
click at [340, 376] on p at bounding box center [378, 381] width 297 height 10
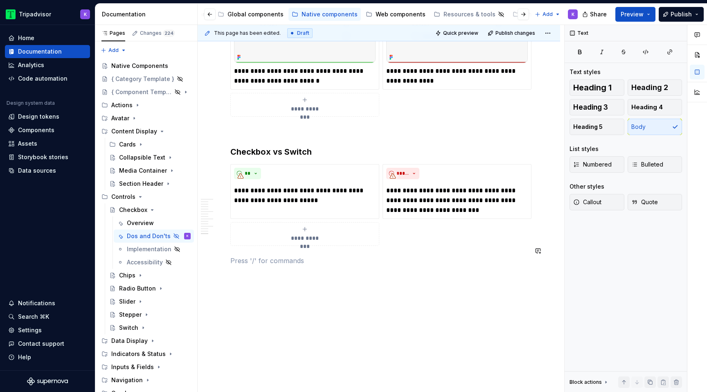
scroll to position [1554, 0]
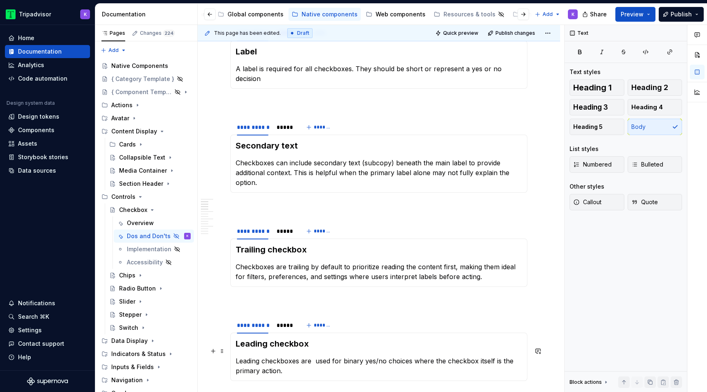
scroll to position [0, 0]
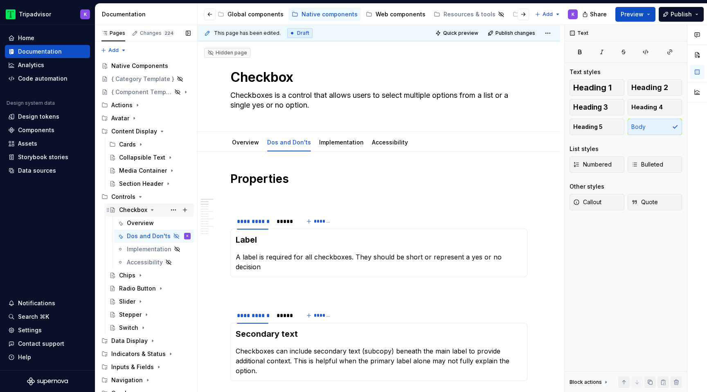
click at [152, 208] on icon "Page tree" at bounding box center [152, 210] width 7 height 7
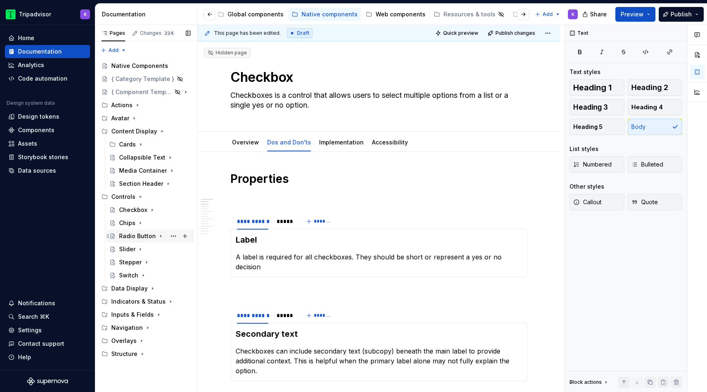
click at [155, 236] on div "Radio Button" at bounding box center [155, 235] width 72 height 11
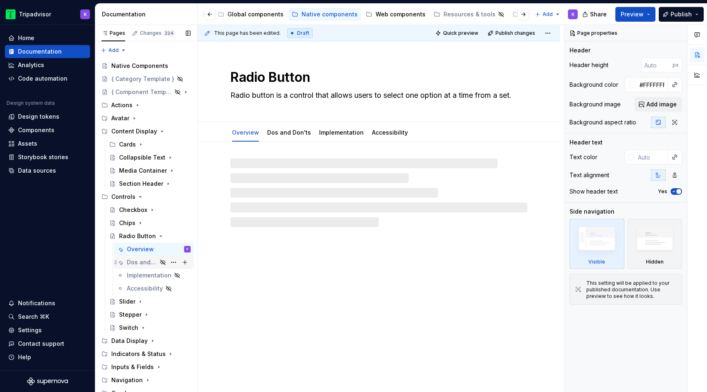
click at [154, 261] on div "Dos and Don'ts" at bounding box center [142, 262] width 30 height 8
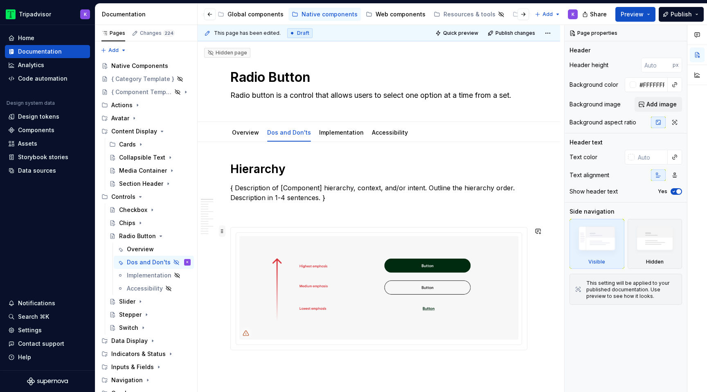
click at [223, 230] on span at bounding box center [222, 230] width 7 height 11
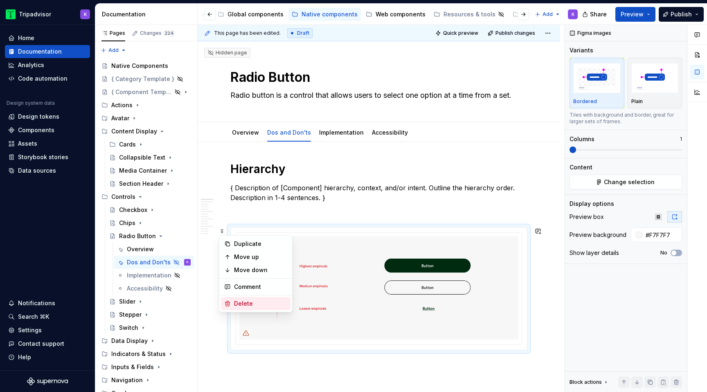
click at [262, 304] on div "Delete" at bounding box center [260, 304] width 53 height 8
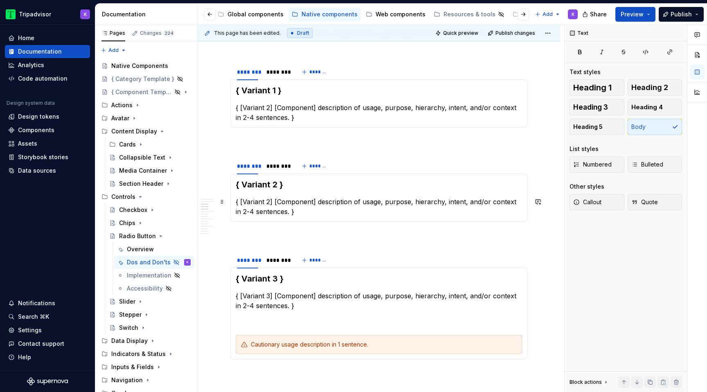
scroll to position [509, 0]
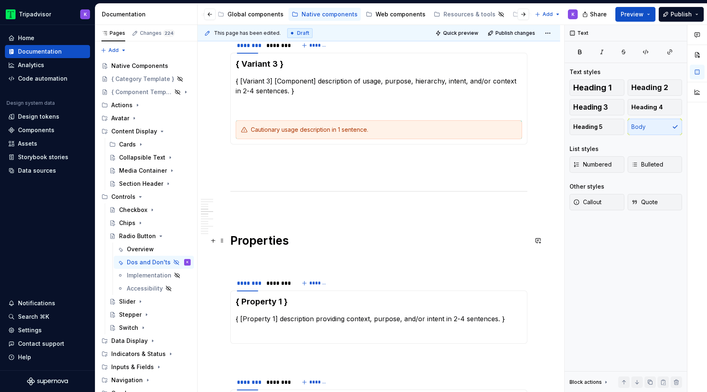
drag, startPoint x: 222, startPoint y: 279, endPoint x: 231, endPoint y: 268, distance: 13.9
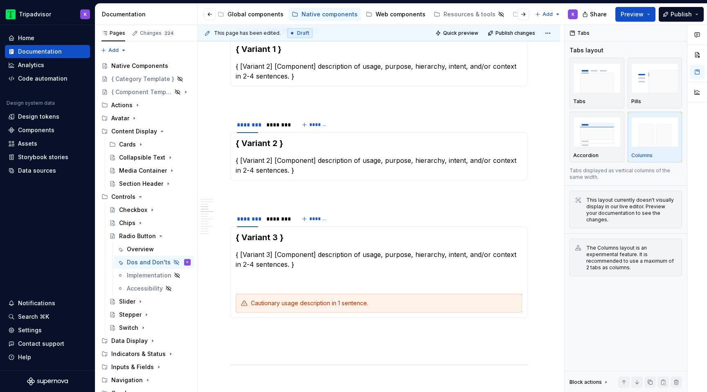
scroll to position [0, 0]
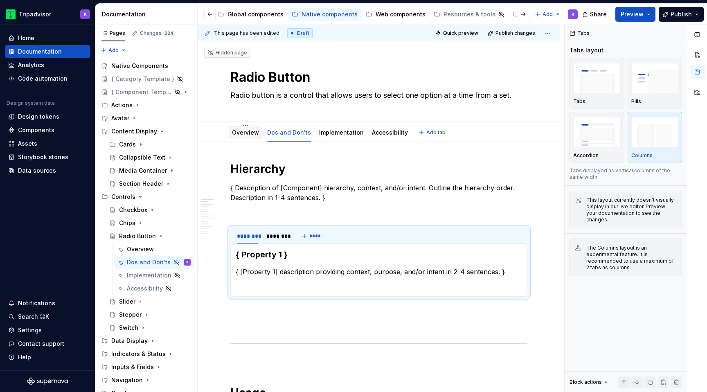
click at [250, 140] on div at bounding box center [246, 140] width 34 height 1
click at [251, 134] on link "Overview" at bounding box center [245, 132] width 27 height 7
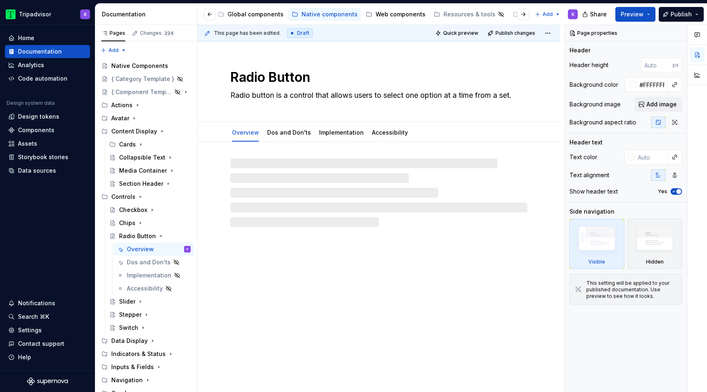
type textarea "*"
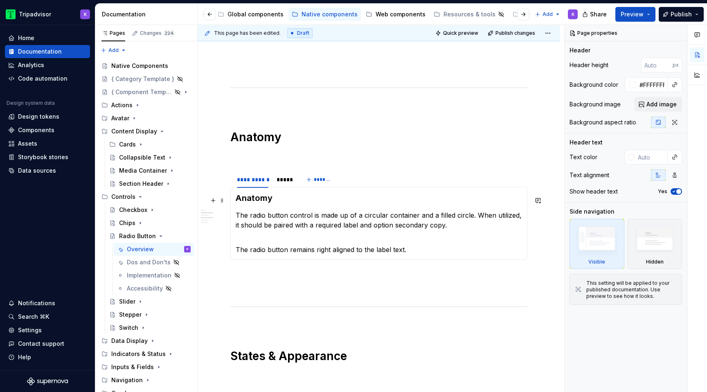
scroll to position [496, 0]
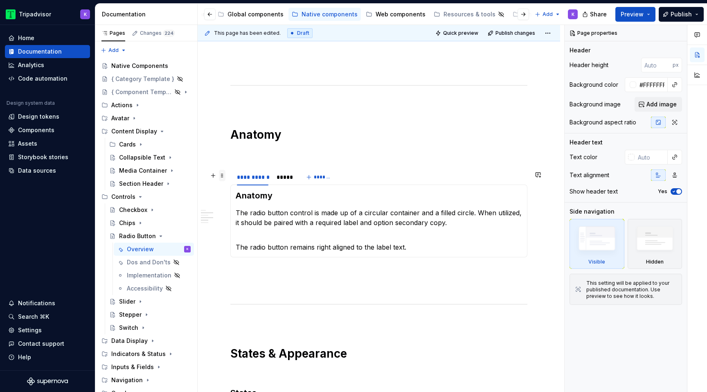
click at [223, 177] on span at bounding box center [222, 175] width 7 height 11
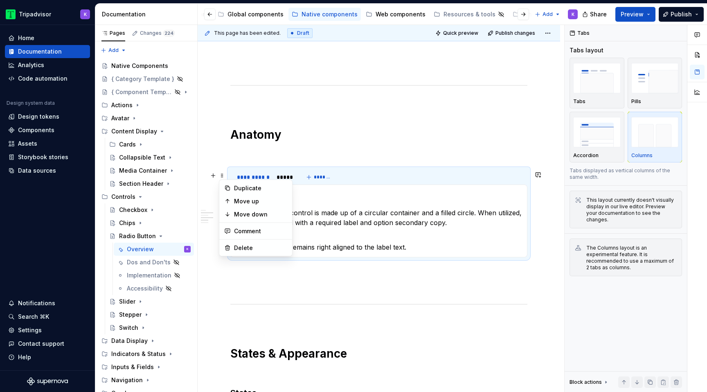
click at [242, 189] on div "Duplicate" at bounding box center [260, 188] width 53 height 8
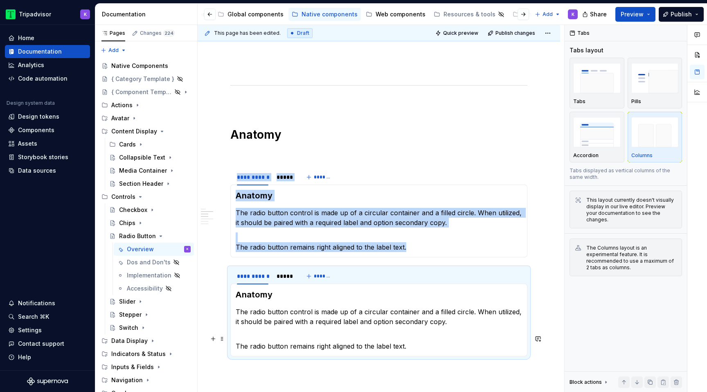
scroll to position [616, 0]
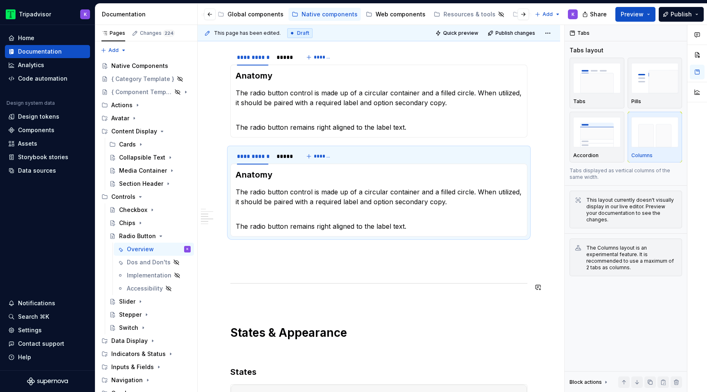
click at [270, 282] on div "**********" at bounding box center [378, 132] width 297 height 1174
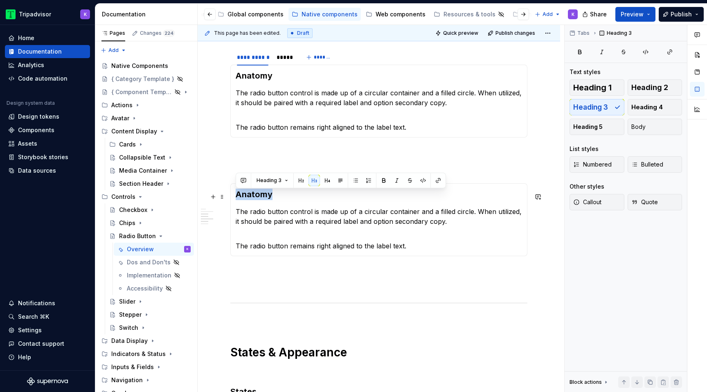
drag, startPoint x: 277, startPoint y: 194, endPoint x: 233, endPoint y: 194, distance: 44.2
click at [233, 194] on div "Anatomy The radio button control is made up of a circular container and a fille…" at bounding box center [378, 219] width 297 height 73
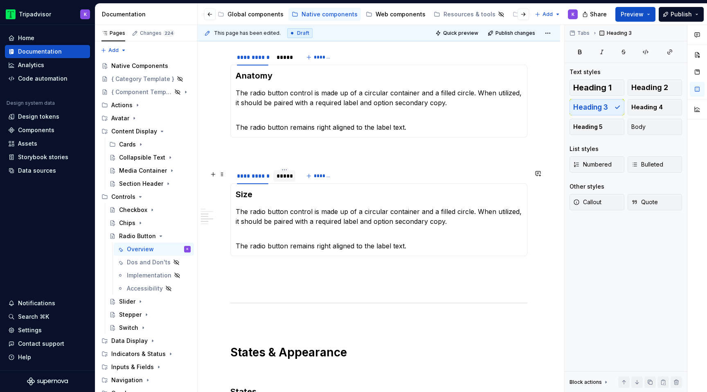
click at [278, 180] on div "*****" at bounding box center [285, 176] width 16 height 8
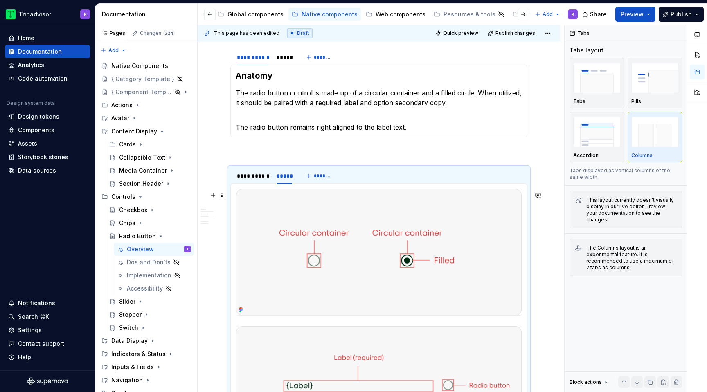
click at [356, 239] on img at bounding box center [379, 252] width 286 height 126
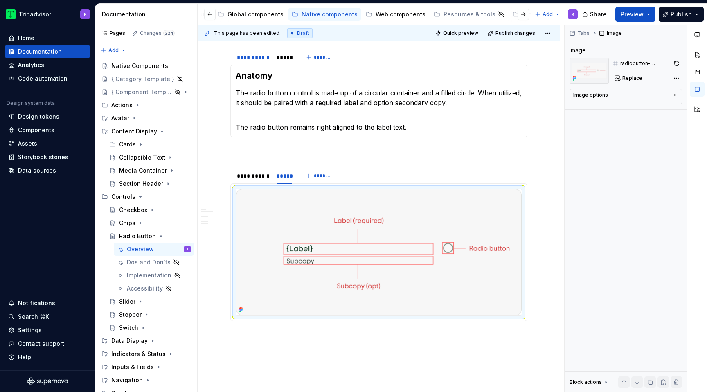
click at [356, 239] on img at bounding box center [379, 252] width 286 height 126
click at [625, 79] on span "Replace" at bounding box center [632, 78] width 20 height 7
type textarea "*"
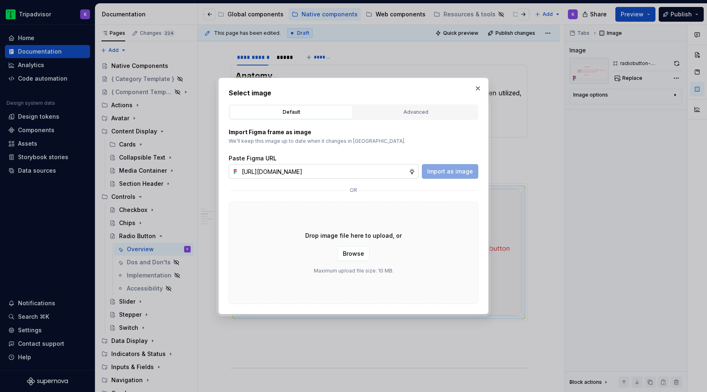
scroll to position [0, 217]
type input "[URL][DOMAIN_NAME]"
click at [445, 171] on span "Import as image" at bounding box center [450, 171] width 46 height 8
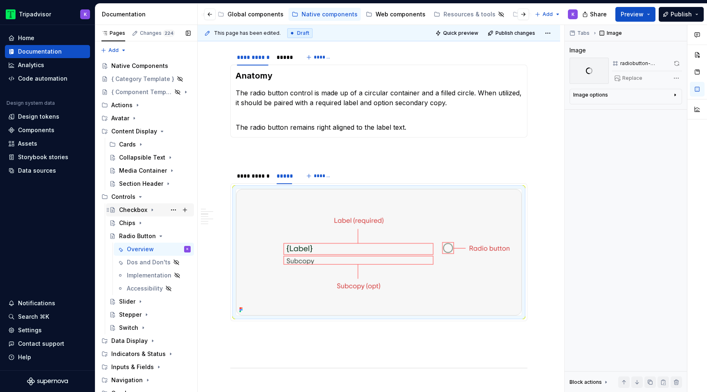
click at [151, 212] on icon "Page tree" at bounding box center [152, 210] width 7 height 7
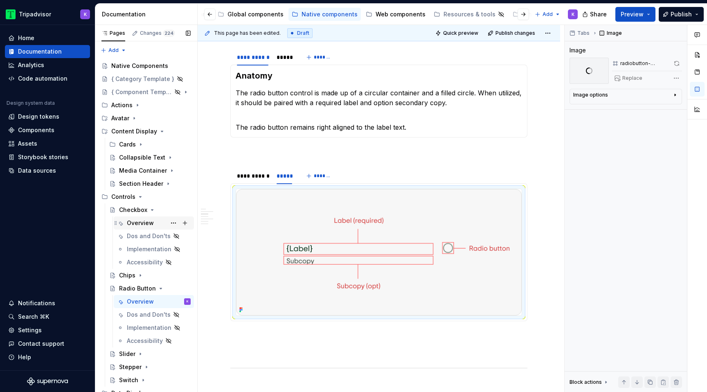
click at [149, 224] on div "Overview" at bounding box center [140, 223] width 27 height 8
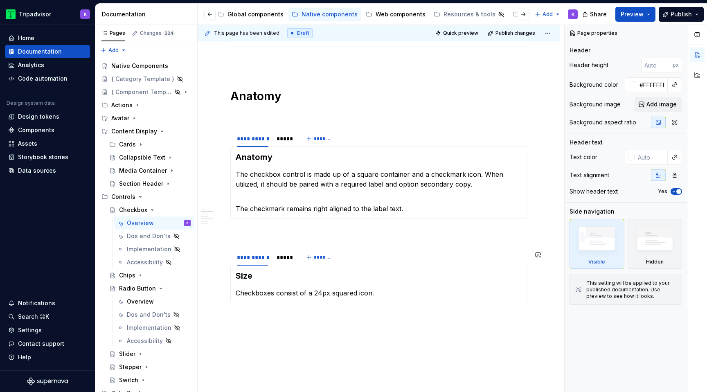
scroll to position [572, 0]
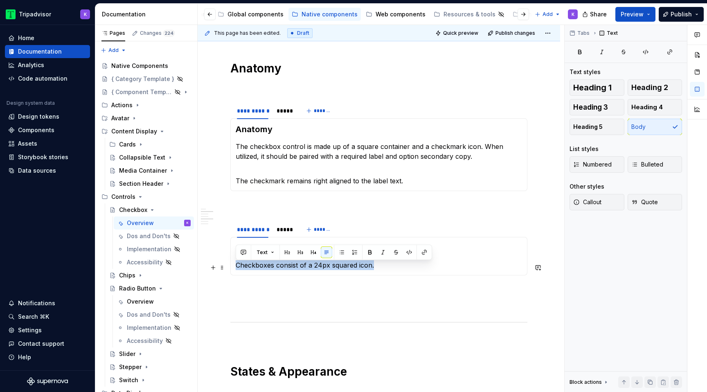
drag, startPoint x: 380, startPoint y: 269, endPoint x: 237, endPoint y: 269, distance: 143.6
click at [237, 269] on p "Checkboxes consist of a 24px squared icon." at bounding box center [379, 265] width 286 height 10
copy p "Checkboxes consist of a 24px squared icon."
click at [175, 223] on button "Page tree" at bounding box center [173, 222] width 11 height 11
click at [163, 221] on div "Pages Changes 224 Add Accessibility guide for tree Page tree. Navigate the tree…" at bounding box center [146, 210] width 102 height 371
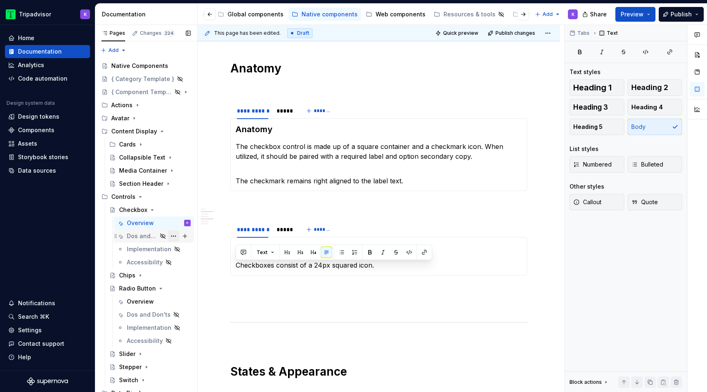
click at [174, 239] on button "Page tree" at bounding box center [173, 235] width 11 height 11
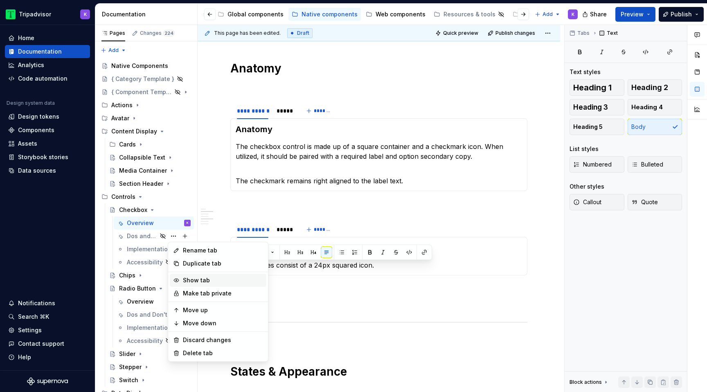
click at [194, 281] on div "Show tab" at bounding box center [223, 280] width 80 height 8
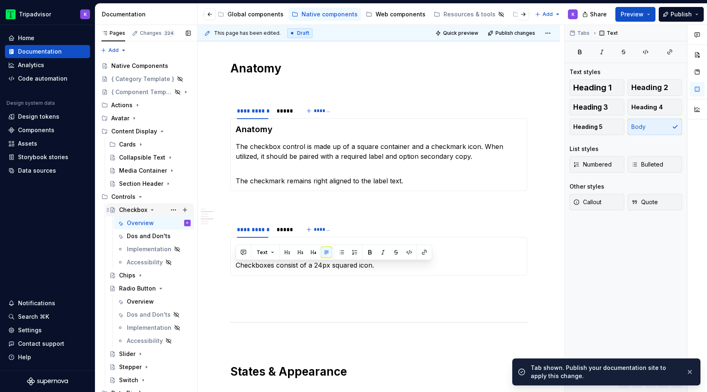
click at [152, 210] on icon "Page tree" at bounding box center [152, 210] width 7 height 7
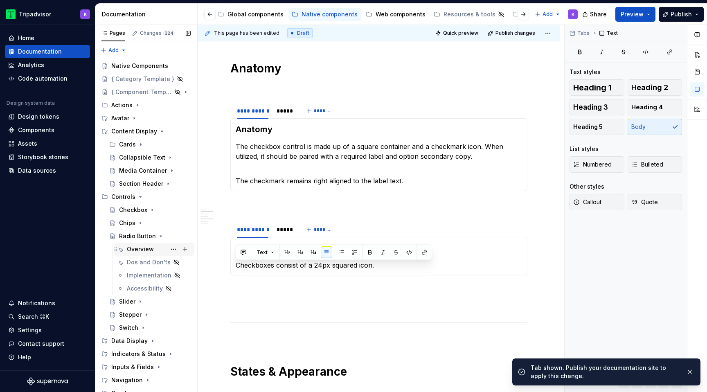
click at [145, 248] on div "Overview" at bounding box center [140, 249] width 27 height 8
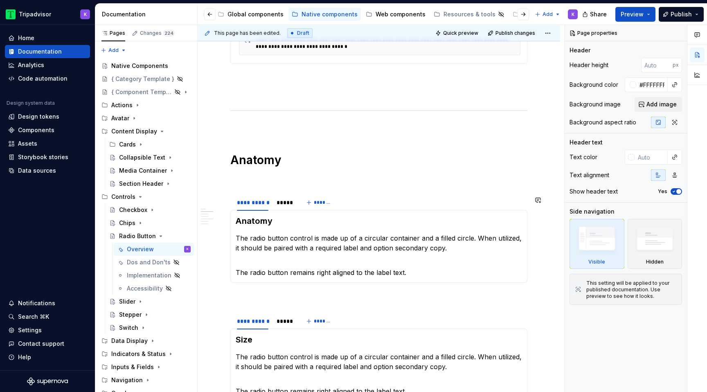
scroll to position [543, 0]
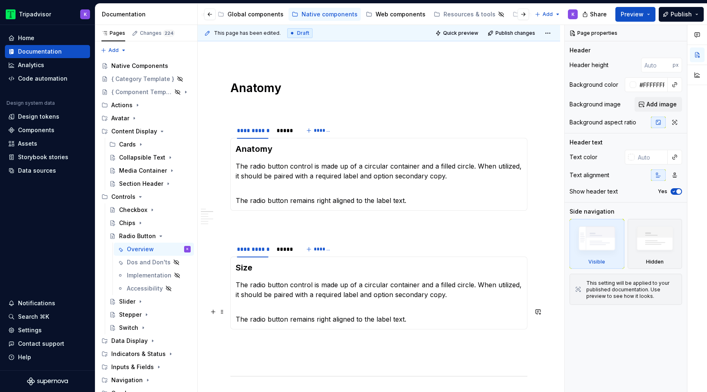
type textarea "*"
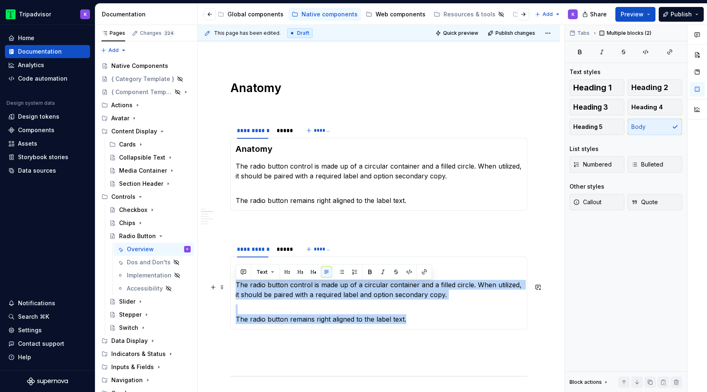
drag, startPoint x: 412, startPoint y: 320, endPoint x: 236, endPoint y: 290, distance: 178.9
click at [236, 290] on section-item-column "Size The radio button control is made up of a circular container and a filled c…" at bounding box center [379, 293] width 286 height 62
paste div
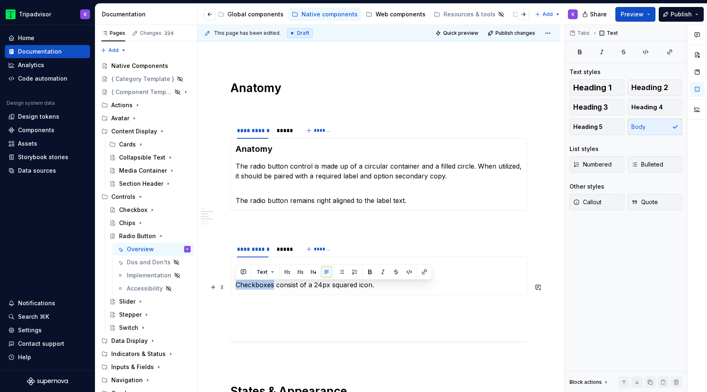
drag, startPoint x: 263, startPoint y: 289, endPoint x: 234, endPoint y: 289, distance: 28.6
click at [234, 289] on div "Size Checkboxes consist of a 24px squared icon." at bounding box center [378, 276] width 297 height 38
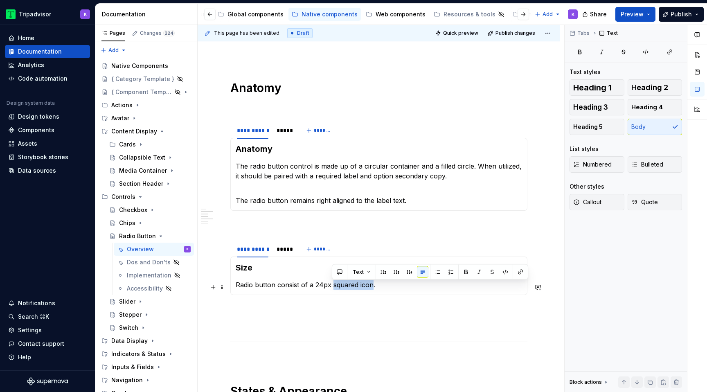
drag, startPoint x: 338, startPoint y: 287, endPoint x: 372, endPoint y: 289, distance: 34.0
click at [372, 289] on p "Radio button consist of a 24px squared icon." at bounding box center [379, 285] width 286 height 10
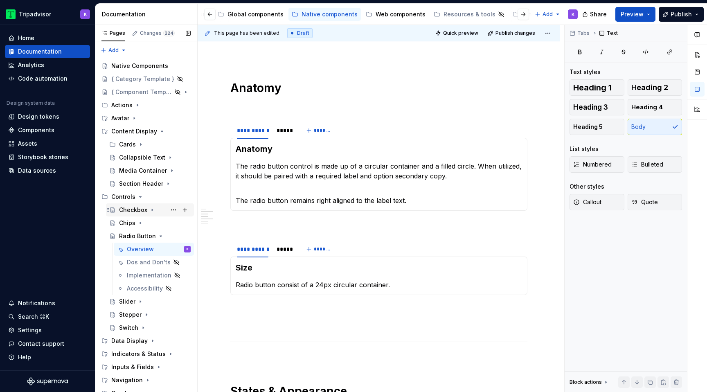
click at [152, 210] on icon "Page tree" at bounding box center [152, 210] width 1 height 2
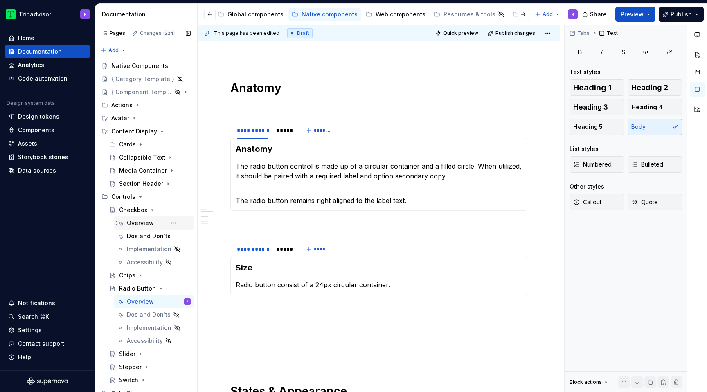
click at [149, 222] on div "Overview" at bounding box center [140, 223] width 27 height 8
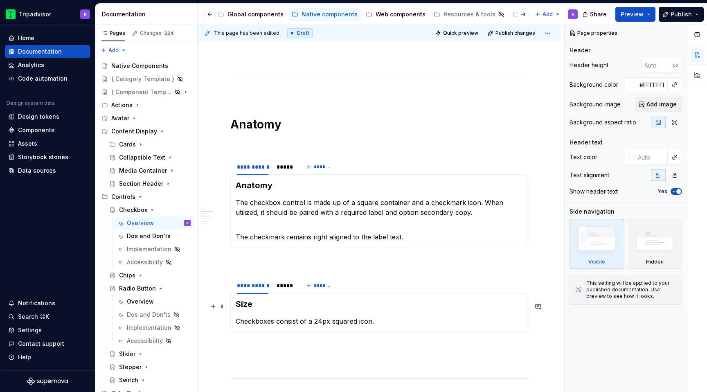
scroll to position [536, 0]
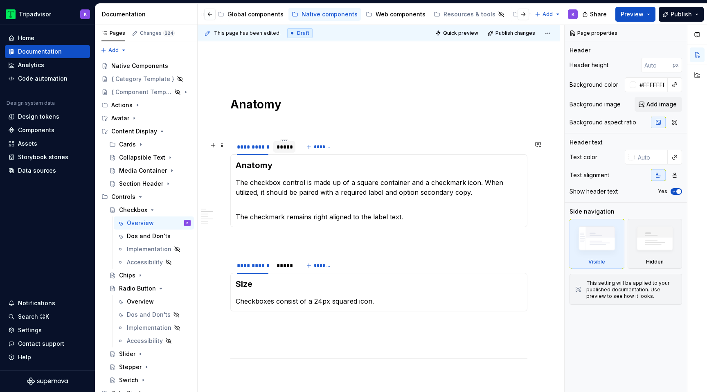
type textarea "*"
click at [282, 145] on div "*****" at bounding box center [285, 147] width 16 height 8
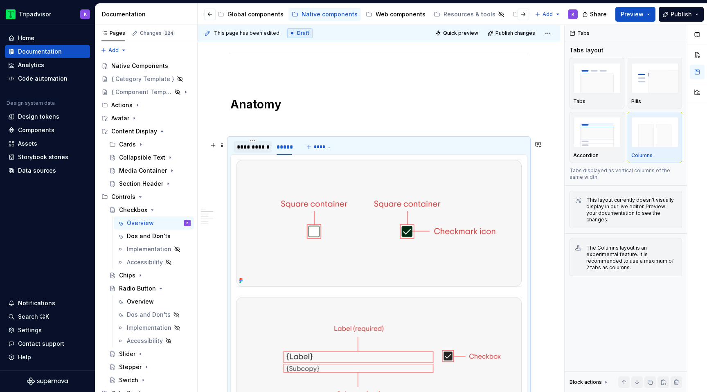
click at [247, 149] on div "**********" at bounding box center [253, 147] width 32 height 8
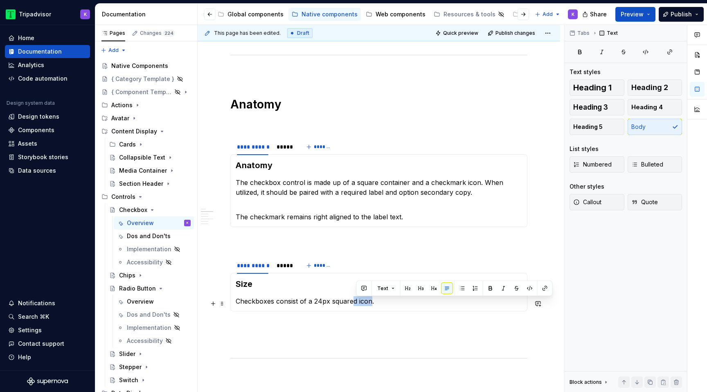
drag, startPoint x: 371, startPoint y: 301, endPoint x: 353, endPoint y: 300, distance: 18.0
click at [353, 300] on p "Checkboxes consist of a 24px squared icon." at bounding box center [379, 301] width 286 height 10
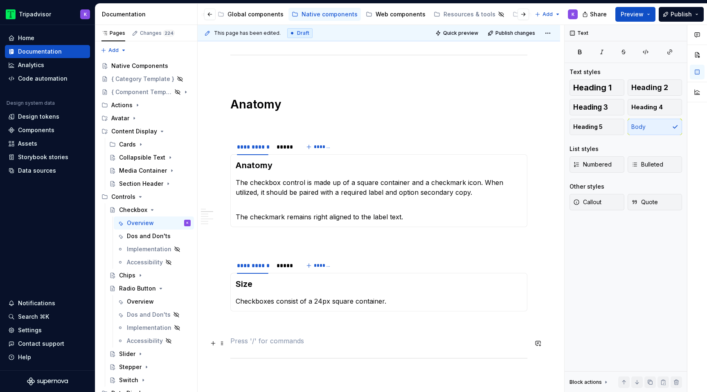
click at [356, 339] on p at bounding box center [378, 341] width 297 height 10
click at [295, 327] on p at bounding box center [378, 326] width 297 height 10
click at [142, 298] on div "Overview" at bounding box center [140, 301] width 27 height 8
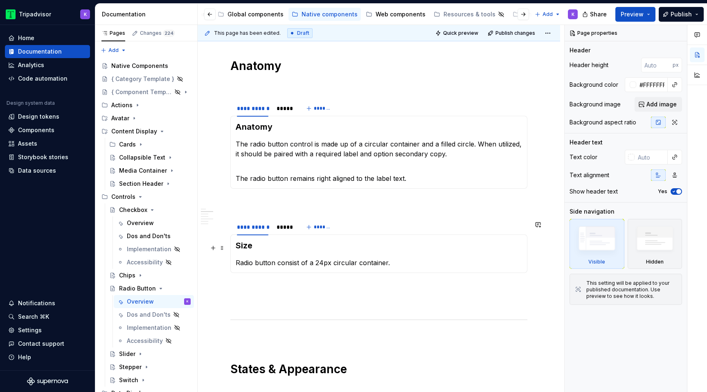
scroll to position [650, 0]
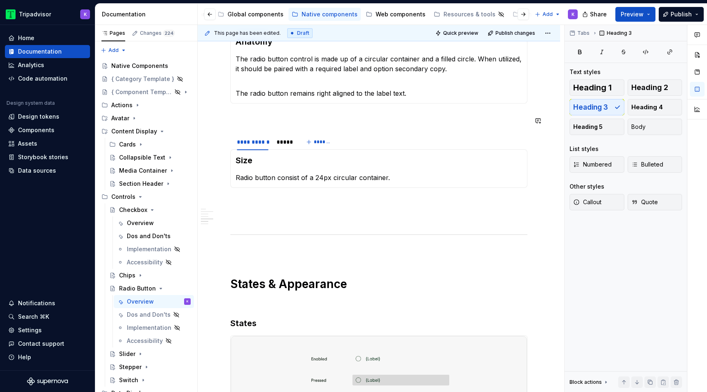
click at [401, 127] on div "**********" at bounding box center [378, 90] width 297 height 1159
click at [396, 123] on p at bounding box center [378, 118] width 297 height 10
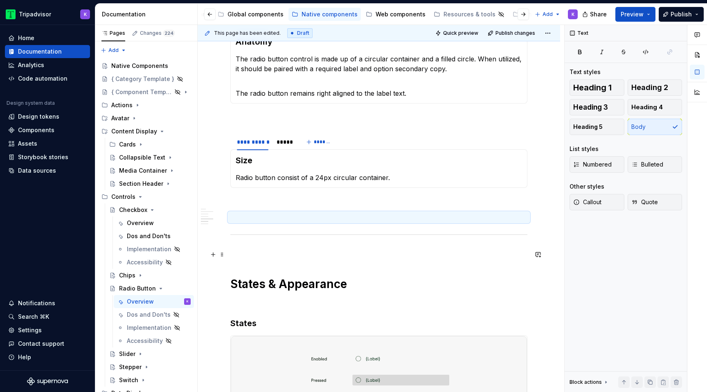
click at [333, 256] on p at bounding box center [378, 252] width 297 height 10
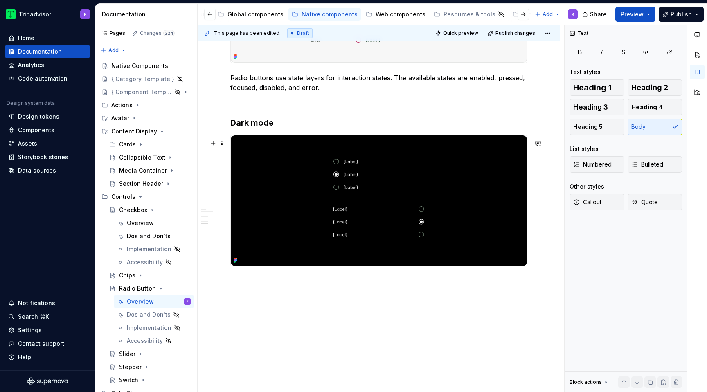
scroll to position [1062, 0]
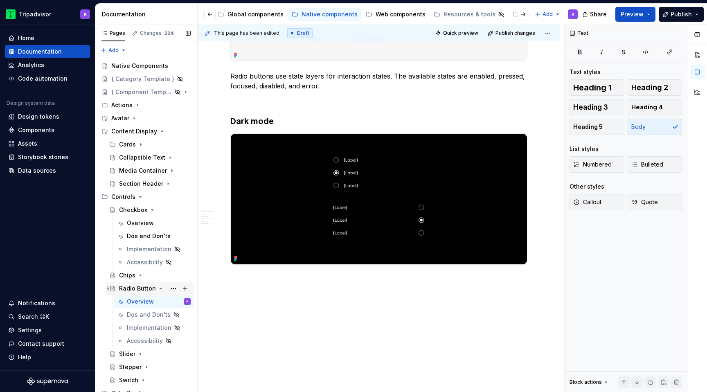
click at [158, 289] on icon "Page tree" at bounding box center [161, 288] width 7 height 7
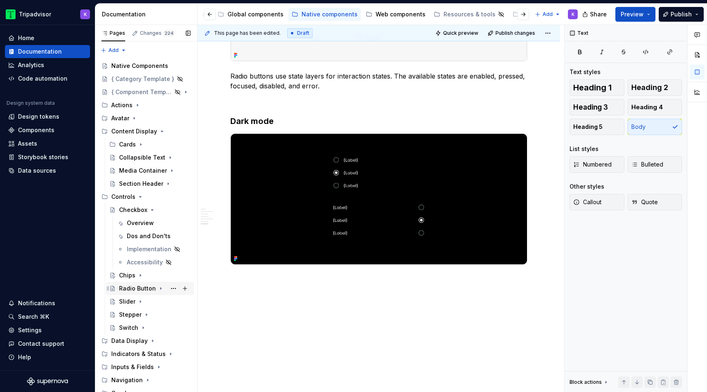
click at [158, 286] on icon "Page tree" at bounding box center [161, 288] width 7 height 7
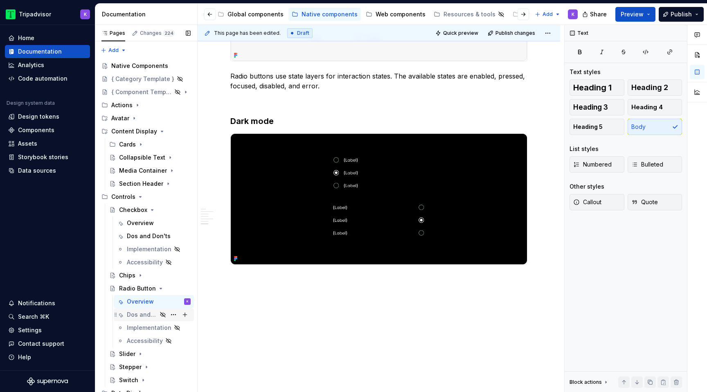
click at [150, 314] on div "Dos and Don'ts" at bounding box center [142, 315] width 30 height 8
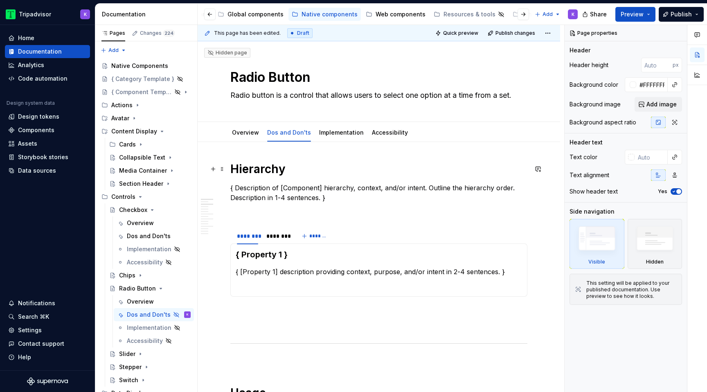
type textarea "*"
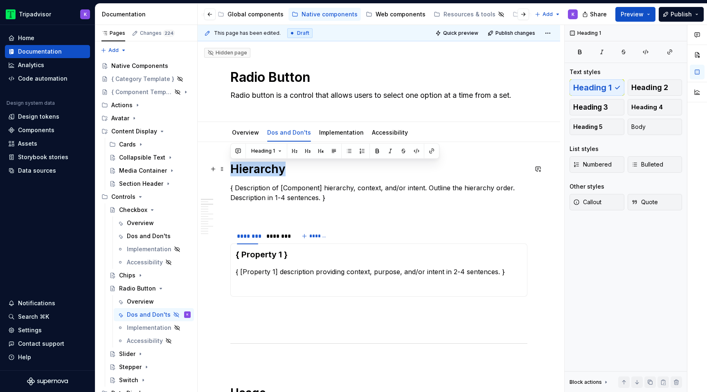
drag, startPoint x: 289, startPoint y: 166, endPoint x: 228, endPoint y: 166, distance: 61.4
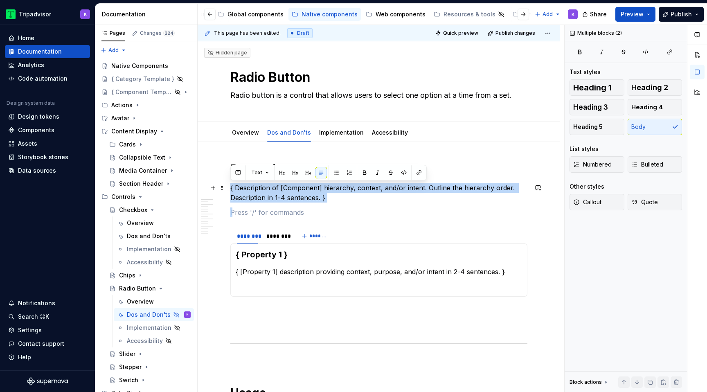
drag, startPoint x: 262, startPoint y: 214, endPoint x: 230, endPoint y: 189, distance: 40.6
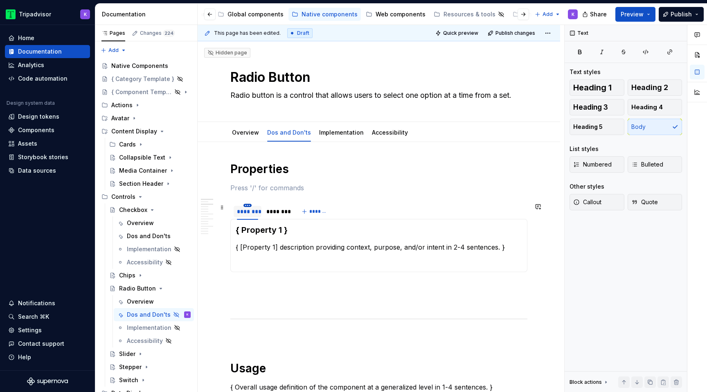
click at [248, 206] on html "Tripadvisor K Home Documentation Analytics Code automation Design system data D…" at bounding box center [353, 196] width 707 height 392
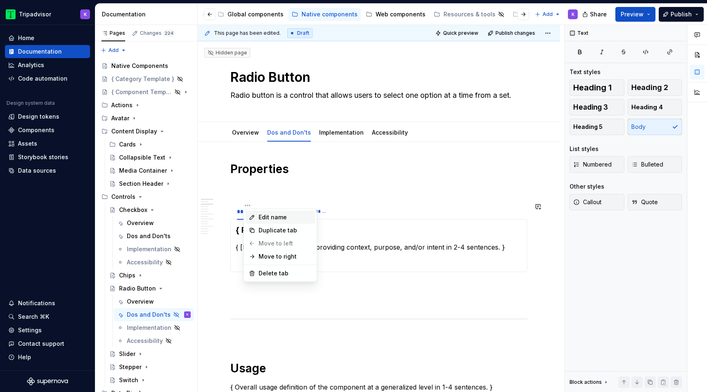
click at [257, 220] on div "Edit name" at bounding box center [281, 217] width 70 height 13
type input "**********"
click at [287, 207] on div "********" at bounding box center [287, 211] width 21 height 8
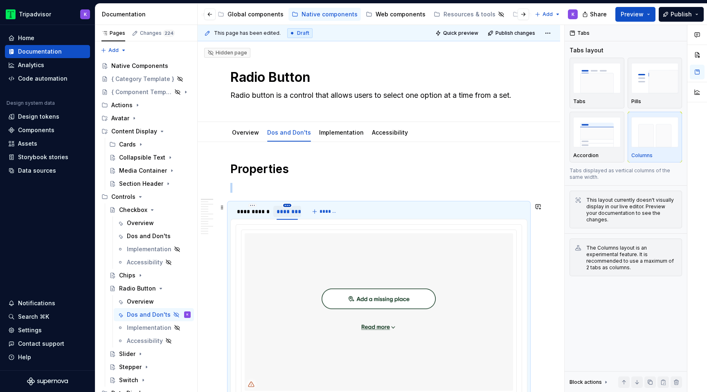
click at [288, 206] on html "Tripadvisor K Home Documentation Analytics Code automation Design system data D…" at bounding box center [353, 196] width 707 height 392
click at [291, 217] on icon at bounding box center [292, 217] width 4 height 4
type input "*****"
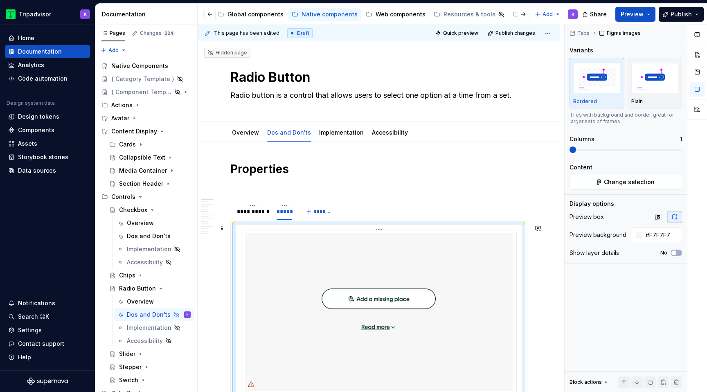
click at [304, 262] on img at bounding box center [379, 312] width 268 height 158
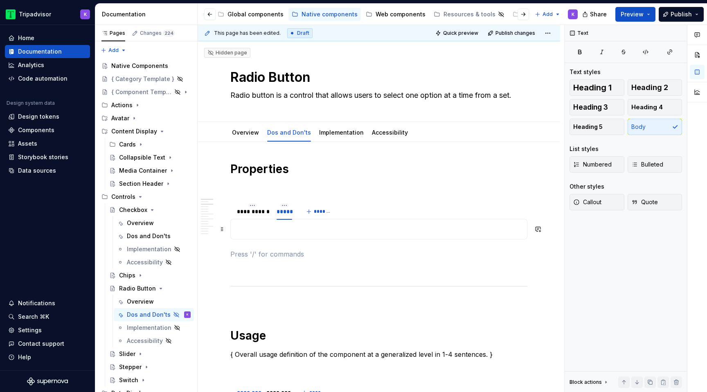
click at [293, 230] on p at bounding box center [379, 229] width 286 height 10
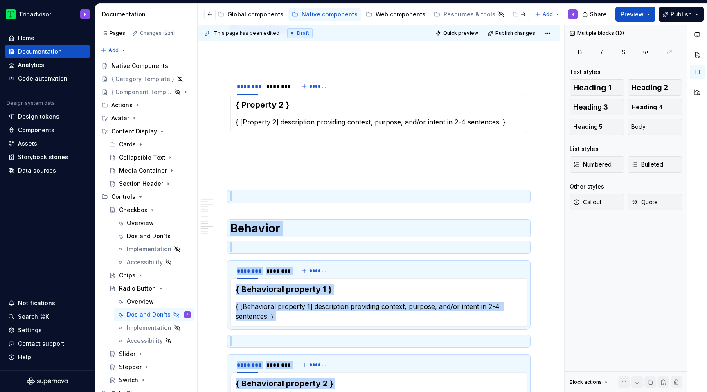
scroll to position [1083, 0]
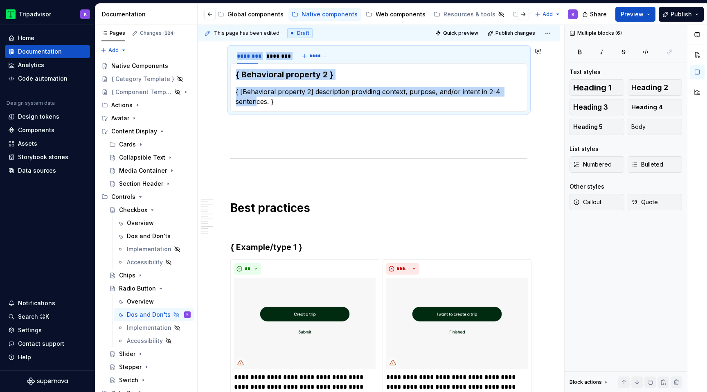
drag, startPoint x: 269, startPoint y: 203, endPoint x: 260, endPoint y: 97, distance: 106.8
click at [257, 98] on div "**********" at bounding box center [378, 45] width 297 height 1932
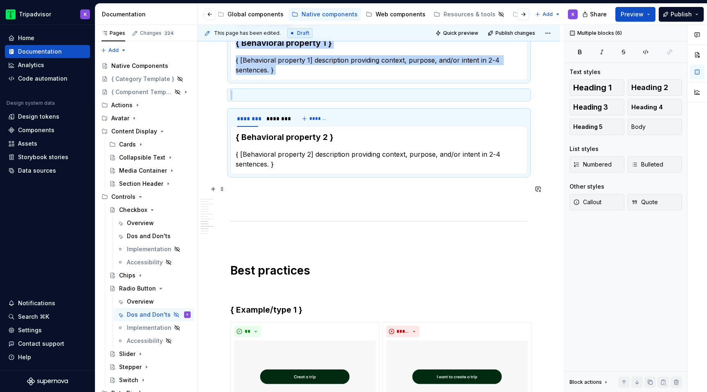
click at [244, 185] on p at bounding box center [378, 189] width 297 height 10
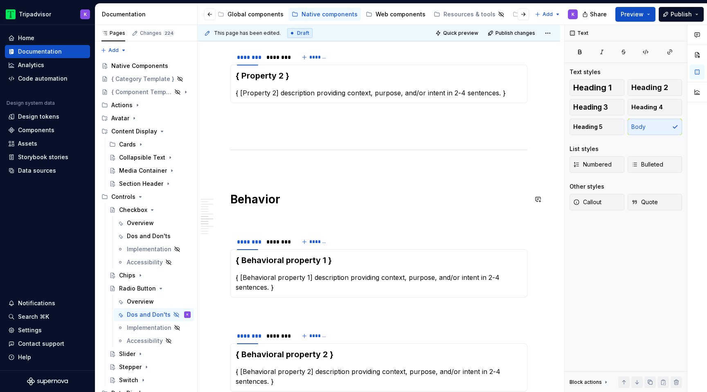
scroll to position [775, 0]
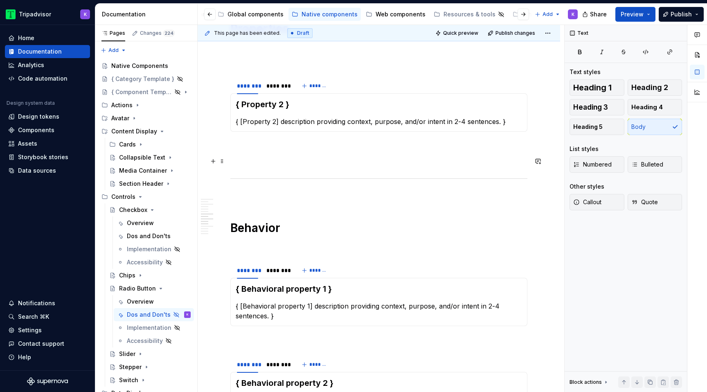
click at [246, 152] on div "**********" at bounding box center [378, 353] width 297 height 1932
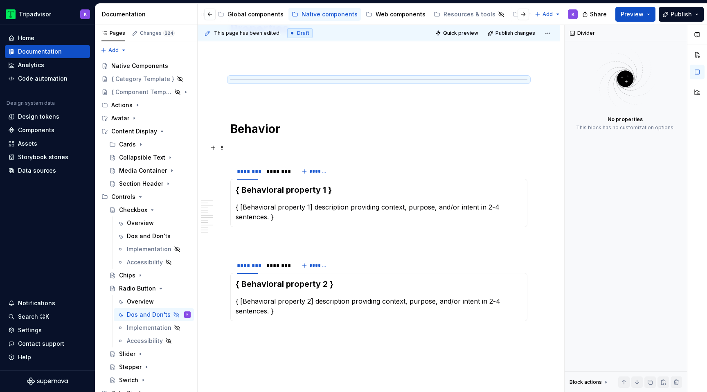
scroll to position [599, 0]
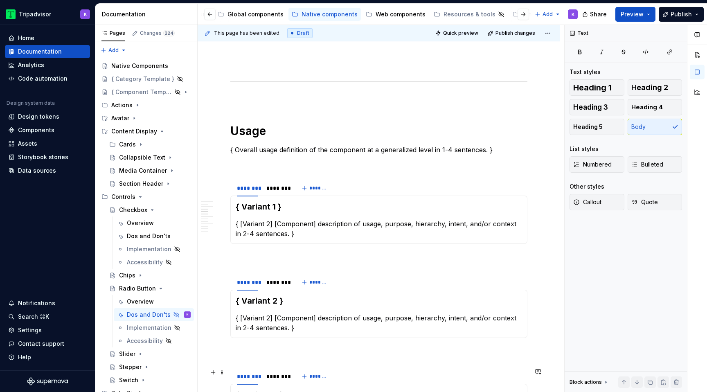
scroll to position [0, 0]
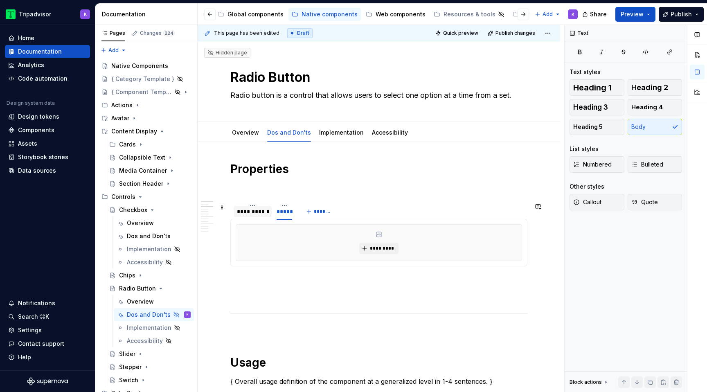
click at [256, 213] on div "**********" at bounding box center [253, 211] width 32 height 8
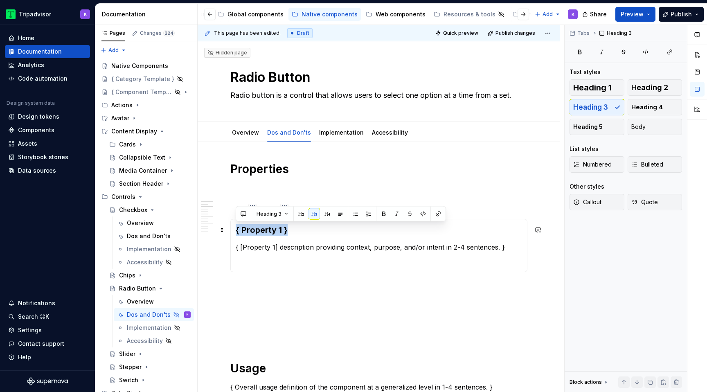
drag, startPoint x: 296, startPoint y: 231, endPoint x: 235, endPoint y: 231, distance: 61.0
click at [235, 231] on div "{ Property 1 } { [Property 1] description providing context, purpose, and/or in…" at bounding box center [378, 245] width 297 height 53
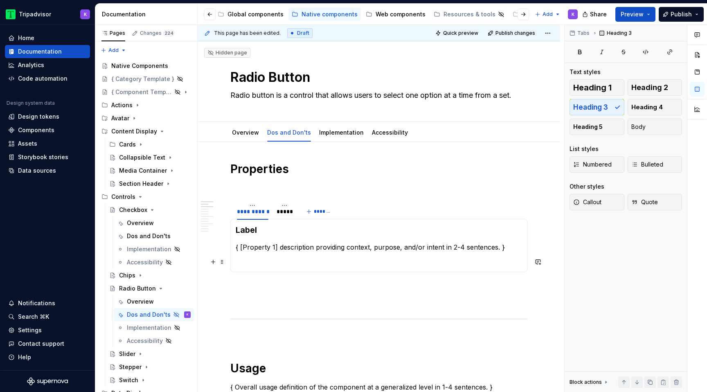
click at [256, 257] on p at bounding box center [379, 262] width 286 height 10
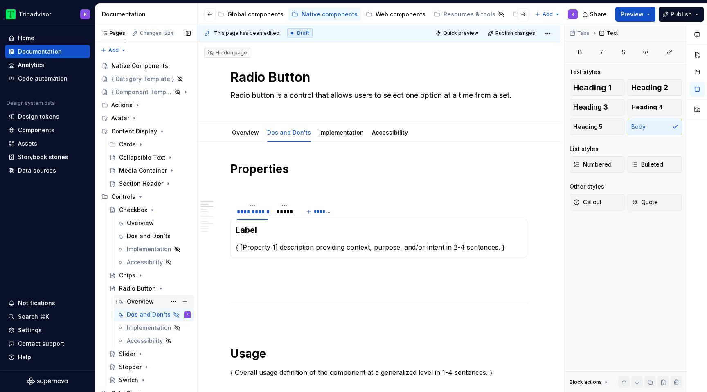
click at [134, 299] on div "Overview" at bounding box center [140, 301] width 27 height 8
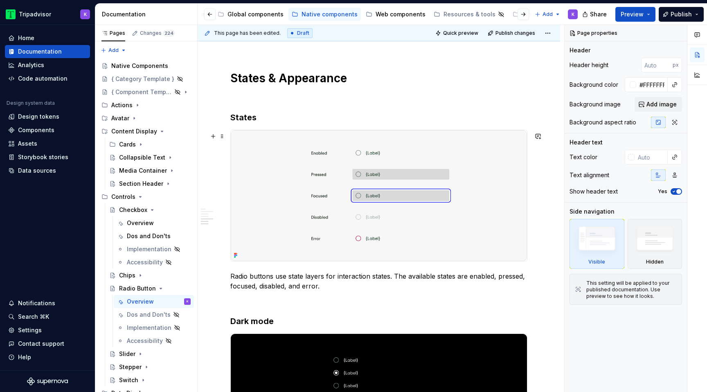
scroll to position [1062, 0]
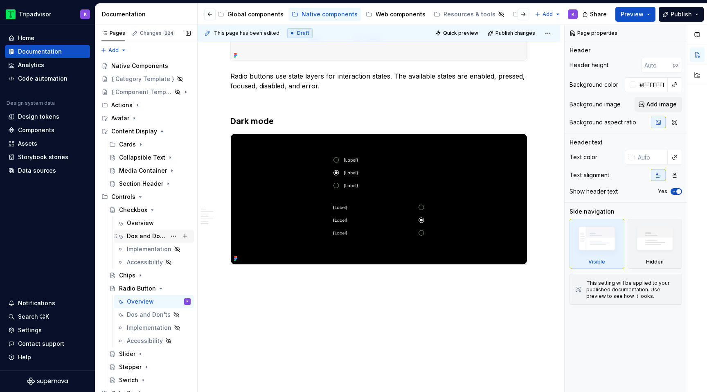
click at [140, 237] on div "Dos and Don'ts" at bounding box center [146, 236] width 39 height 8
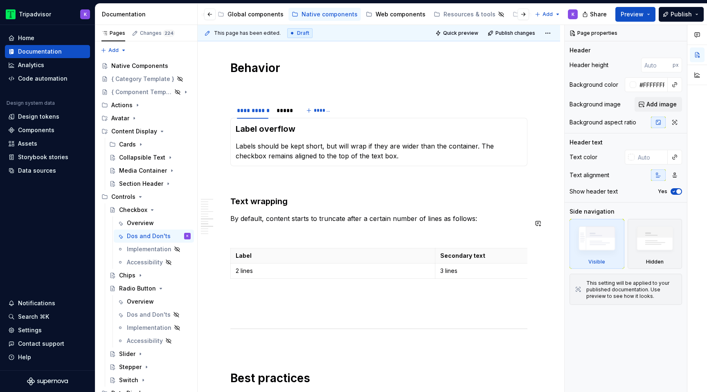
scroll to position [892, 0]
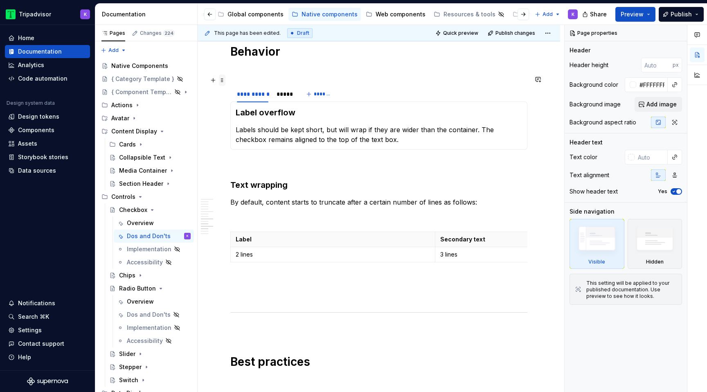
click at [223, 83] on span at bounding box center [222, 79] width 7 height 11
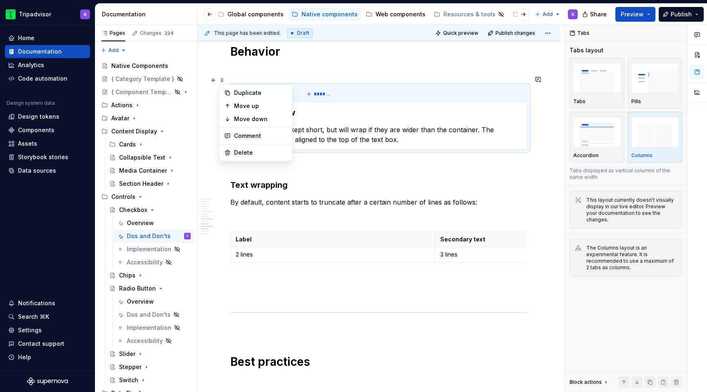
click at [239, 91] on div "Duplicate" at bounding box center [260, 93] width 53 height 8
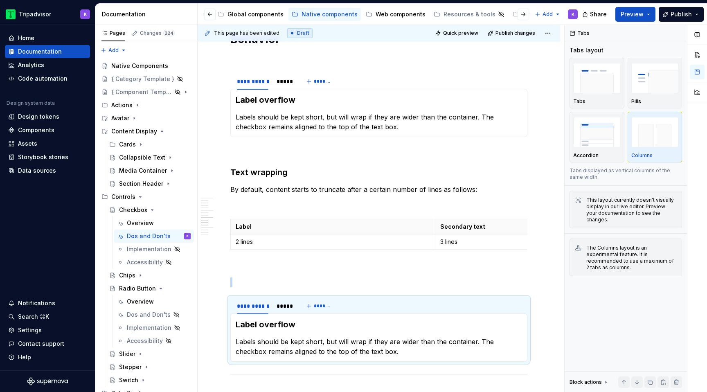
scroll to position [905, 0]
click at [255, 277] on p at bounding box center [378, 282] width 297 height 10
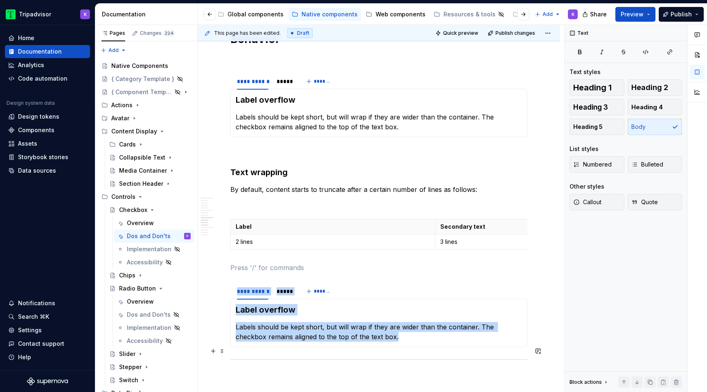
click at [231, 357] on div at bounding box center [378, 359] width 297 height 5
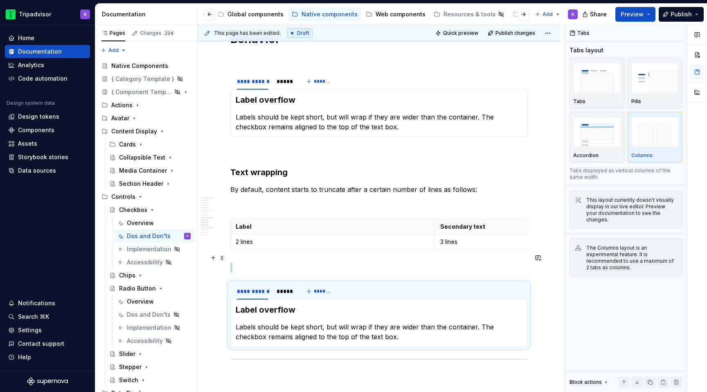
click at [257, 263] on p at bounding box center [378, 268] width 297 height 10
click at [255, 342] on div "**********" at bounding box center [378, 180] width 297 height 1828
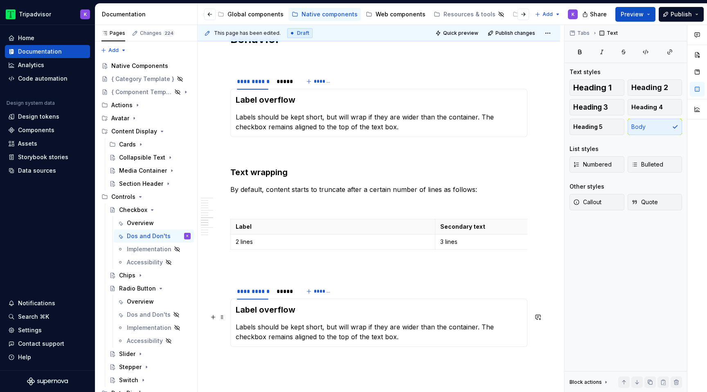
click at [263, 324] on p "Labels should be kept short, but will wrap if they are wider than the container…" at bounding box center [379, 332] width 286 height 20
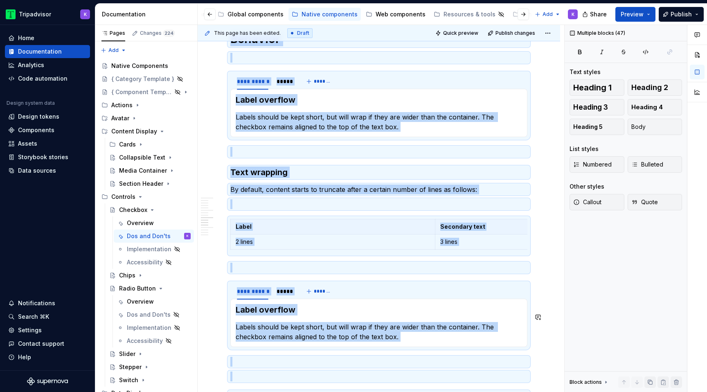
click at [263, 324] on p "Labels should be kept short, but will wrap if they are wider than the container…" at bounding box center [379, 332] width 286 height 20
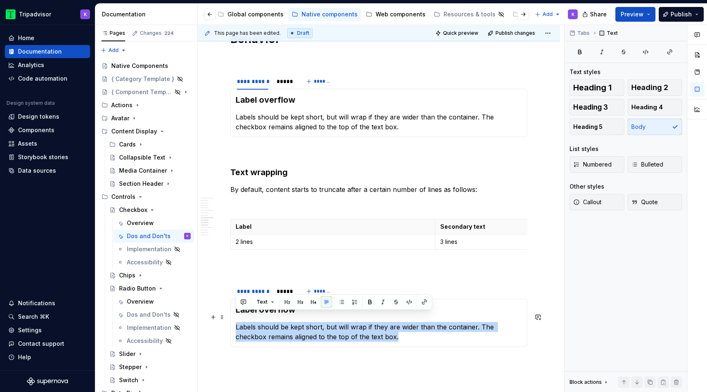
drag, startPoint x: 374, startPoint y: 330, endPoint x: 234, endPoint y: 320, distance: 139.4
click at [234, 320] on div "Label overflow Labels should be kept short, but will wrap if they are wider tha…" at bounding box center [378, 323] width 297 height 48
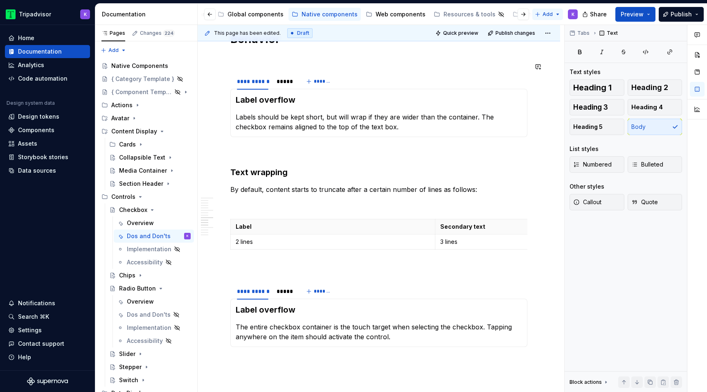
type textarea "*"
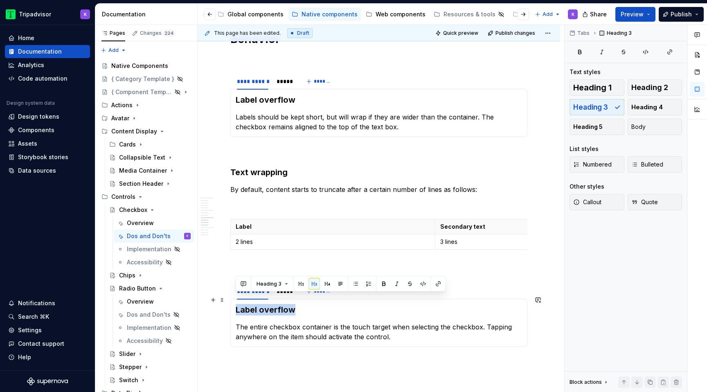
drag, startPoint x: 306, startPoint y: 304, endPoint x: 237, endPoint y: 303, distance: 69.2
click at [237, 304] on h3 "Label overflow" at bounding box center [379, 309] width 286 height 11
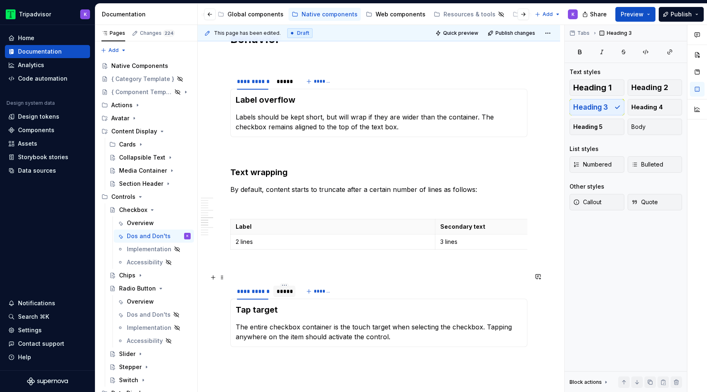
click at [289, 287] on div "*****" at bounding box center [285, 291] width 16 height 8
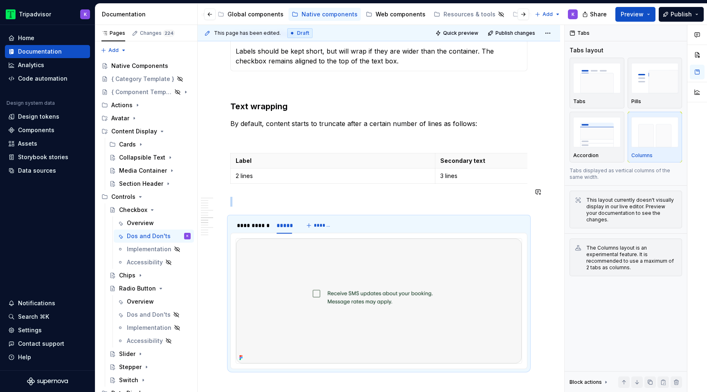
scroll to position [975, 0]
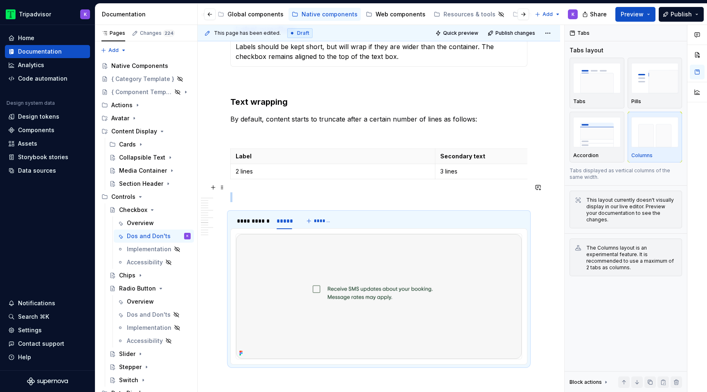
click at [303, 192] on p at bounding box center [378, 197] width 297 height 10
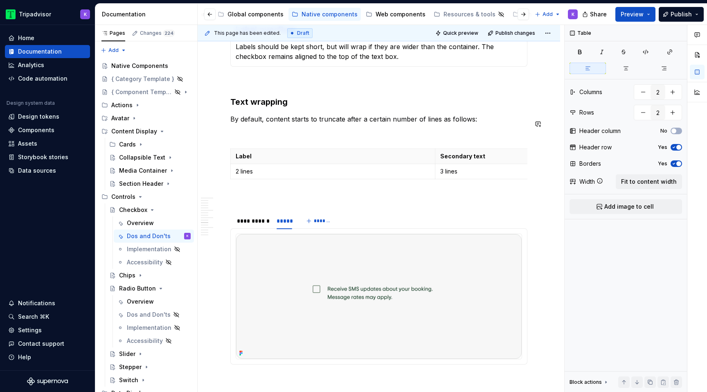
click at [302, 133] on div "**********" at bounding box center [378, 161] width 297 height 1931
click at [301, 129] on p at bounding box center [378, 134] width 297 height 10
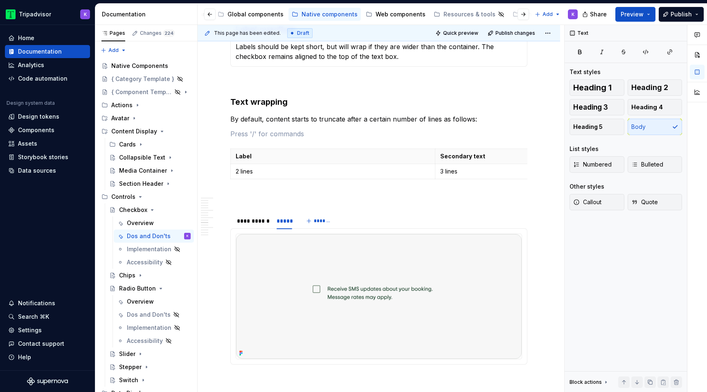
click at [308, 77] on p at bounding box center [378, 82] width 297 height 10
click at [268, 378] on div "**********" at bounding box center [378, 161] width 297 height 1931
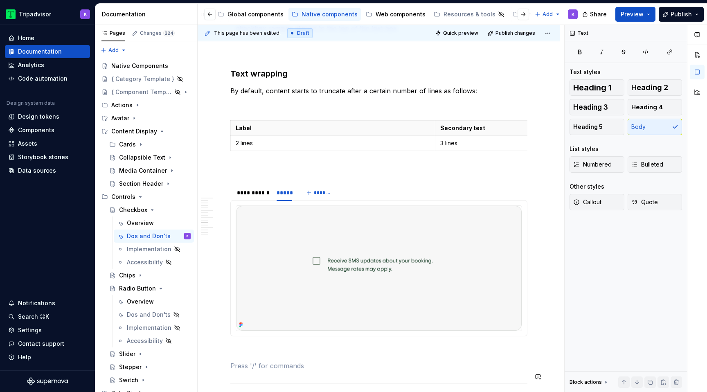
scroll to position [1018, 0]
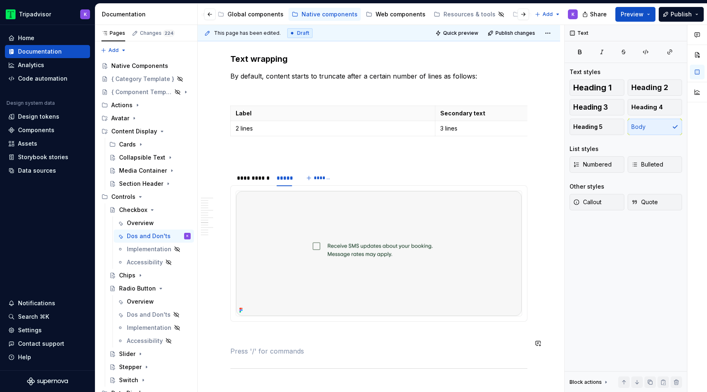
click at [269, 335] on div "**********" at bounding box center [378, 118] width 297 height 1931
click at [266, 331] on p at bounding box center [378, 336] width 297 height 10
click at [383, 250] on img at bounding box center [379, 253] width 286 height 125
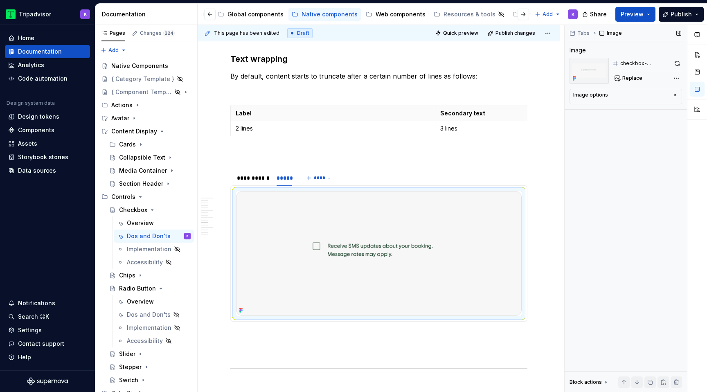
click at [640, 85] on div "Tabs Image Image checkbox-labeloverflow Replace Image options Alignment Alt Cap…" at bounding box center [626, 208] width 122 height 367
click at [635, 81] on button "Replace" at bounding box center [629, 77] width 34 height 11
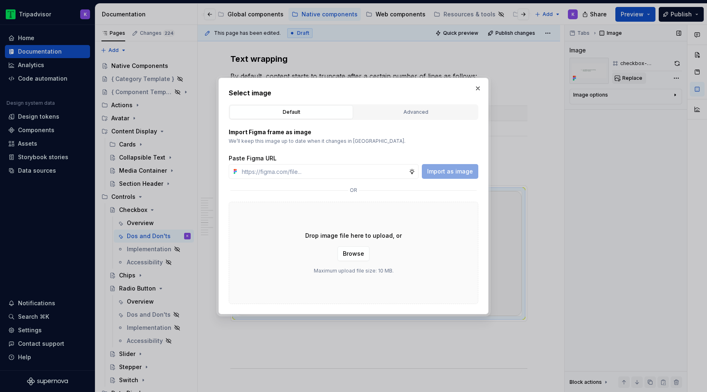
type textarea "*"
type input "[URL][DOMAIN_NAME]"
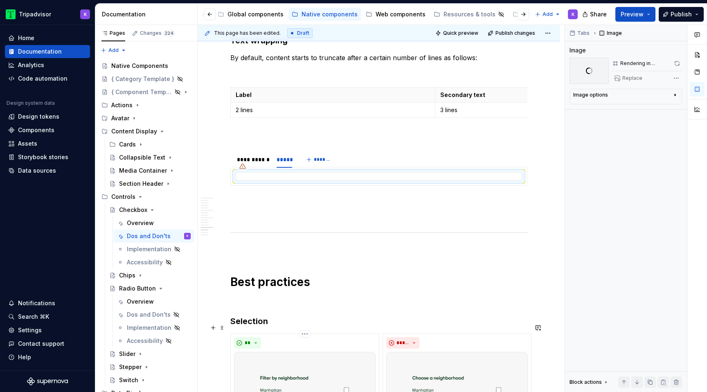
scroll to position [852, 0]
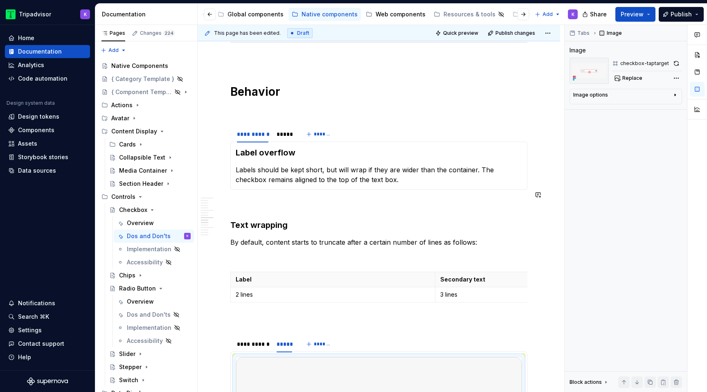
type textarea "*"
